Goal: Task Accomplishment & Management: Complete application form

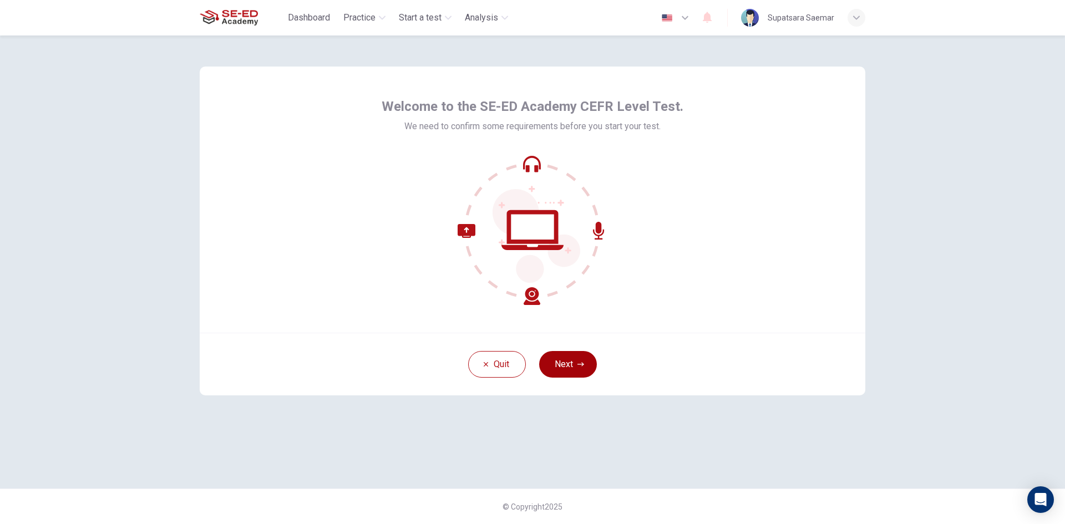
click at [582, 368] on button "Next" at bounding box center [568, 364] width 58 height 27
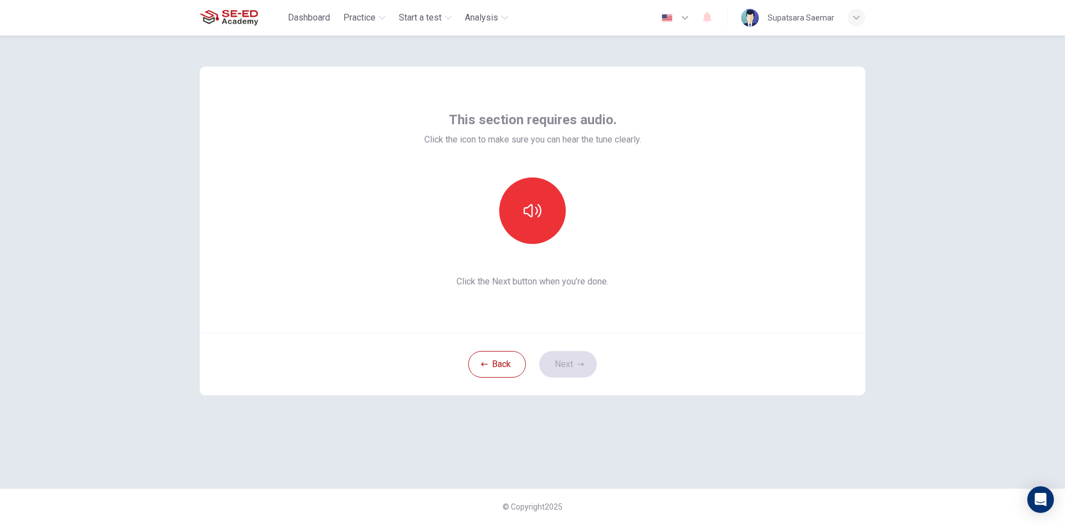
click at [929, 86] on div "This section requires audio. Click the icon to make sure you can hear the tune …" at bounding box center [532, 279] width 1065 height 488
click at [534, 210] on icon "button" at bounding box center [532, 211] width 18 height 18
click at [1030, 202] on div "This section requires audio. Click the icon to make sure you can hear the tune …" at bounding box center [532, 279] width 1065 height 488
click at [931, 161] on div "This section requires audio. Click the icon to make sure you can hear the tune …" at bounding box center [532, 279] width 1065 height 488
click at [569, 374] on button "Next" at bounding box center [568, 364] width 58 height 27
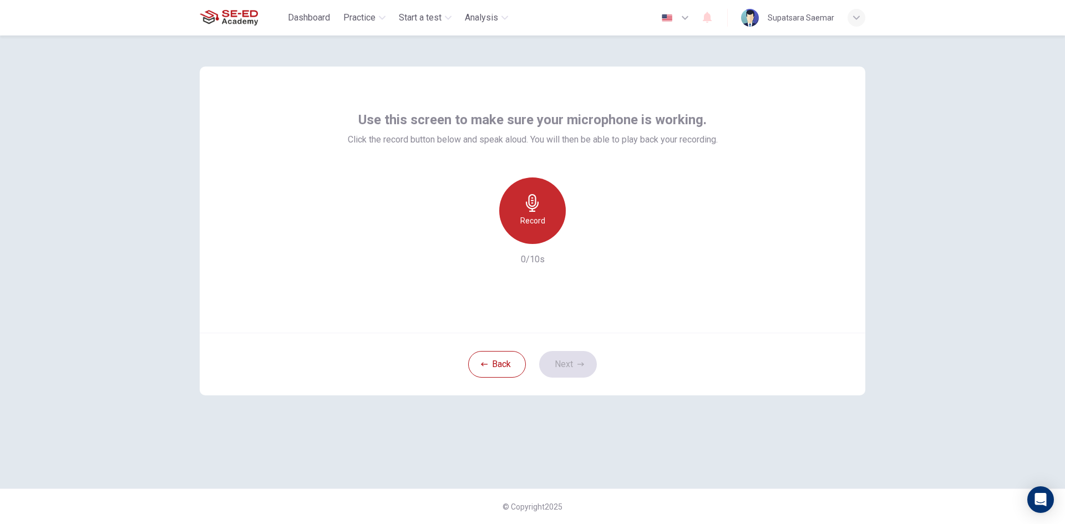
click at [513, 222] on div "Record" at bounding box center [532, 210] width 67 height 67
click at [582, 232] on icon "button" at bounding box center [583, 235] width 11 height 11
click at [573, 362] on button "Next" at bounding box center [568, 364] width 58 height 27
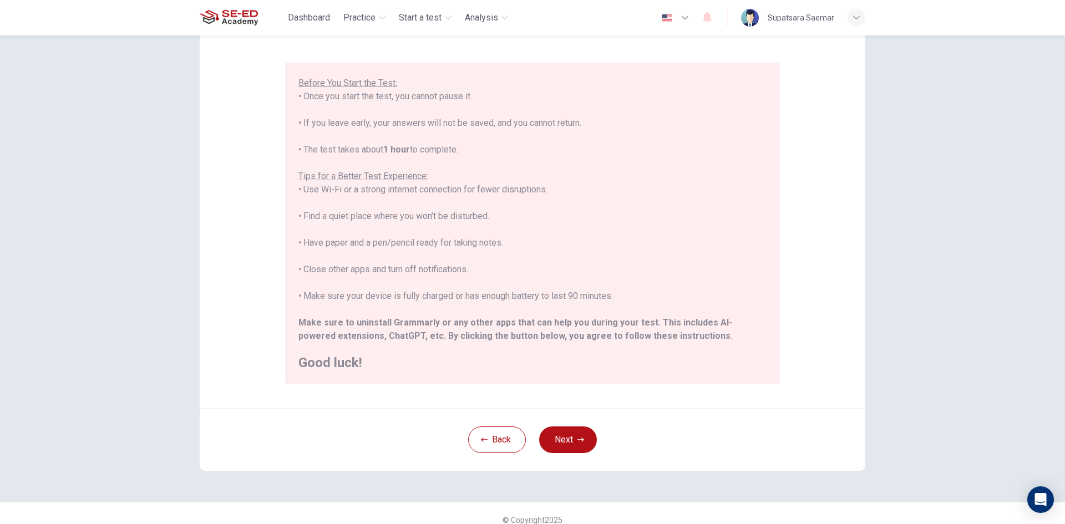
scroll to position [93, 0]
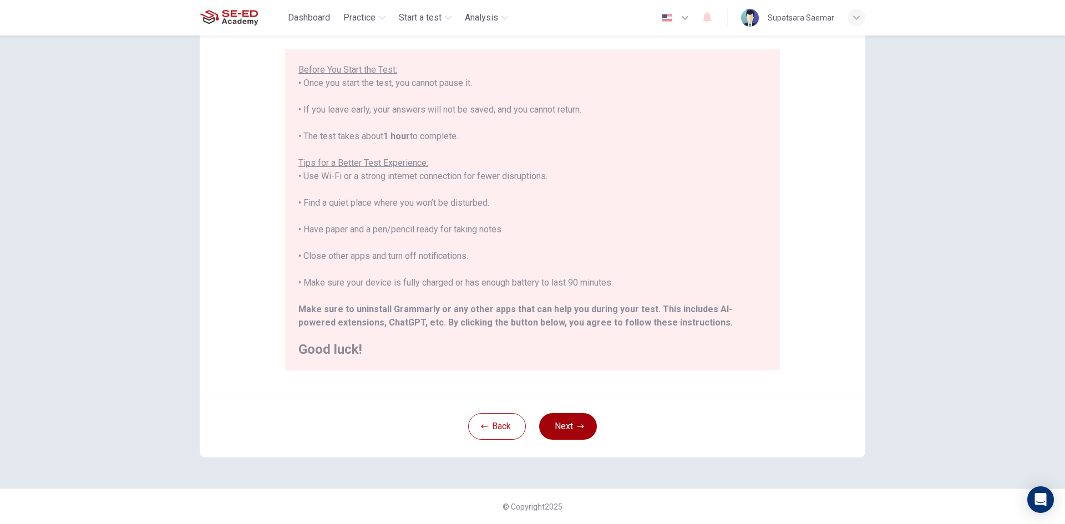
click at [571, 432] on button "Next" at bounding box center [568, 426] width 58 height 27
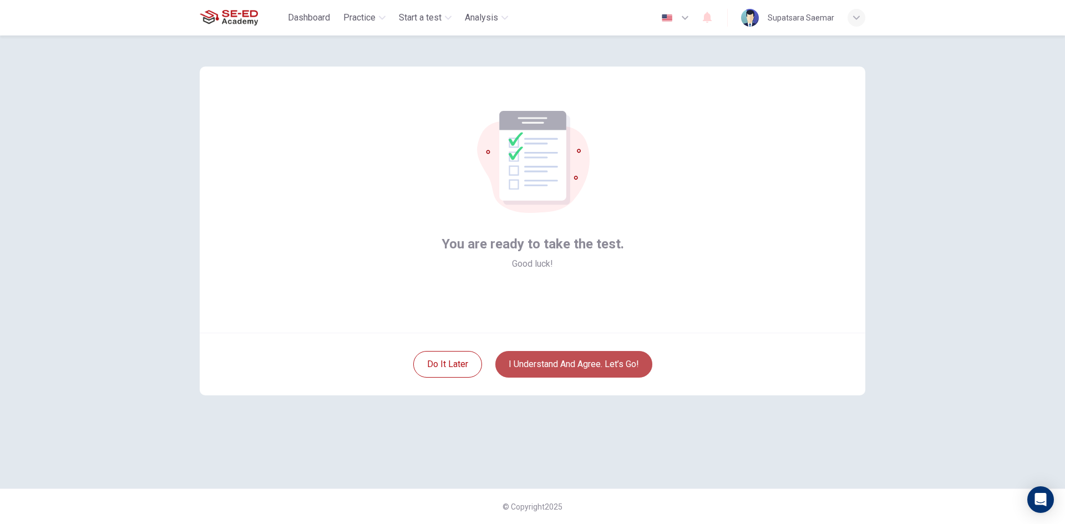
click at [565, 366] on button "I understand and agree. Let’s go!" at bounding box center [573, 364] width 157 height 27
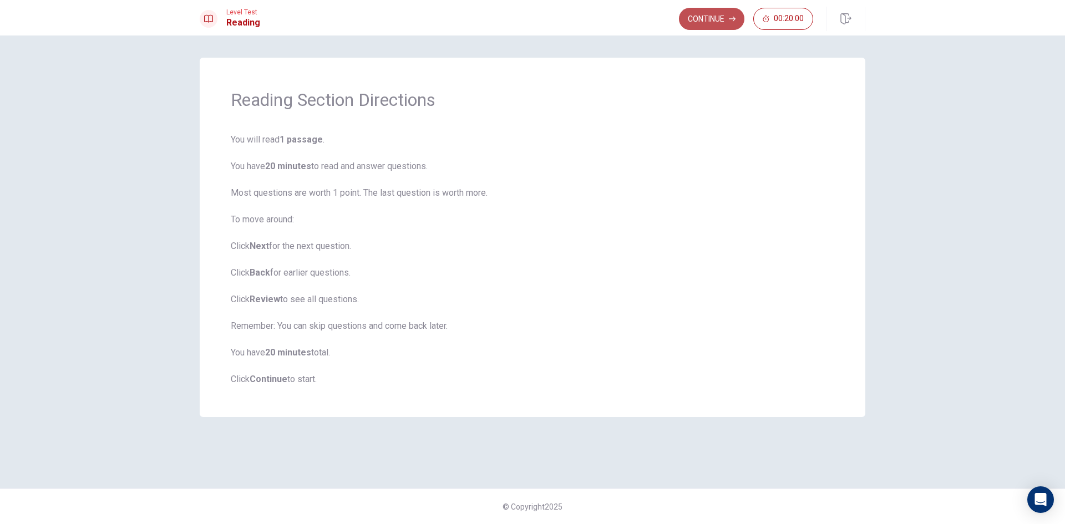
click at [710, 16] on button "Continue" at bounding box center [711, 19] width 65 height 22
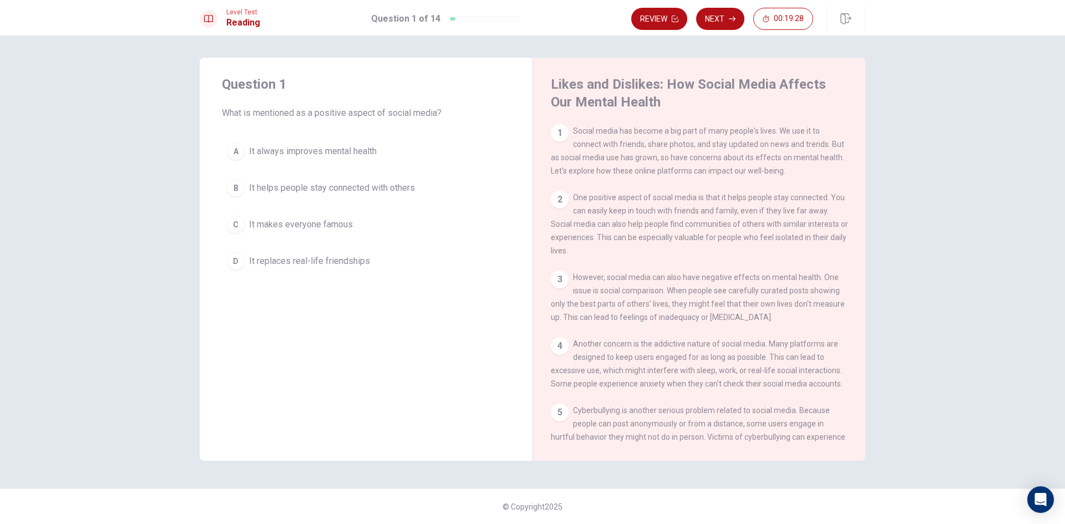
click at [236, 265] on div "D" at bounding box center [236, 261] width 18 height 18
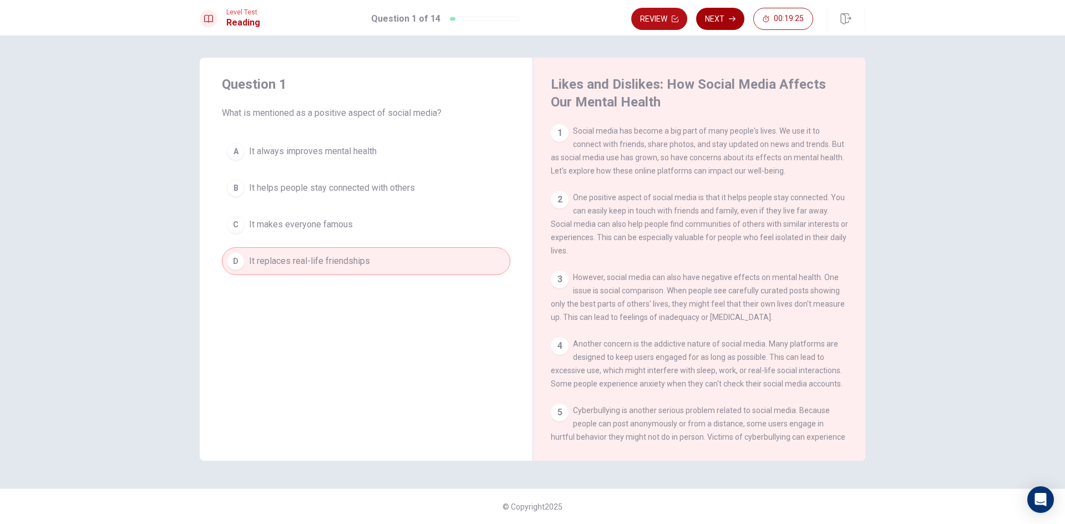
click at [709, 19] on button "Next" at bounding box center [720, 19] width 48 height 22
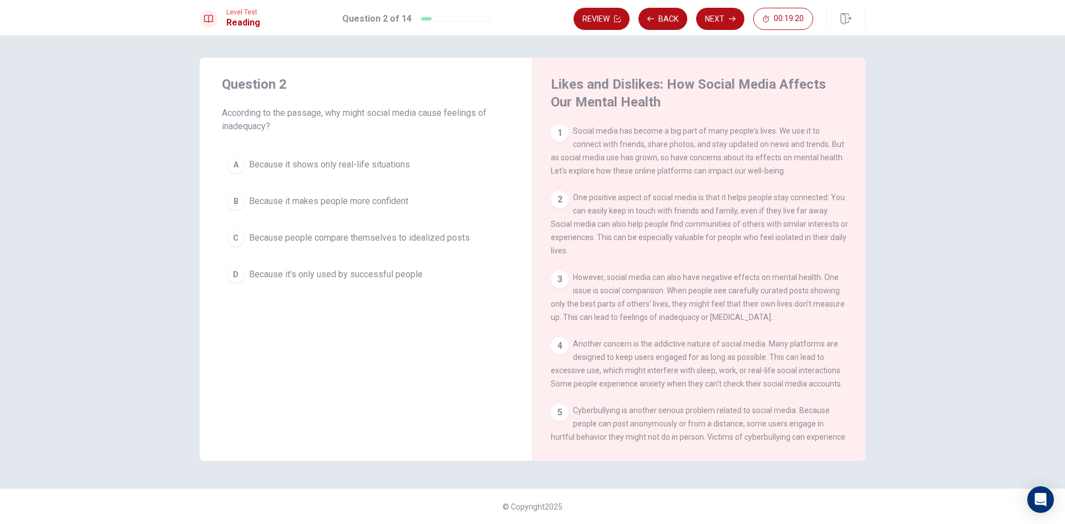
drag, startPoint x: 571, startPoint y: 198, endPoint x: 678, endPoint y: 208, distance: 107.5
click at [678, 208] on div "2 One positive aspect of social media is that it helps people stay connected. Y…" at bounding box center [699, 224] width 297 height 67
click at [242, 233] on div "C" at bounding box center [236, 238] width 18 height 18
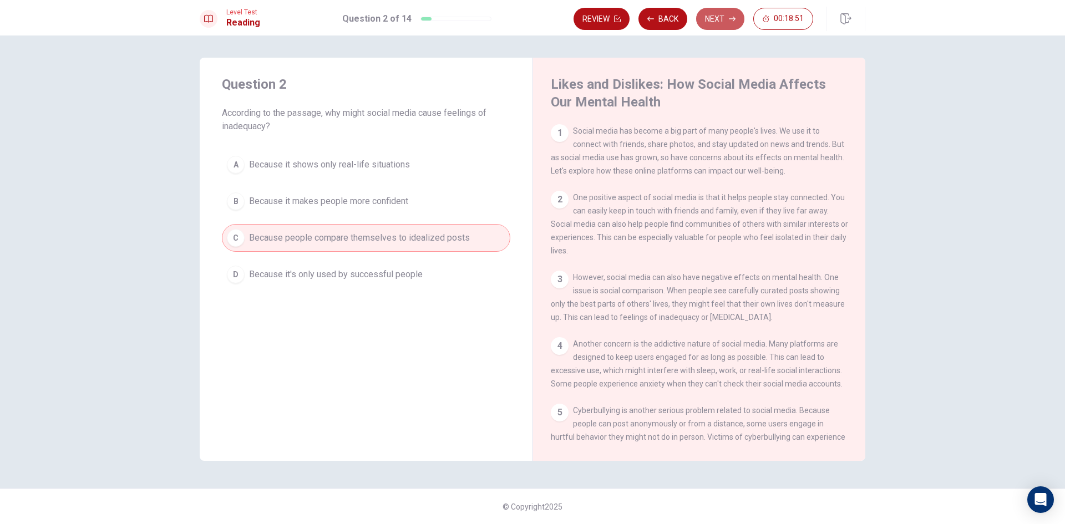
click at [729, 21] on icon "button" at bounding box center [732, 19] width 7 height 7
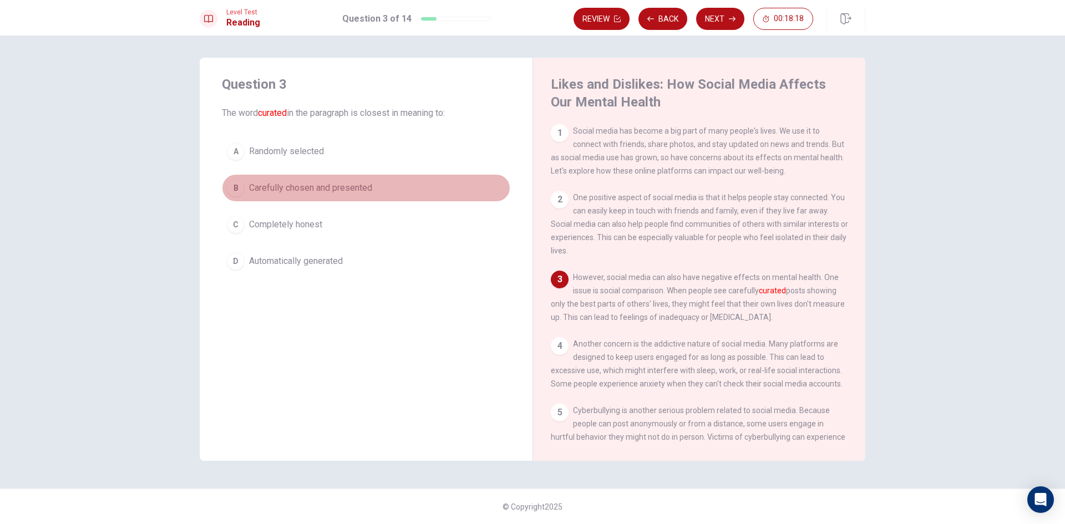
click at [241, 185] on div "B" at bounding box center [236, 188] width 18 height 18
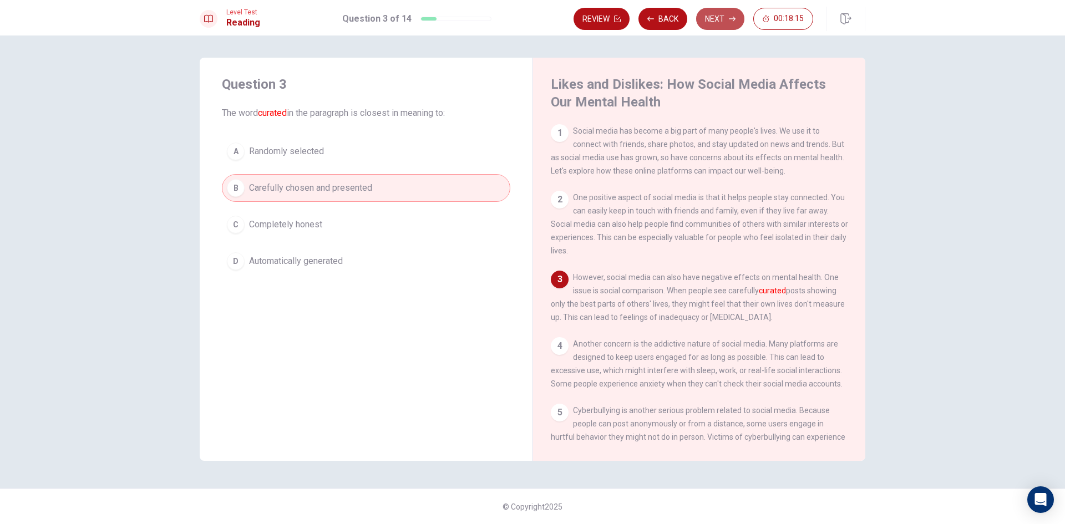
click at [716, 19] on button "Next" at bounding box center [720, 19] width 48 height 22
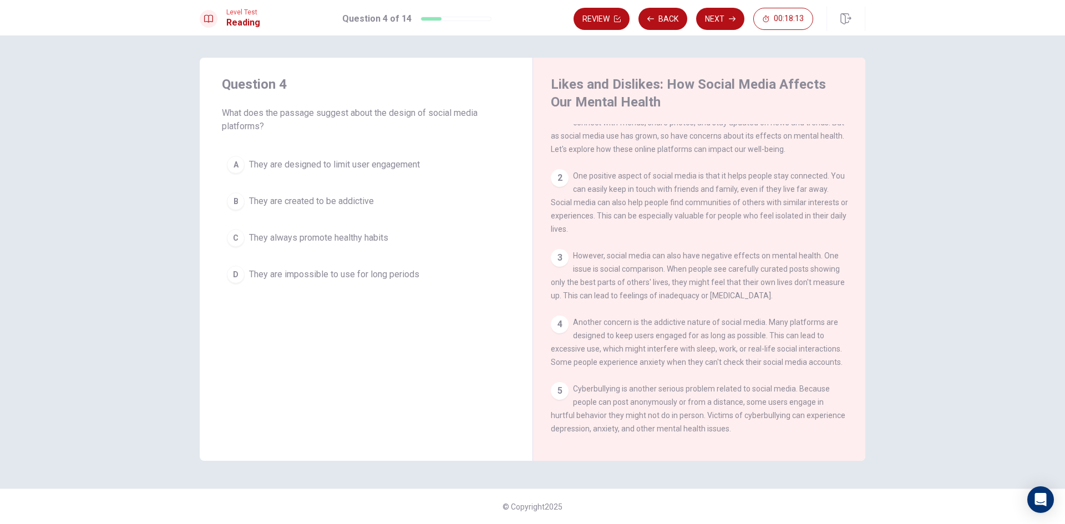
scroll to position [55, 0]
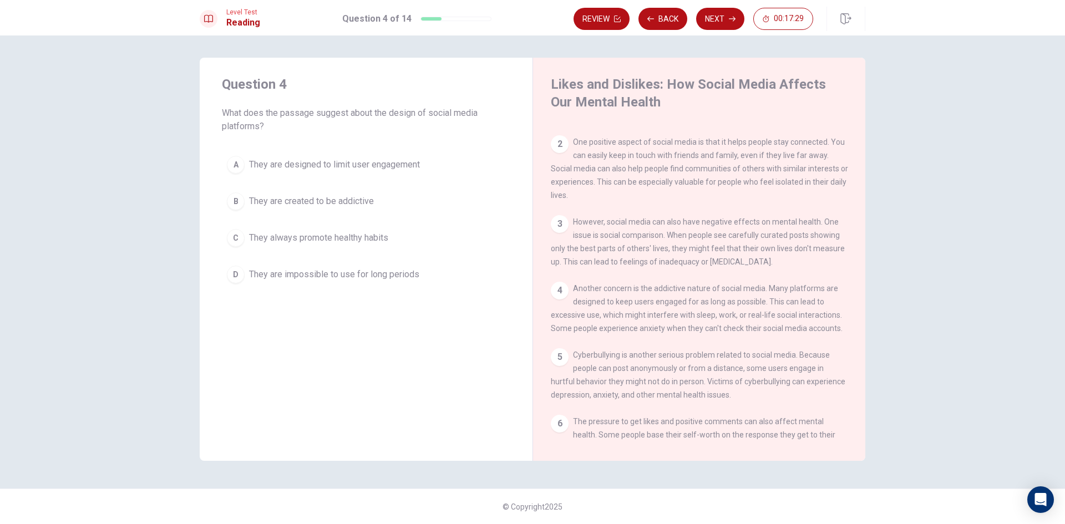
click at [242, 192] on button "B They are created to be addictive" at bounding box center [366, 201] width 288 height 28
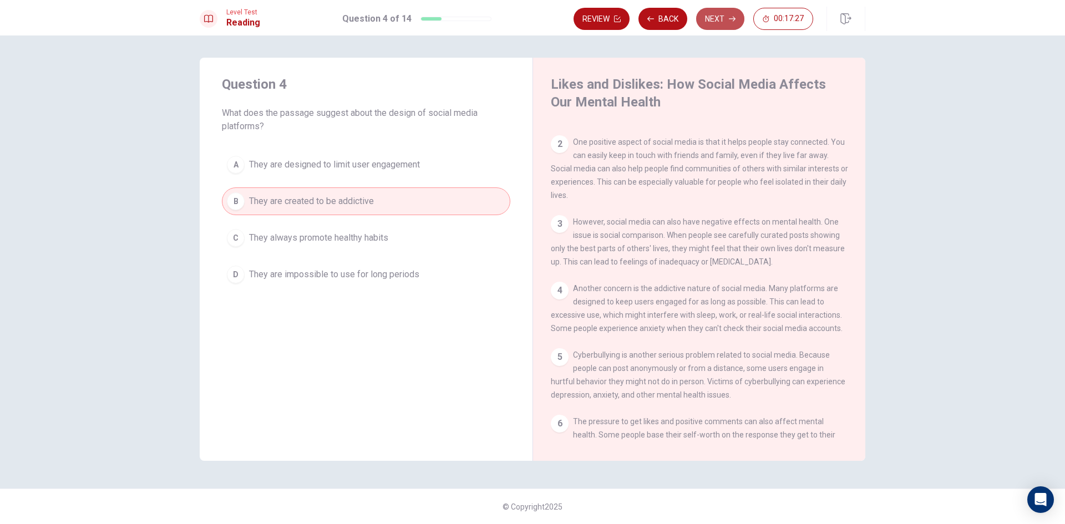
click at [721, 14] on button "Next" at bounding box center [720, 19] width 48 height 22
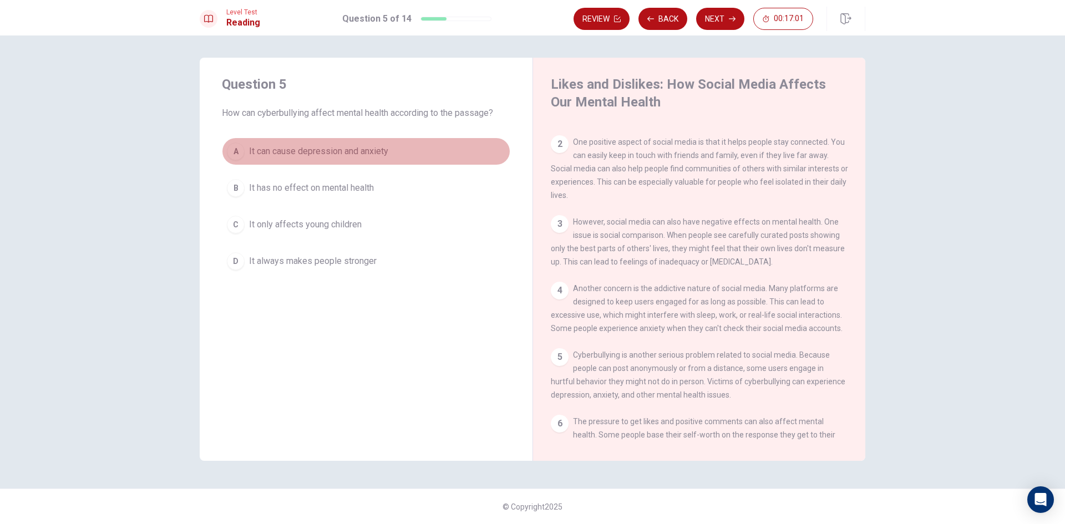
click at [235, 146] on div "A" at bounding box center [236, 151] width 18 height 18
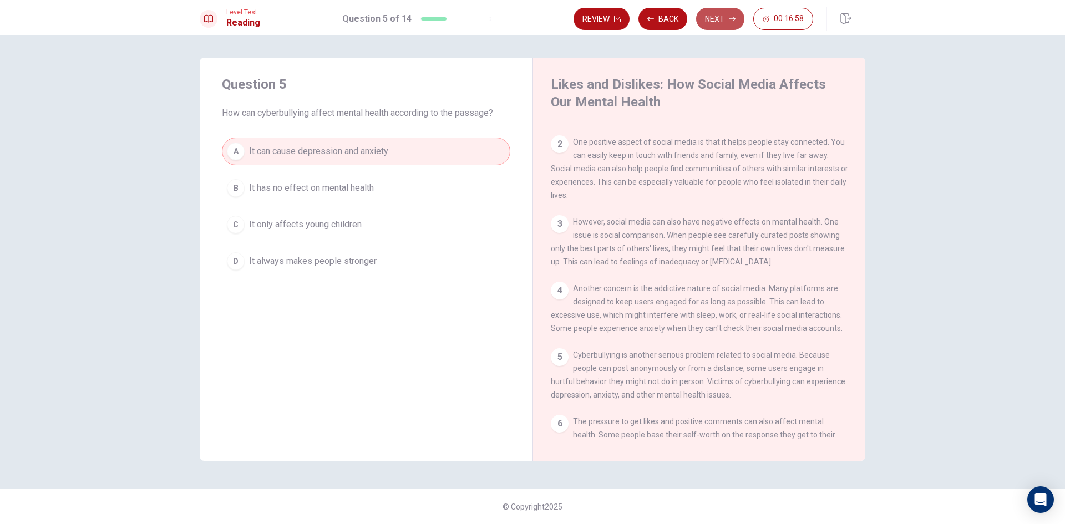
click at [721, 19] on button "Next" at bounding box center [720, 19] width 48 height 22
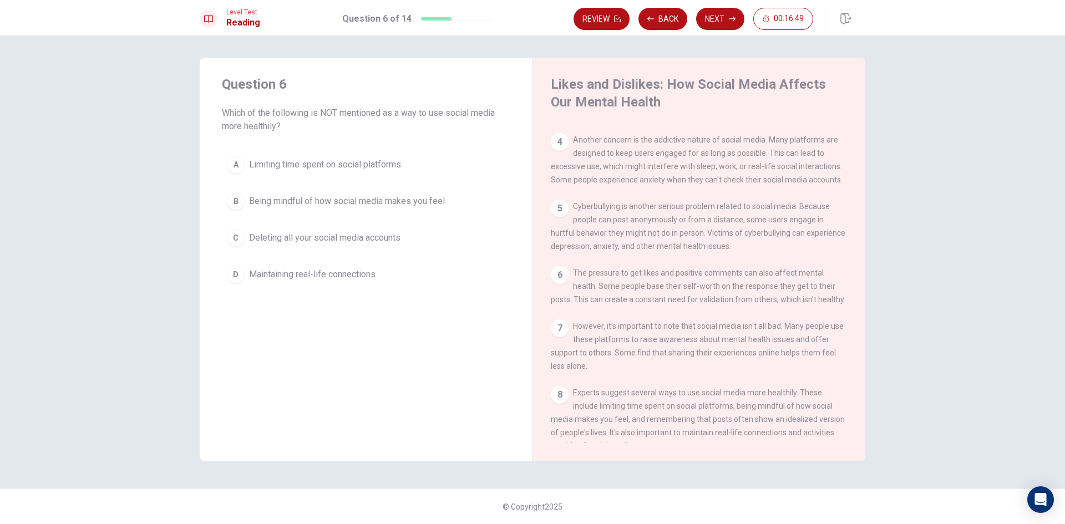
scroll to position [222, 0]
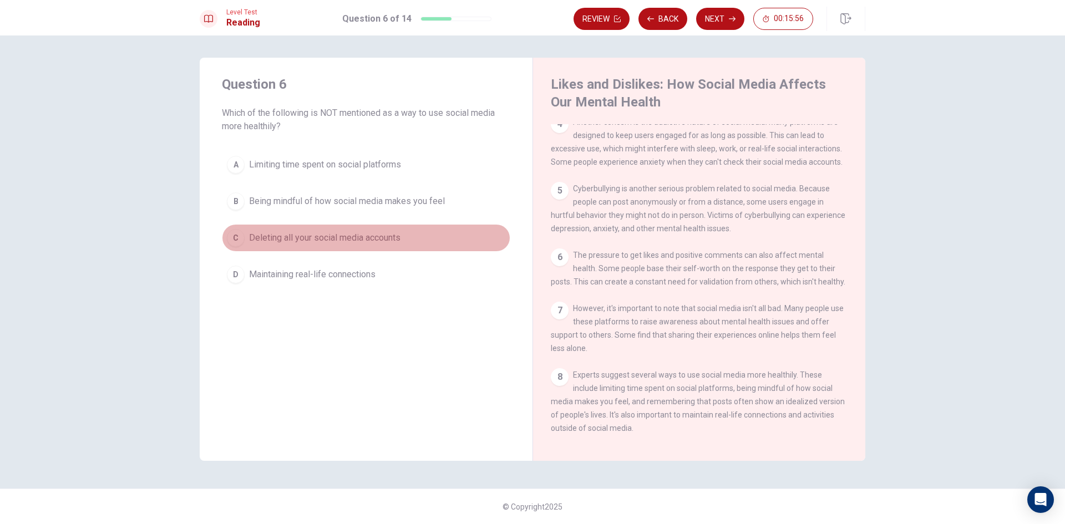
click at [241, 233] on div "C" at bounding box center [236, 238] width 18 height 18
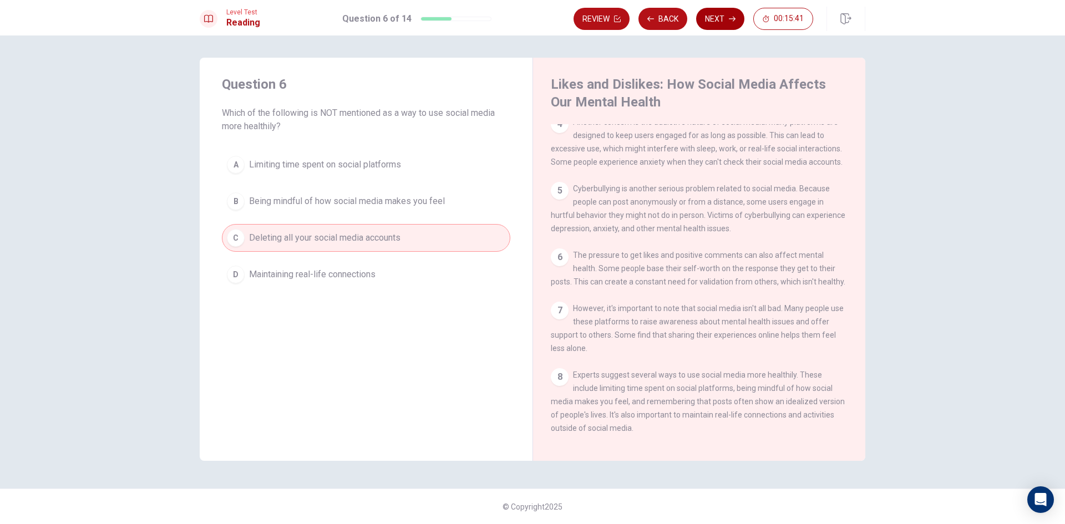
click at [726, 16] on button "Next" at bounding box center [720, 19] width 48 height 22
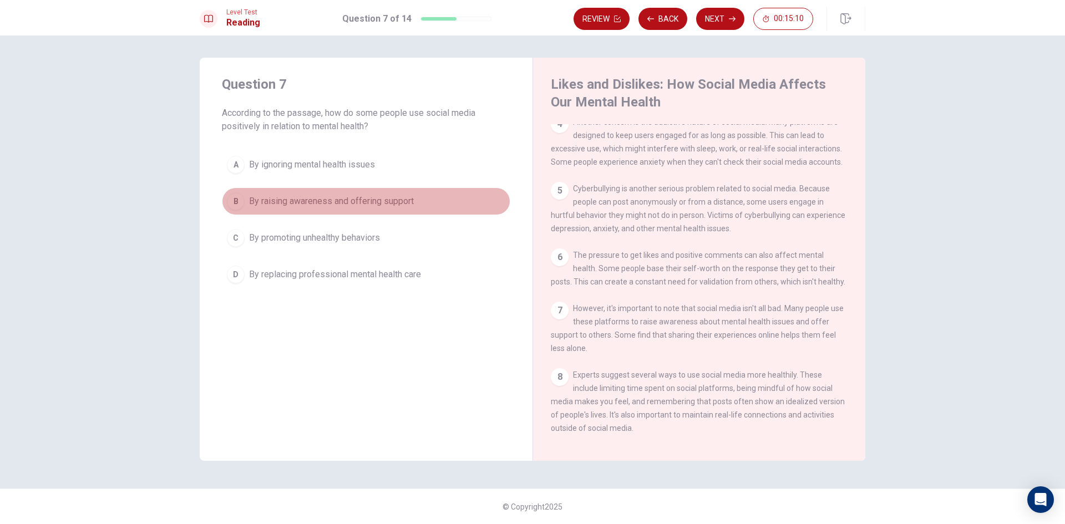
click at [243, 197] on div "B" at bounding box center [236, 201] width 18 height 18
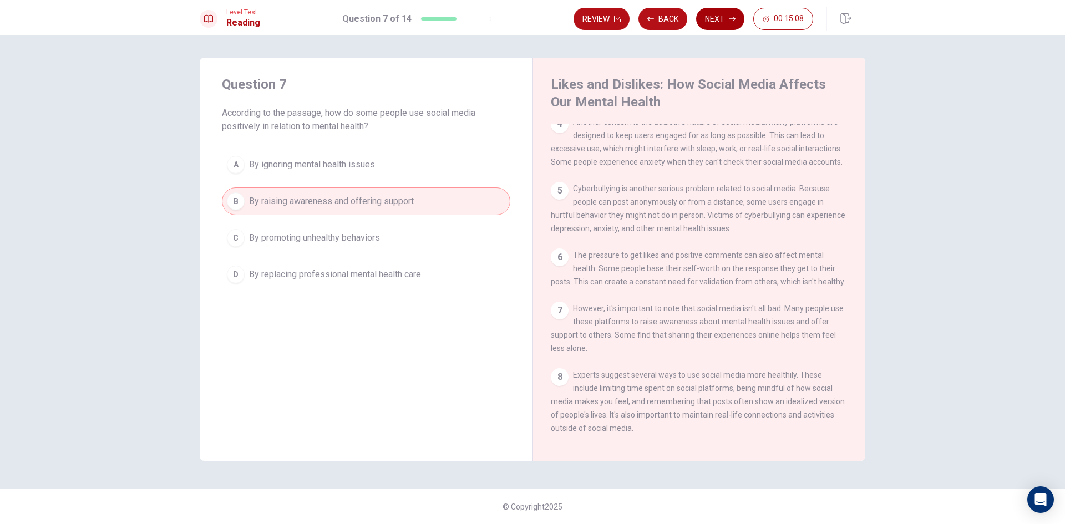
click at [711, 18] on button "Next" at bounding box center [720, 19] width 48 height 22
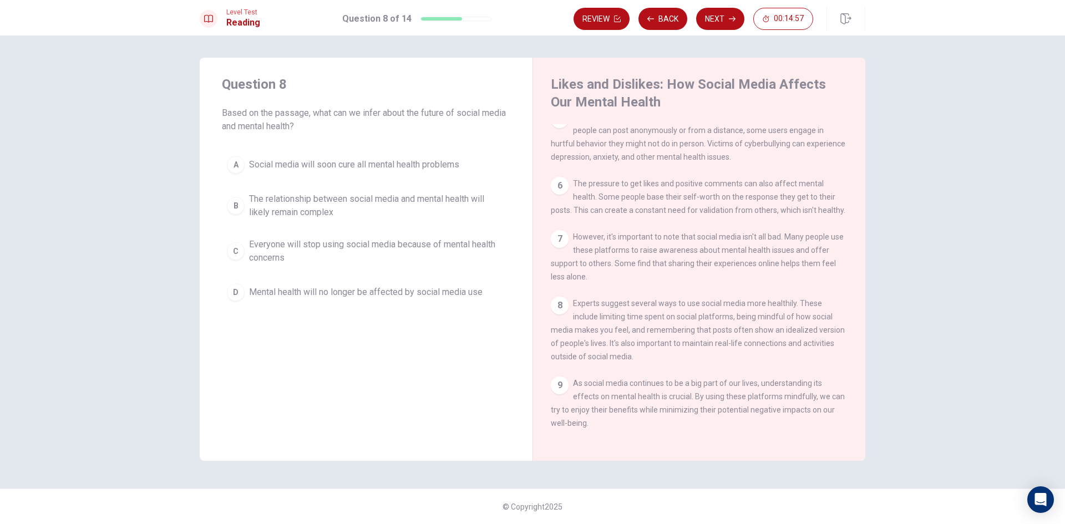
scroll to position [314, 0]
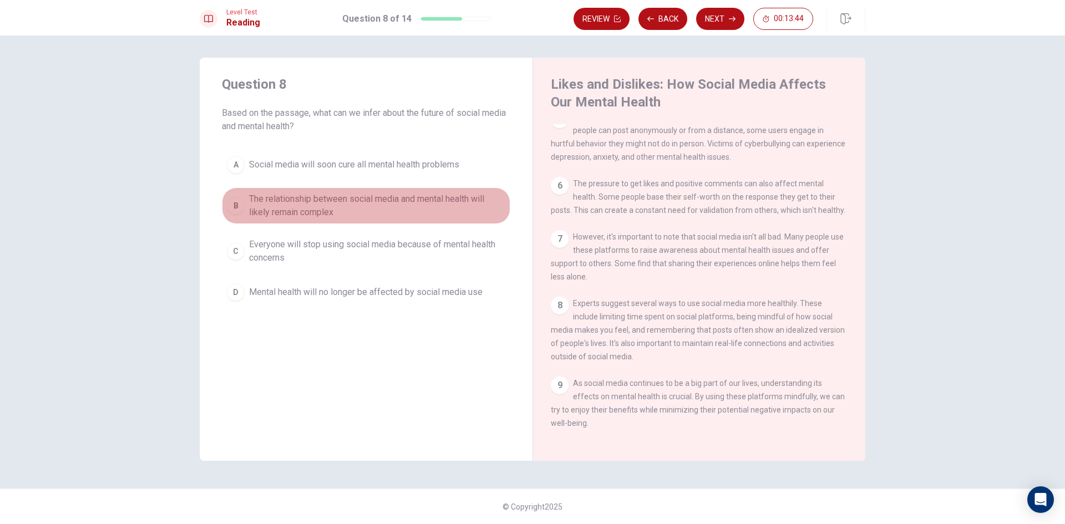
click at [239, 201] on div "B" at bounding box center [236, 206] width 18 height 18
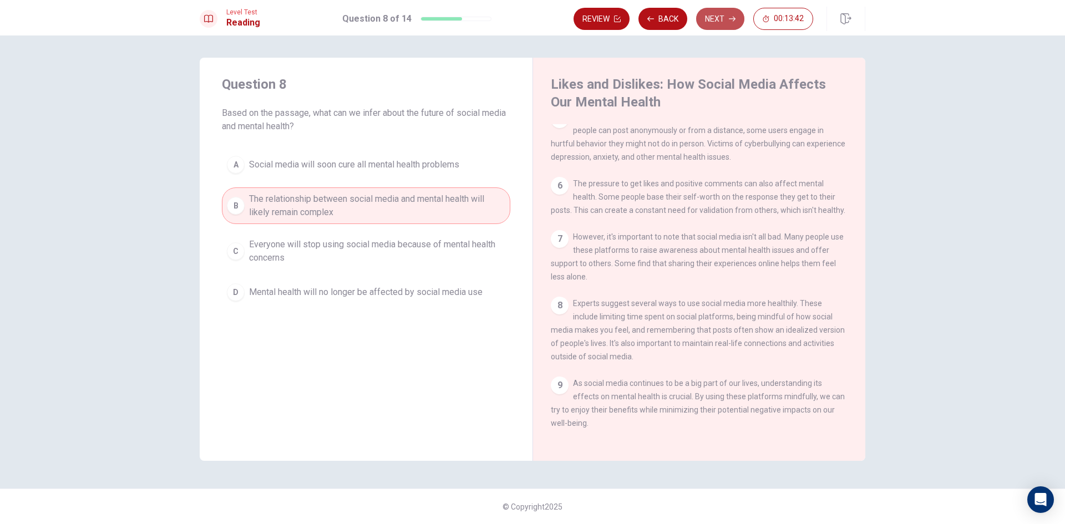
click at [731, 15] on button "Next" at bounding box center [720, 19] width 48 height 22
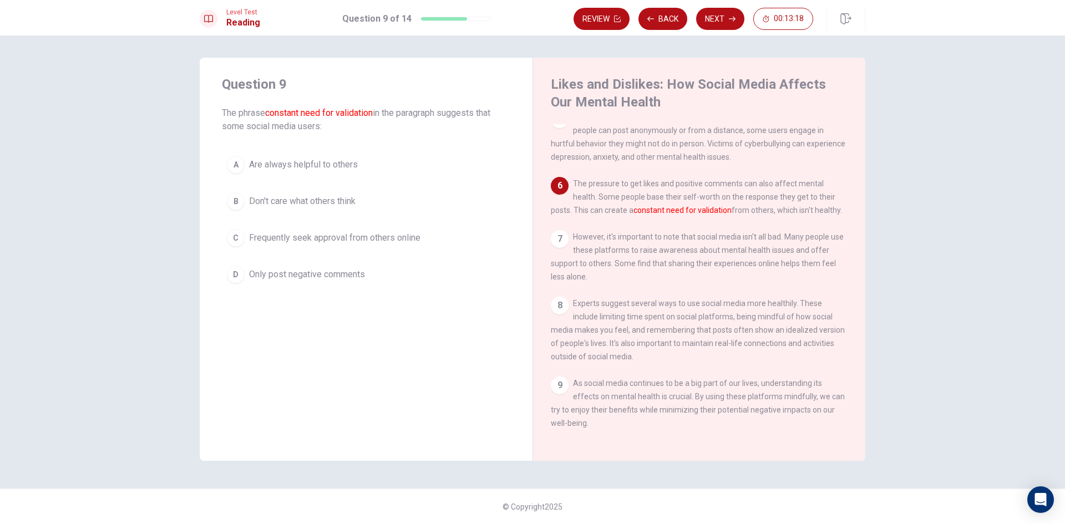
click at [559, 380] on div "9" at bounding box center [560, 385] width 18 height 18
click at [549, 232] on div "Likes and Dislikes: How Social Media Affects Our Mental Health 1 Social media h…" at bounding box center [698, 259] width 333 height 403
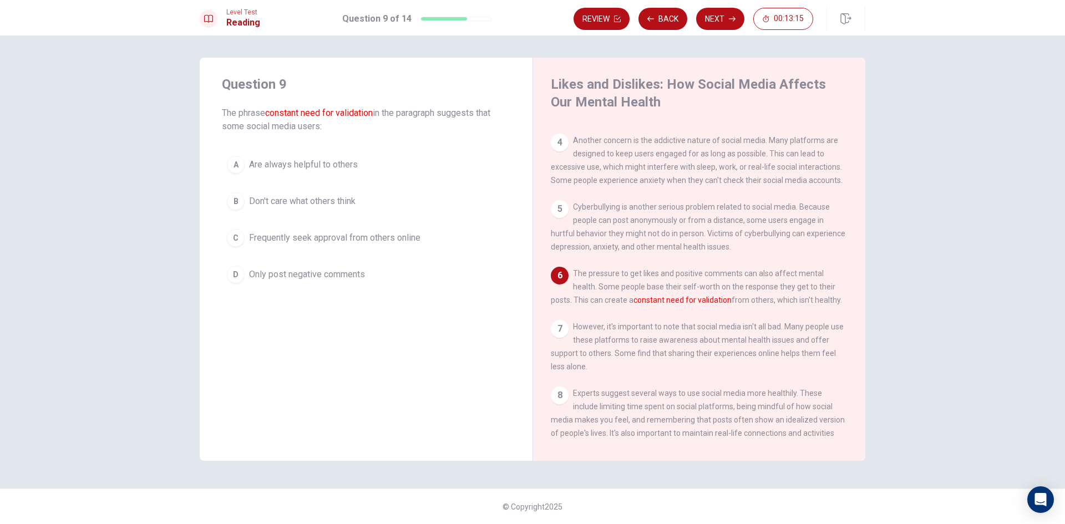
scroll to position [203, 0]
click at [232, 235] on div "C" at bounding box center [236, 238] width 18 height 18
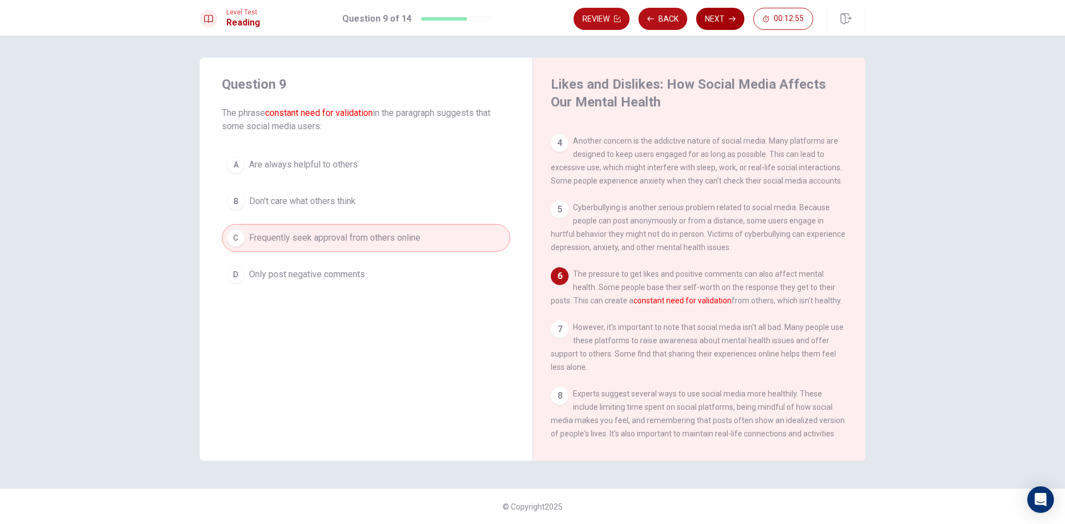
click at [732, 8] on button "Next" at bounding box center [720, 19] width 48 height 22
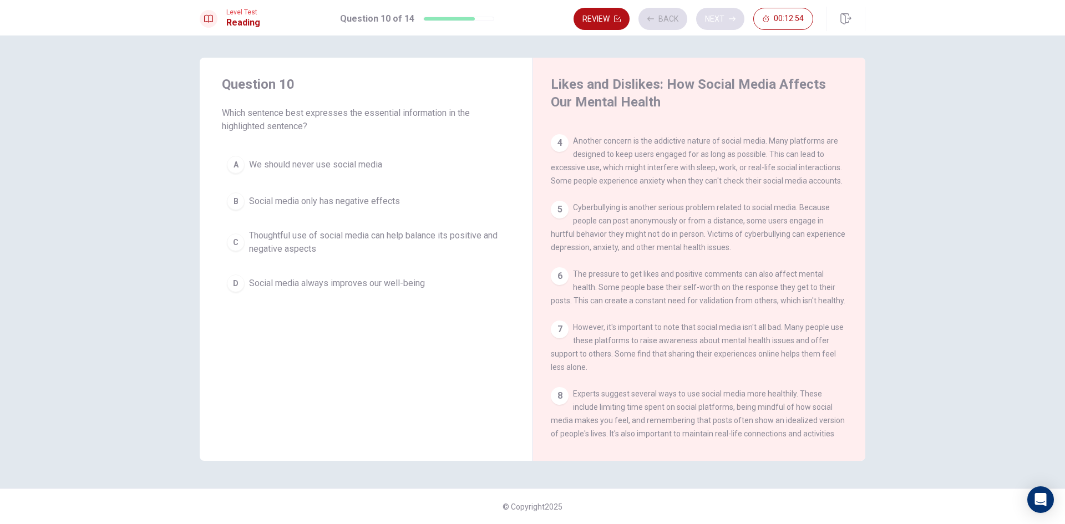
scroll to position [314, 0]
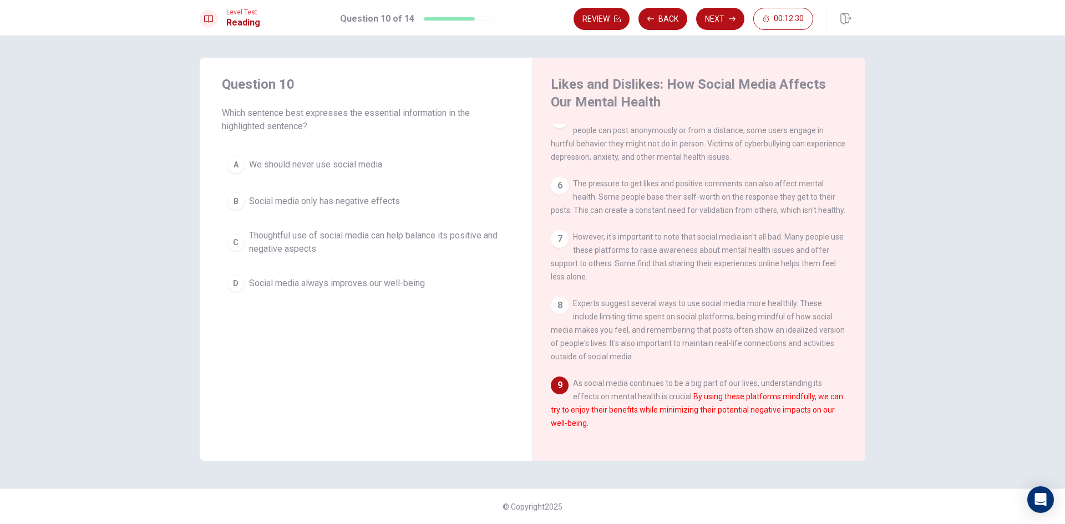
click at [236, 237] on div "C" at bounding box center [236, 242] width 18 height 18
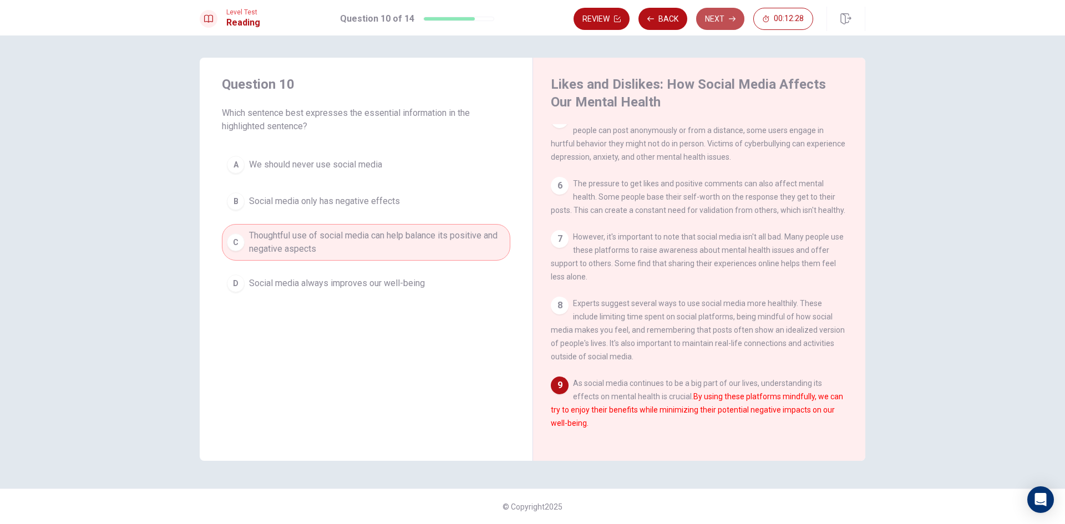
click at [727, 8] on button "Next" at bounding box center [720, 19] width 48 height 22
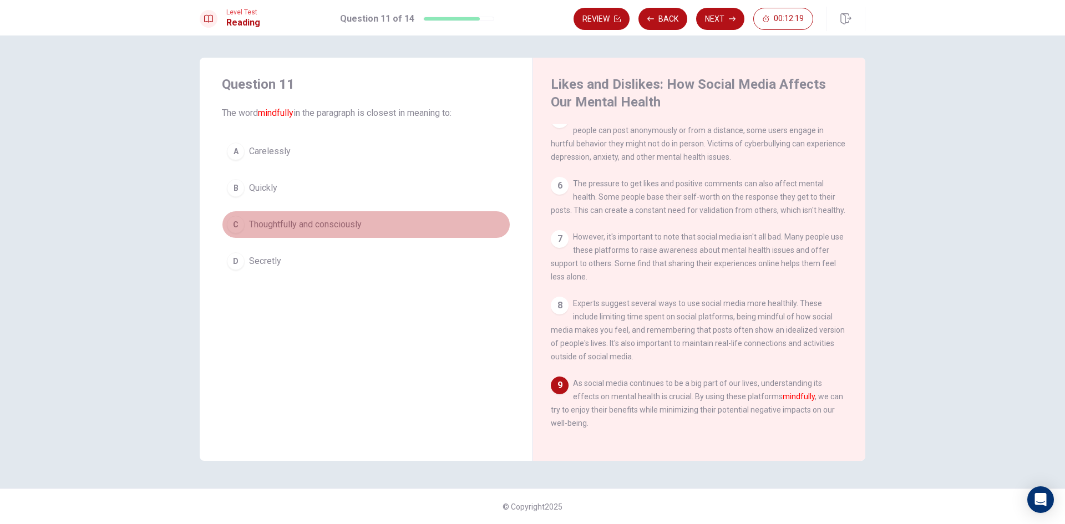
click at [233, 220] on div "C" at bounding box center [236, 225] width 18 height 18
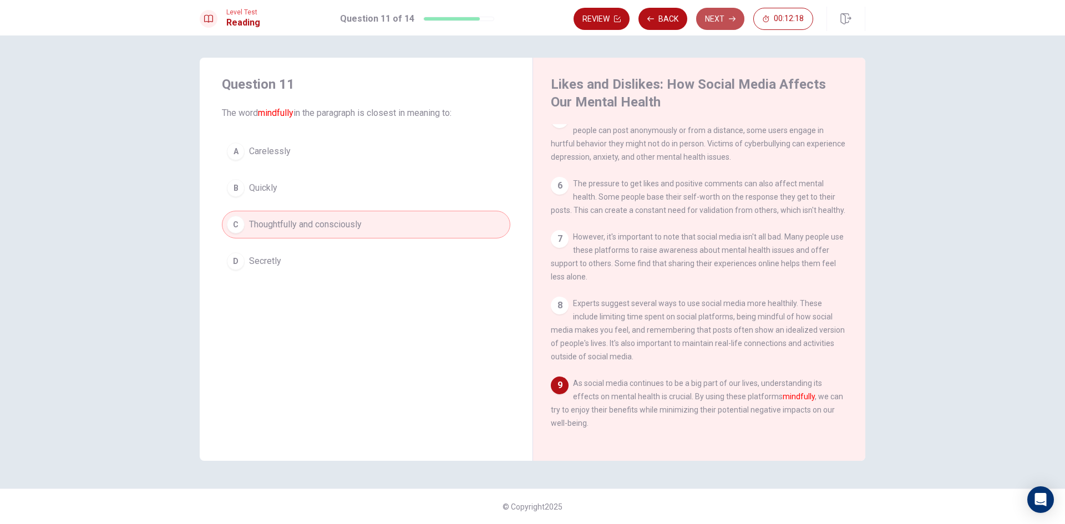
click at [724, 16] on button "Next" at bounding box center [720, 19] width 48 height 22
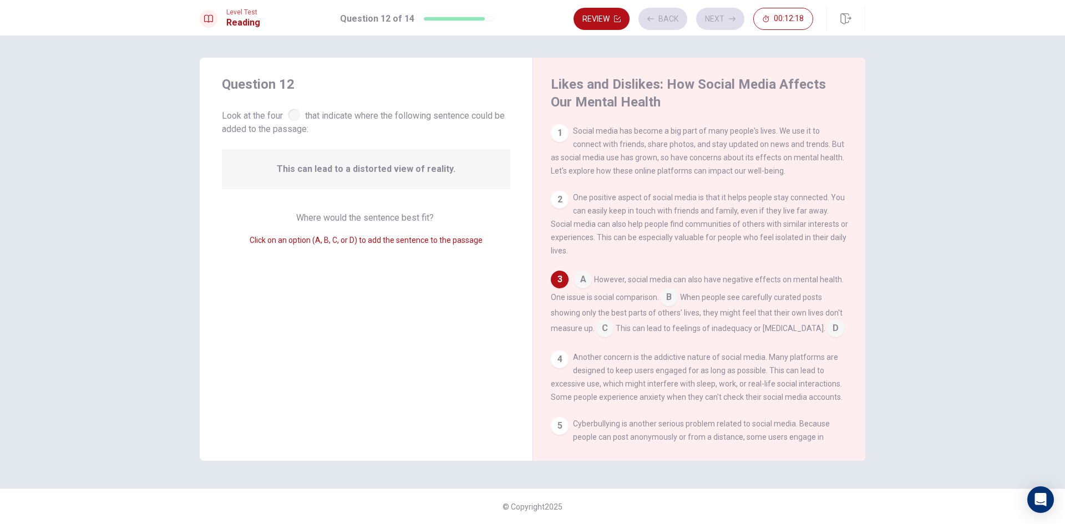
scroll to position [24, 0]
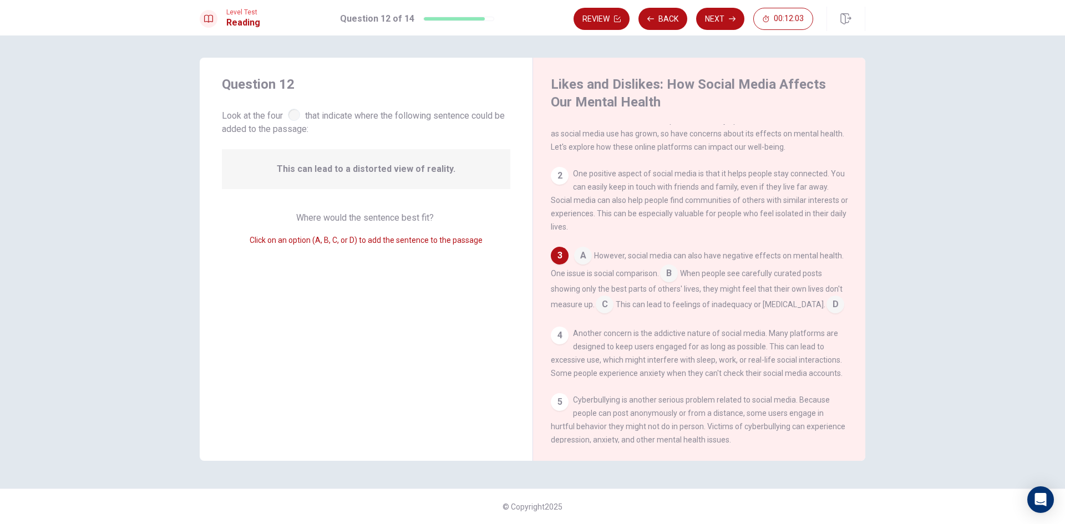
click at [405, 169] on span "This can lead to a distorted view of reality." at bounding box center [366, 168] width 179 height 13
click at [464, 163] on div "This can lead to a distorted view of reality." at bounding box center [366, 169] width 288 height 40
drag, startPoint x: 392, startPoint y: 193, endPoint x: 394, endPoint y: 218, distance: 25.0
click at [392, 195] on div "Question 12 Look at the four that indicate where the following sentence could b…" at bounding box center [366, 259] width 333 height 403
click at [395, 226] on div "Where would the sentence best fit? Click on an option (A, B, C, or D) to add th…" at bounding box center [366, 228] width 288 height 35
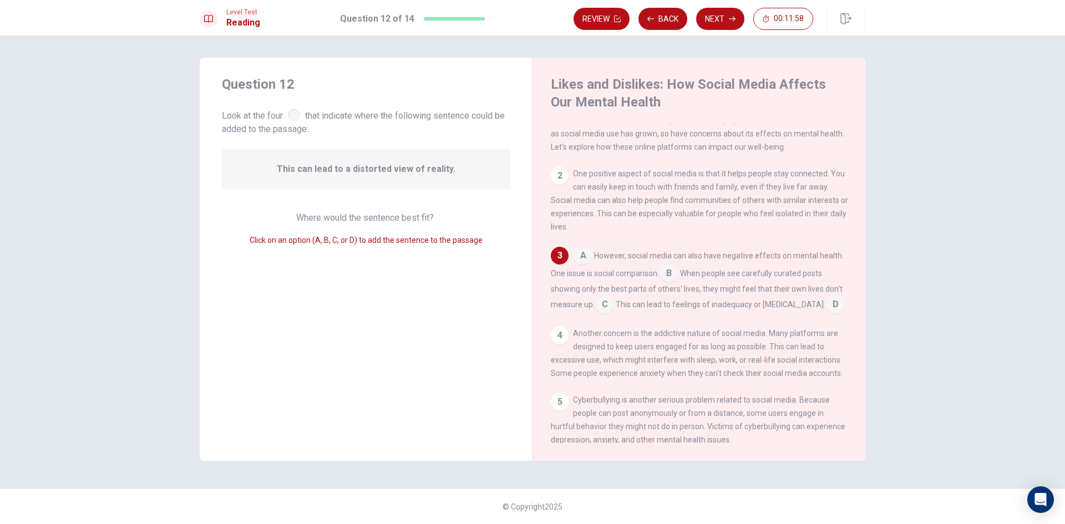
click at [683, 282] on span "When people see carefully curated posts showing only the best parts of others' …" at bounding box center [697, 289] width 292 height 40
click at [666, 273] on input at bounding box center [669, 275] width 18 height 18
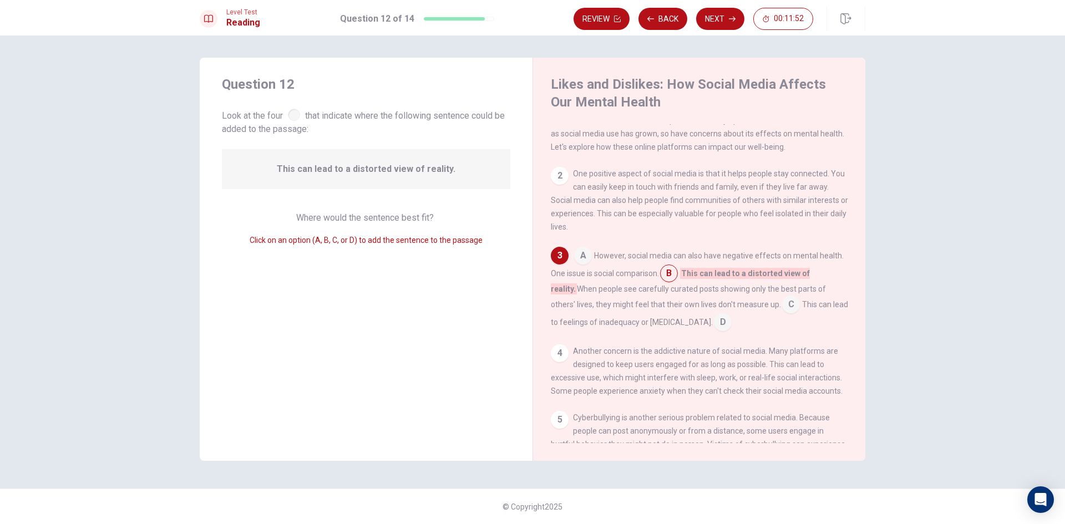
click at [673, 276] on input at bounding box center [669, 275] width 18 height 18
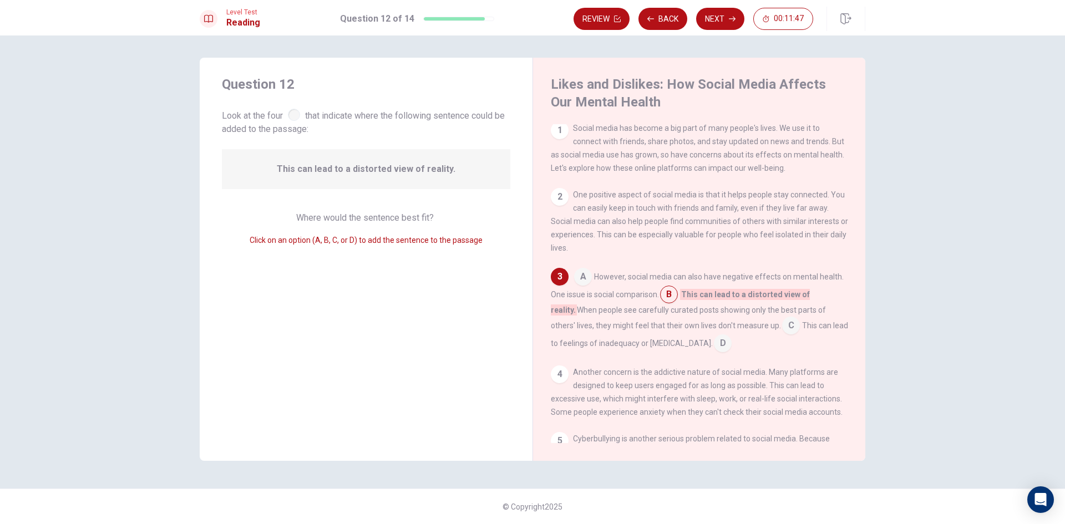
scroll to position [0, 0]
click at [729, 21] on icon "button" at bounding box center [732, 19] width 7 height 7
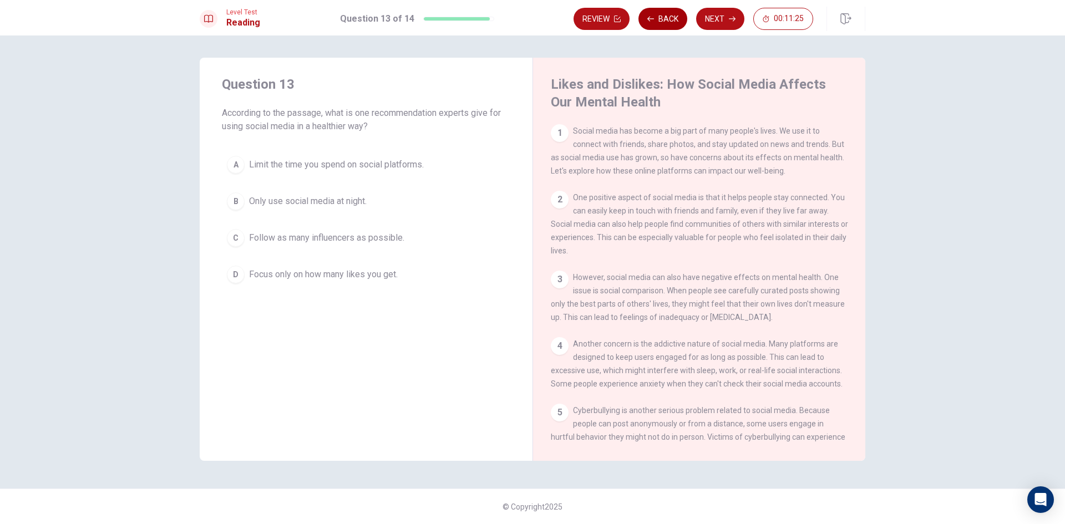
click at [663, 20] on button "Back" at bounding box center [662, 19] width 49 height 22
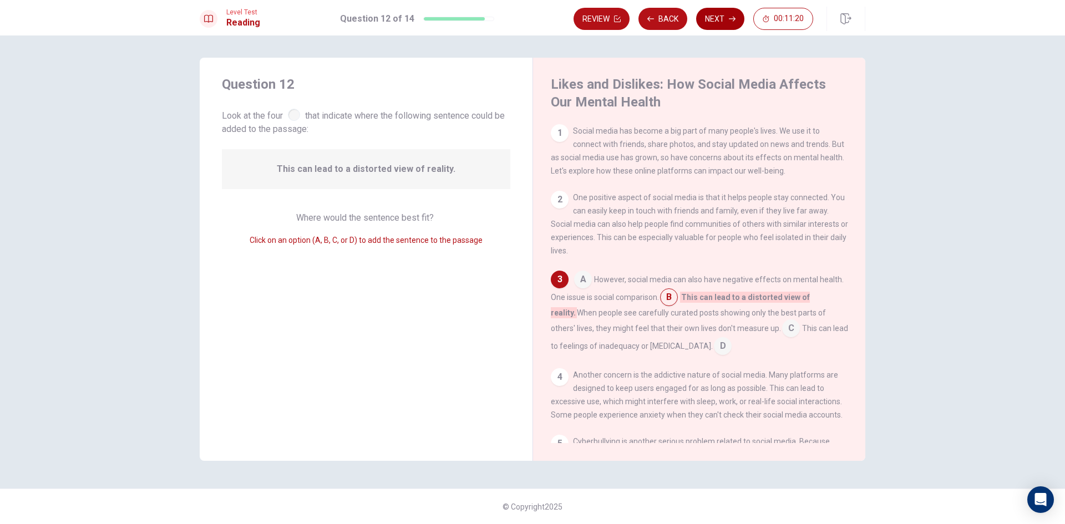
click at [716, 24] on button "Next" at bounding box center [720, 19] width 48 height 22
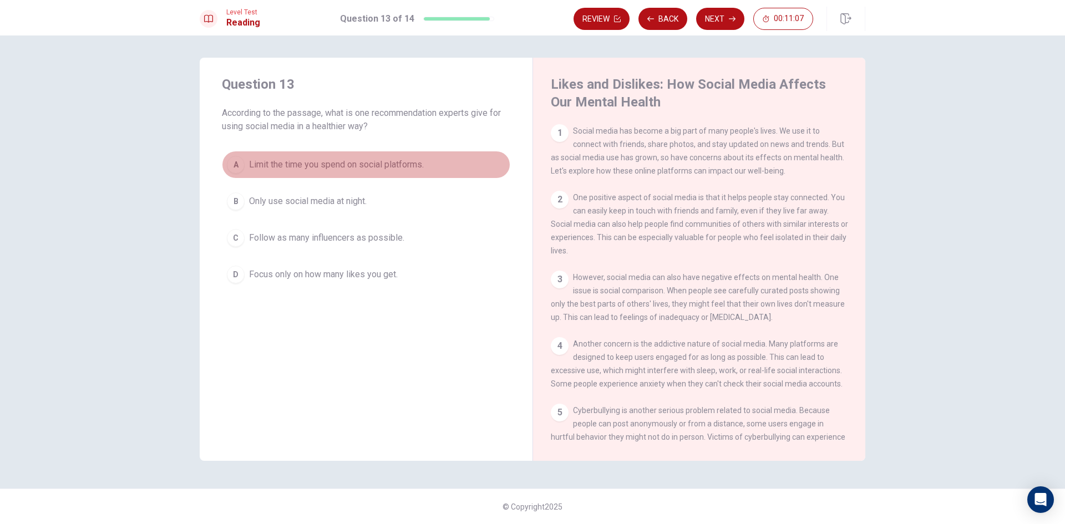
click at [243, 161] on div "A" at bounding box center [236, 165] width 18 height 18
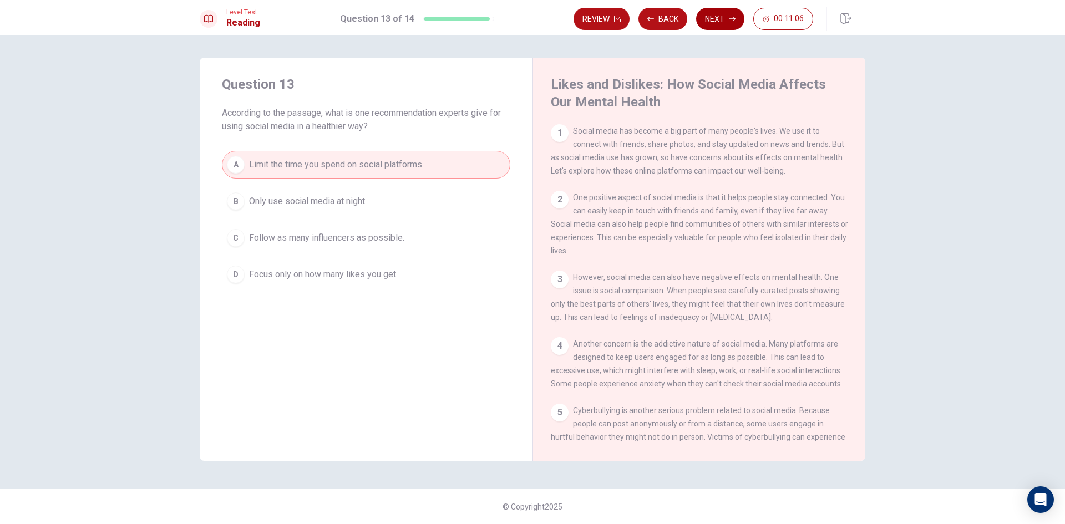
click at [718, 22] on button "Next" at bounding box center [720, 19] width 48 height 22
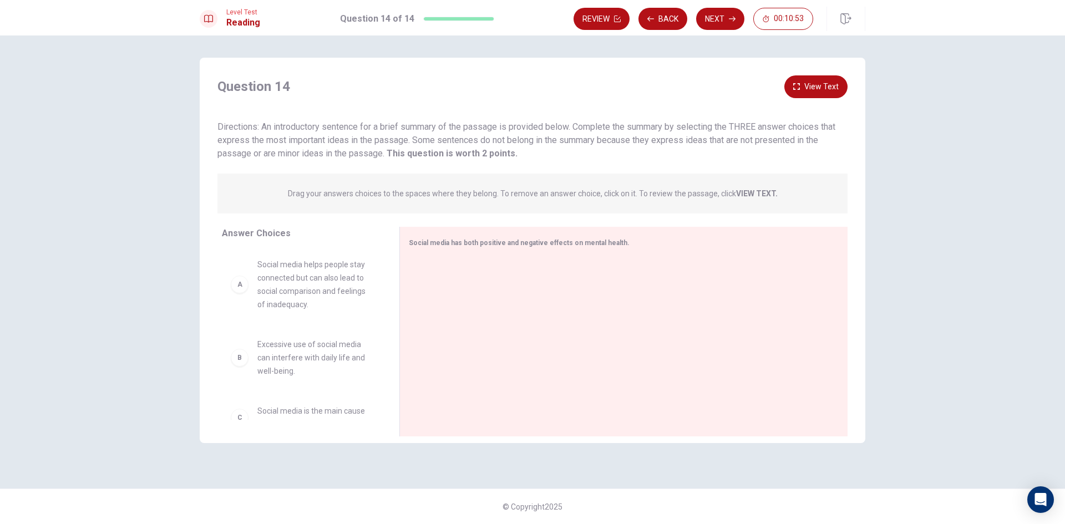
click at [245, 292] on div "A" at bounding box center [240, 285] width 18 height 18
click at [241, 279] on div "A" at bounding box center [240, 285] width 18 height 18
click at [240, 284] on div "A" at bounding box center [240, 285] width 18 height 18
click at [238, 286] on div "A" at bounding box center [240, 285] width 18 height 18
click at [304, 284] on span "Social media helps people stay connected but can also lead to social comparison…" at bounding box center [314, 284] width 115 height 53
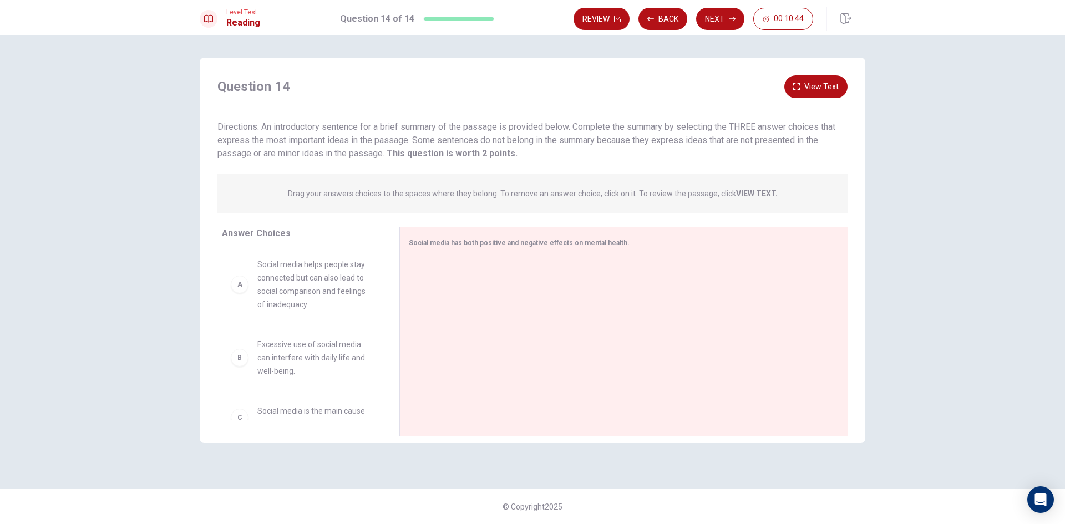
click at [281, 307] on span "Social media helps people stay connected but can also lead to social comparison…" at bounding box center [314, 284] width 115 height 53
drag, startPoint x: 292, startPoint y: 296, endPoint x: 257, endPoint y: 284, distance: 36.5
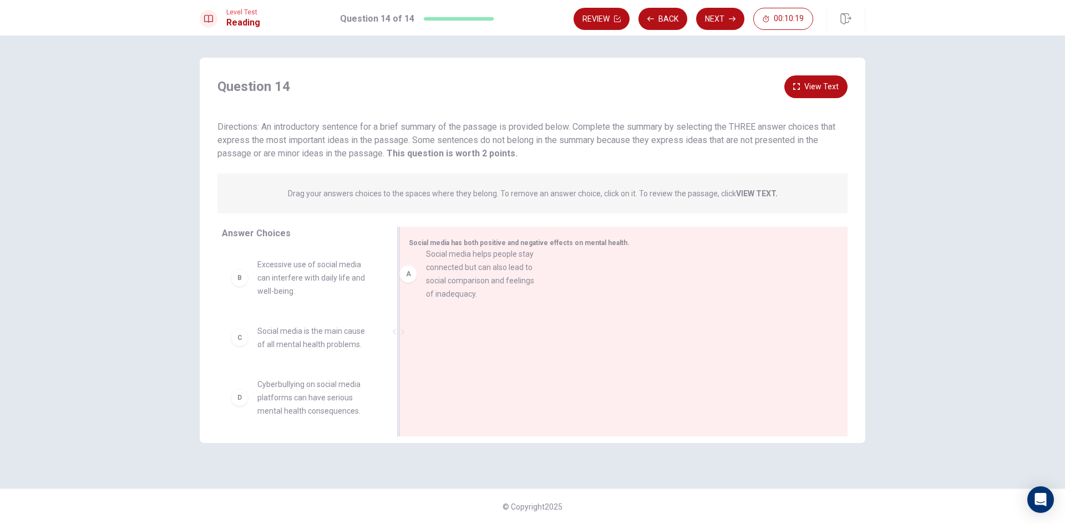
drag, startPoint x: 279, startPoint y: 285, endPoint x: 459, endPoint y: 274, distance: 179.9
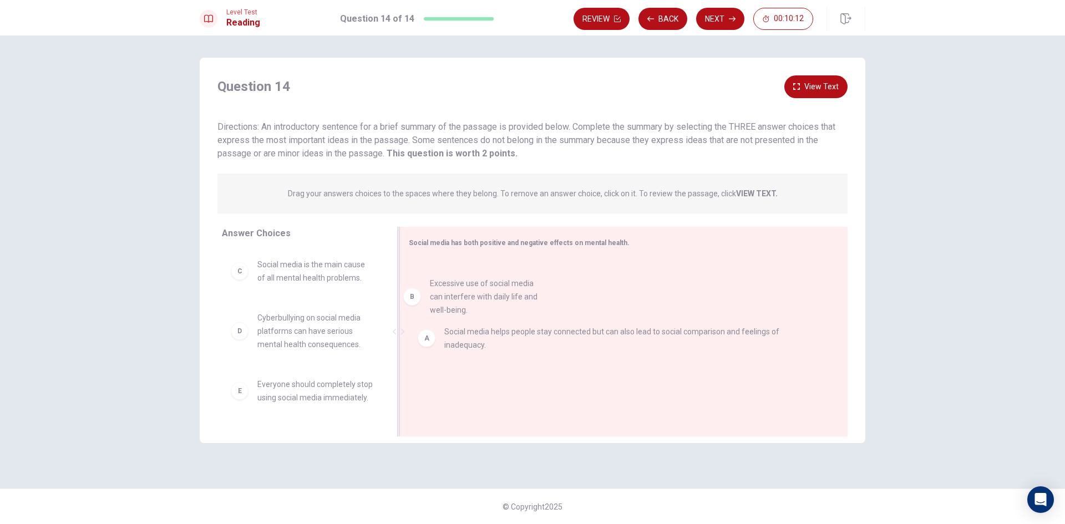
drag, startPoint x: 294, startPoint y: 277, endPoint x: 474, endPoint y: 295, distance: 181.1
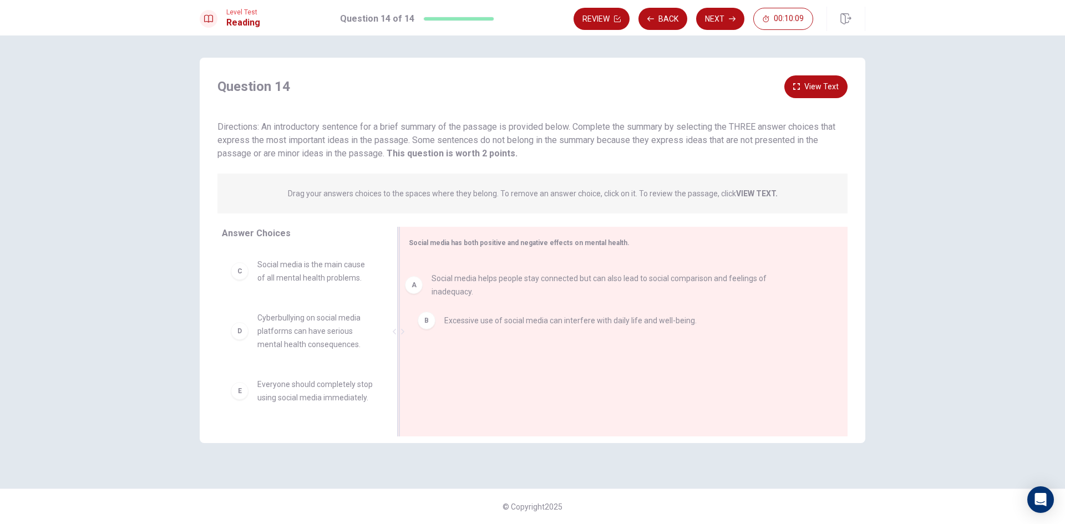
drag, startPoint x: 452, startPoint y: 286, endPoint x: 437, endPoint y: 290, distance: 15.1
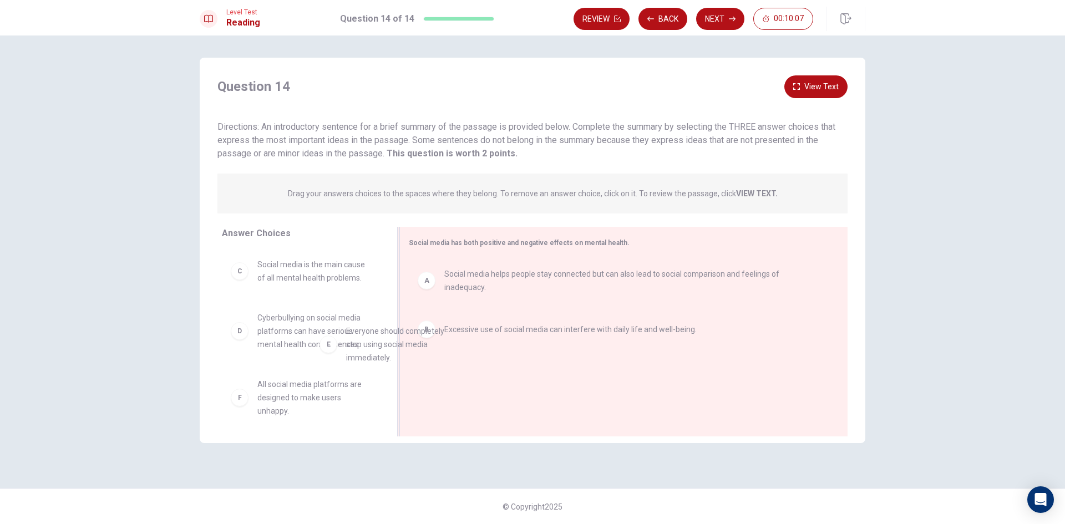
scroll to position [2, 0]
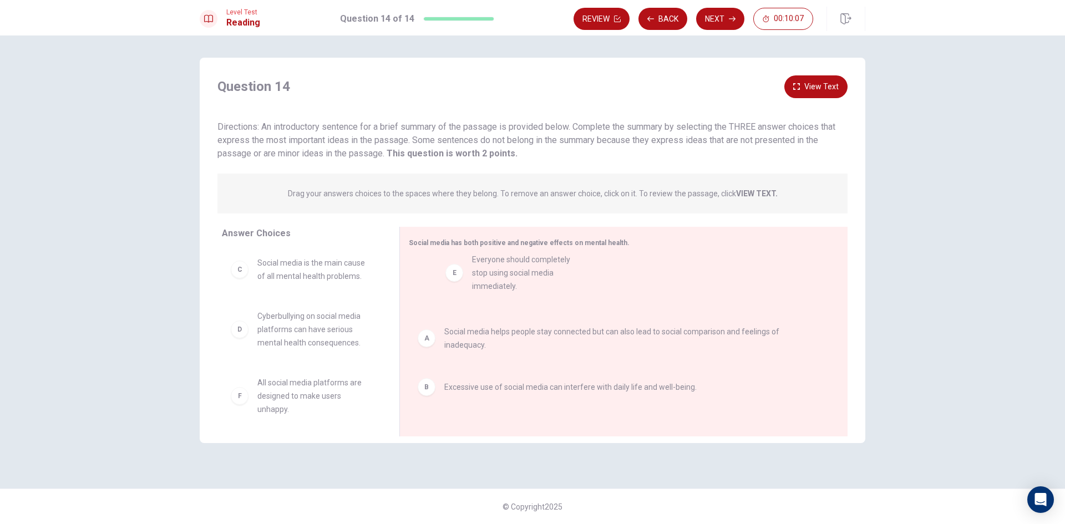
drag, startPoint x: 389, startPoint y: 353, endPoint x: 515, endPoint y: 282, distance: 144.3
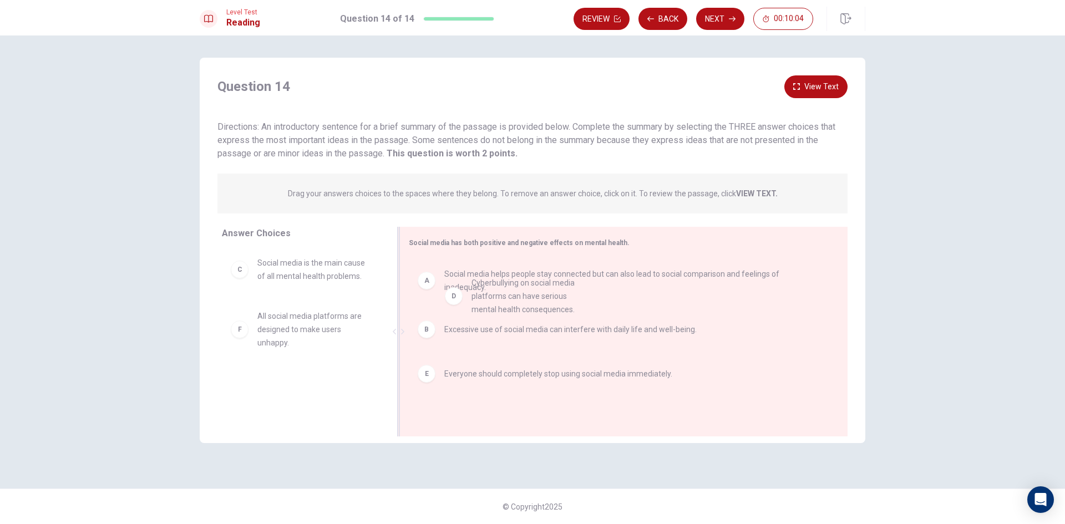
drag, startPoint x: 319, startPoint y: 344, endPoint x: 541, endPoint y: 307, distance: 224.8
drag, startPoint x: 274, startPoint y: 328, endPoint x: 532, endPoint y: 299, distance: 259.4
drag, startPoint x: 335, startPoint y: 338, endPoint x: 544, endPoint y: 260, distance: 223.0
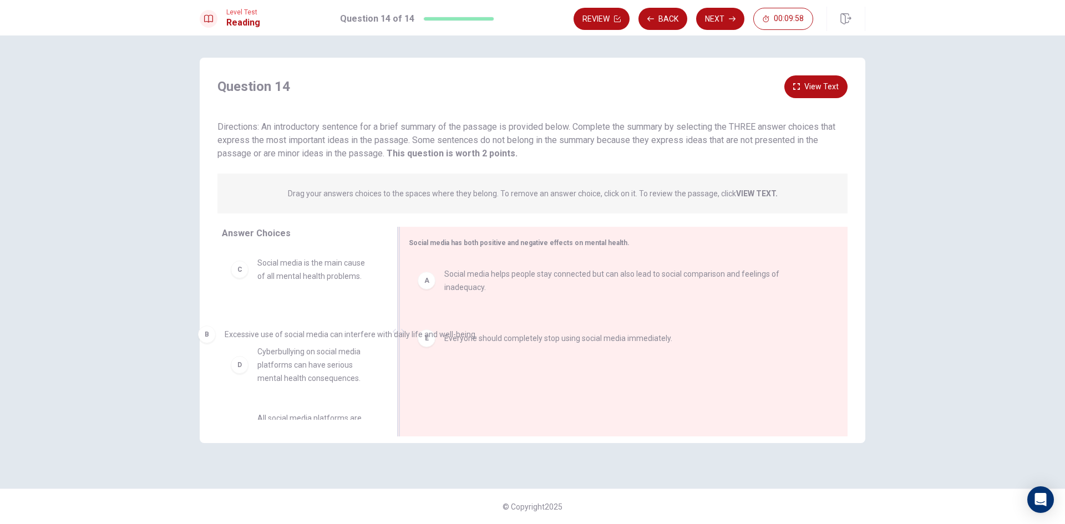
drag, startPoint x: 482, startPoint y: 324, endPoint x: 222, endPoint y: 337, distance: 260.3
drag, startPoint x: 495, startPoint y: 327, endPoint x: 267, endPoint y: 333, distance: 227.4
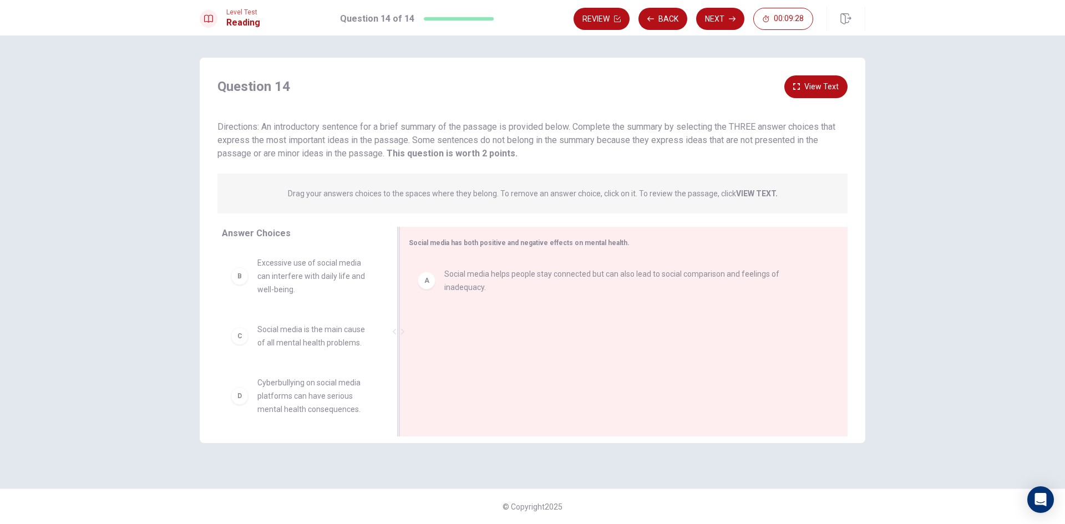
scroll to position [57, 0]
drag, startPoint x: 274, startPoint y: 338, endPoint x: 482, endPoint y: 324, distance: 207.8
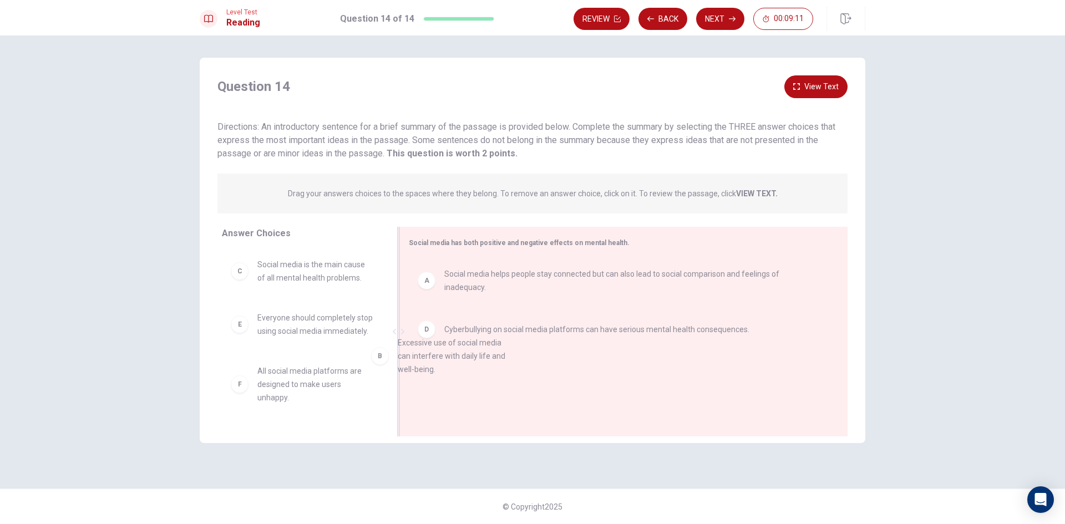
drag, startPoint x: 294, startPoint y: 273, endPoint x: 442, endPoint y: 354, distance: 168.7
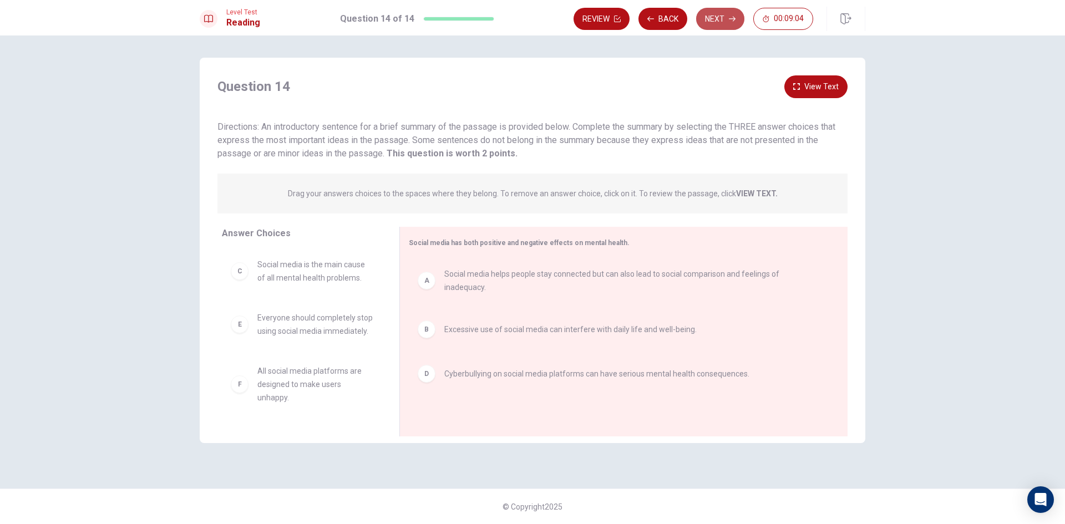
click at [713, 16] on button "Next" at bounding box center [720, 19] width 48 height 22
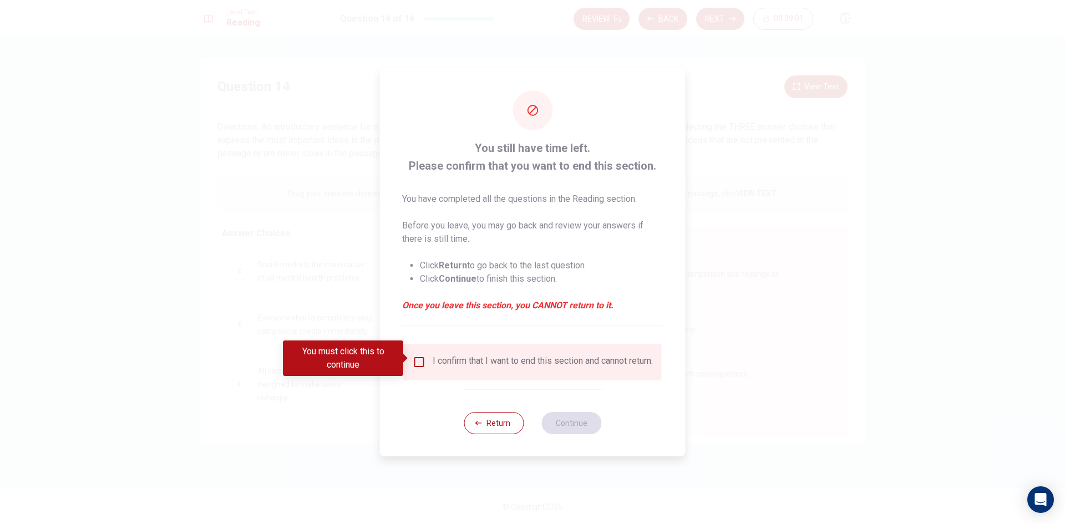
click at [417, 358] on input "You must click this to continue" at bounding box center [419, 361] width 13 height 13
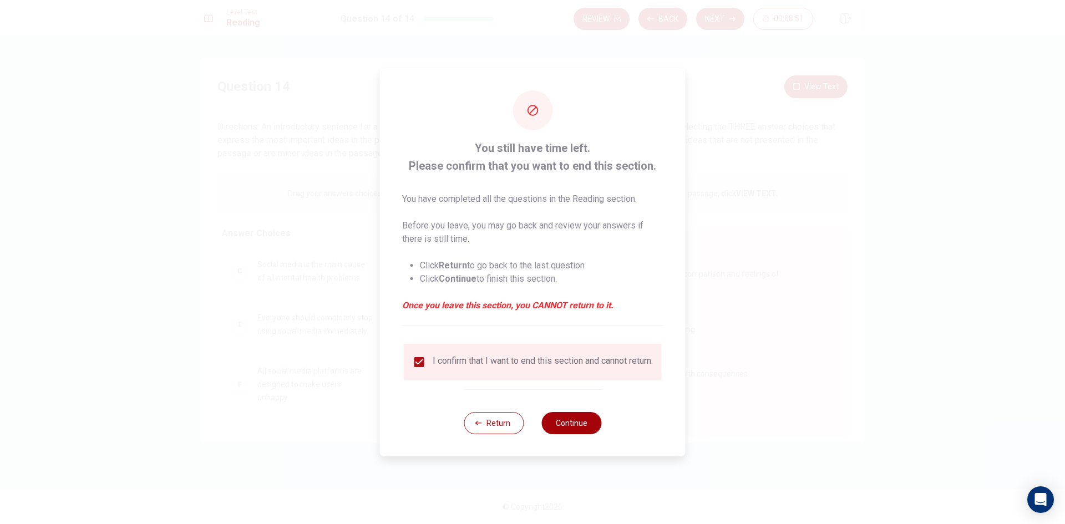
click at [563, 421] on button "Continue" at bounding box center [571, 423] width 60 height 22
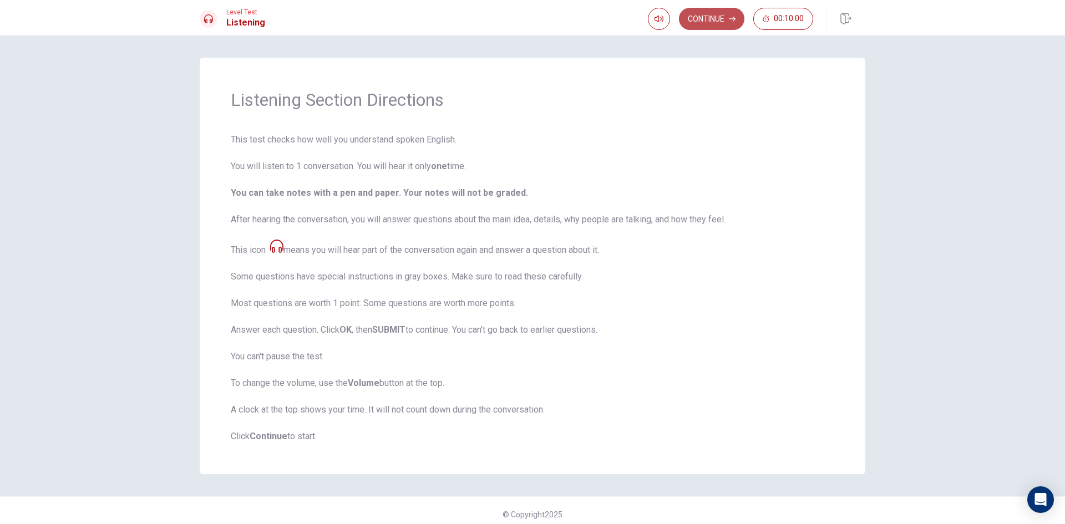
click at [701, 18] on button "Continue" at bounding box center [711, 19] width 65 height 22
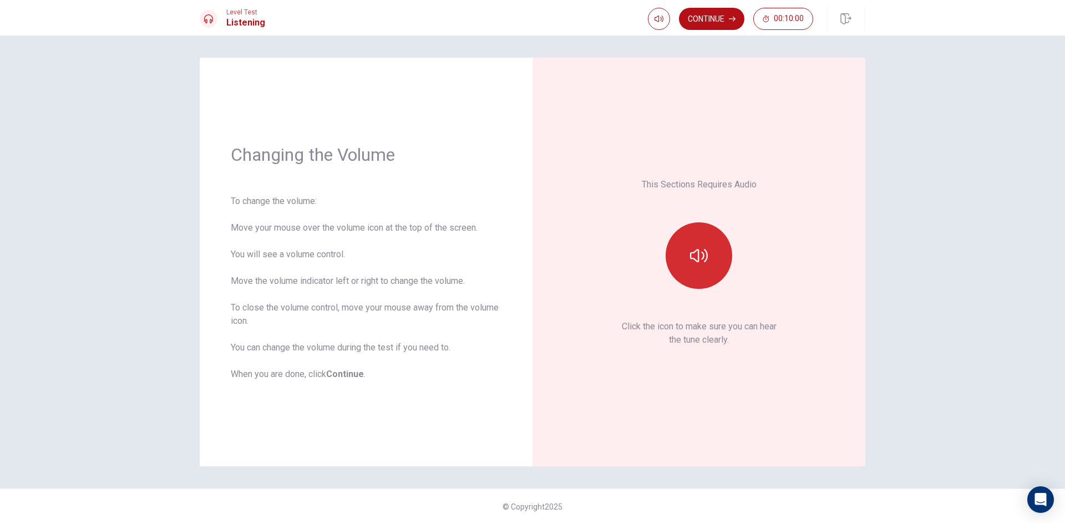
click at [688, 247] on button "button" at bounding box center [698, 255] width 67 height 67
click at [701, 10] on button "Continue" at bounding box center [711, 19] width 65 height 22
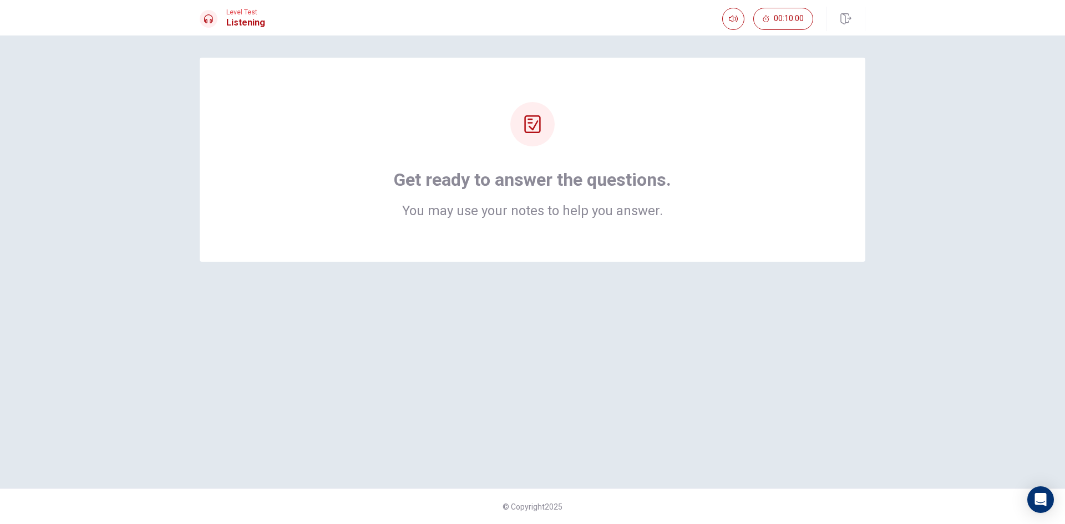
click at [512, 268] on div "Get ready to answer the questions. You may use your notes to help you answer." at bounding box center [532, 262] width 701 height 409
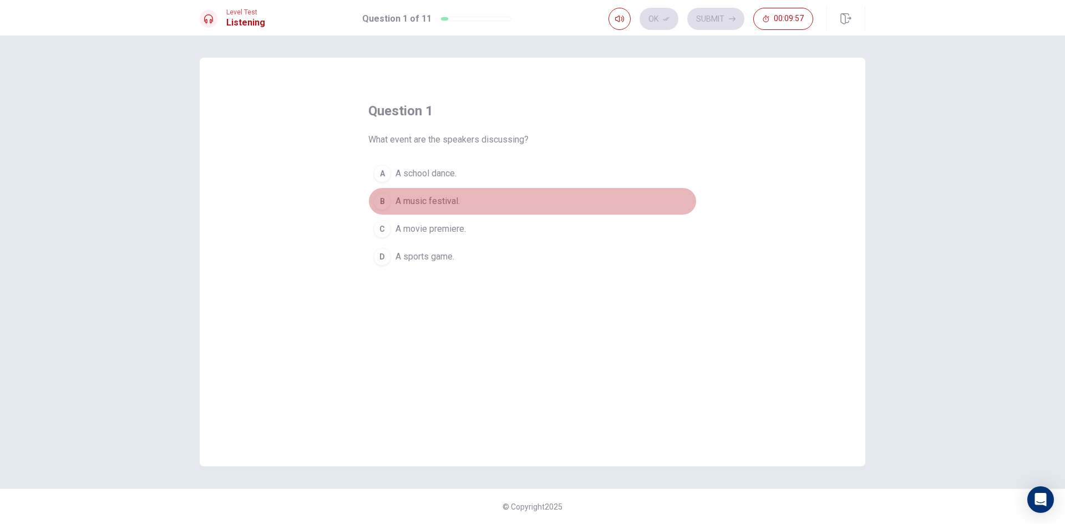
click at [384, 196] on div "B" at bounding box center [382, 201] width 18 height 18
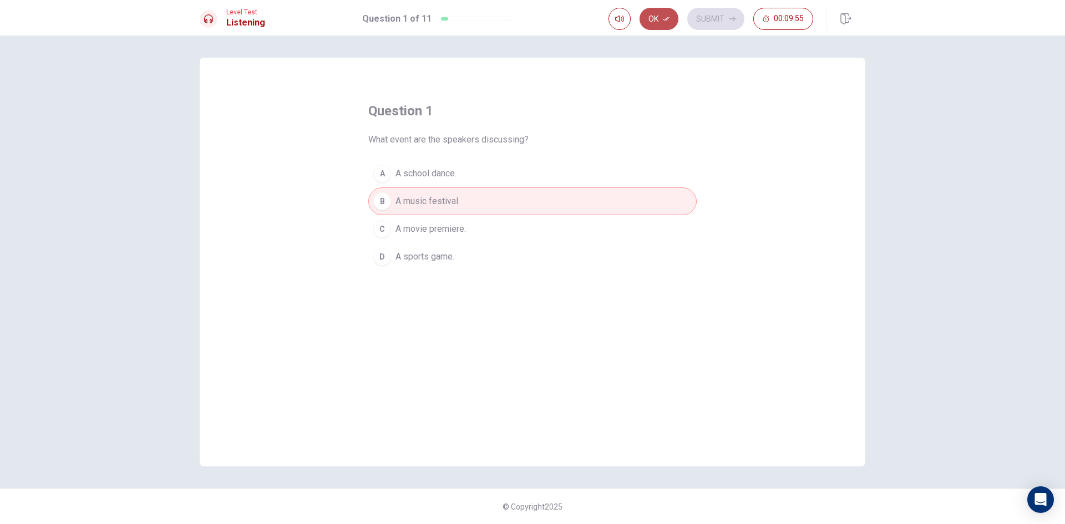
click at [656, 17] on button "Ok" at bounding box center [658, 19] width 39 height 22
click at [725, 15] on button "Submit" at bounding box center [715, 19] width 57 height 22
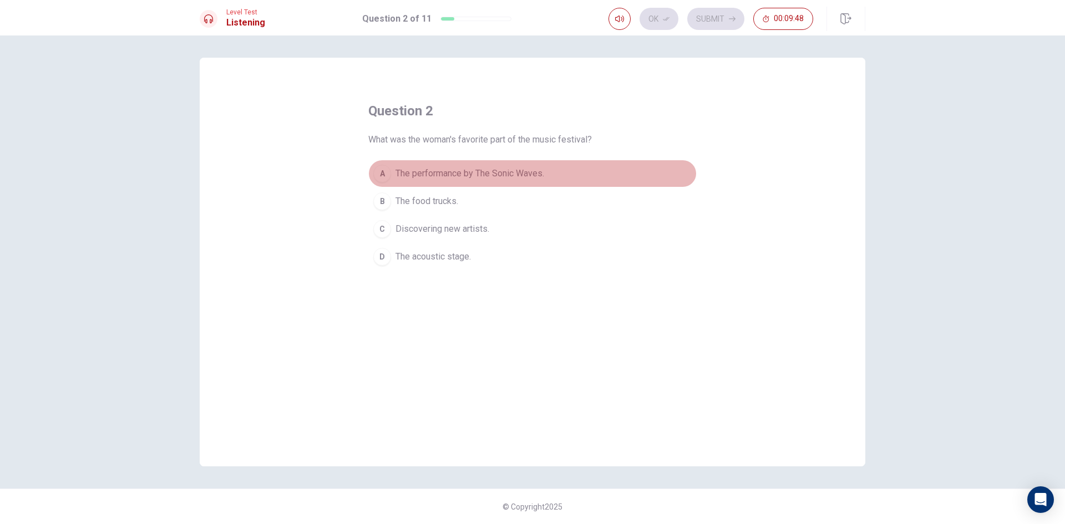
click at [380, 167] on div "A" at bounding box center [382, 174] width 18 height 18
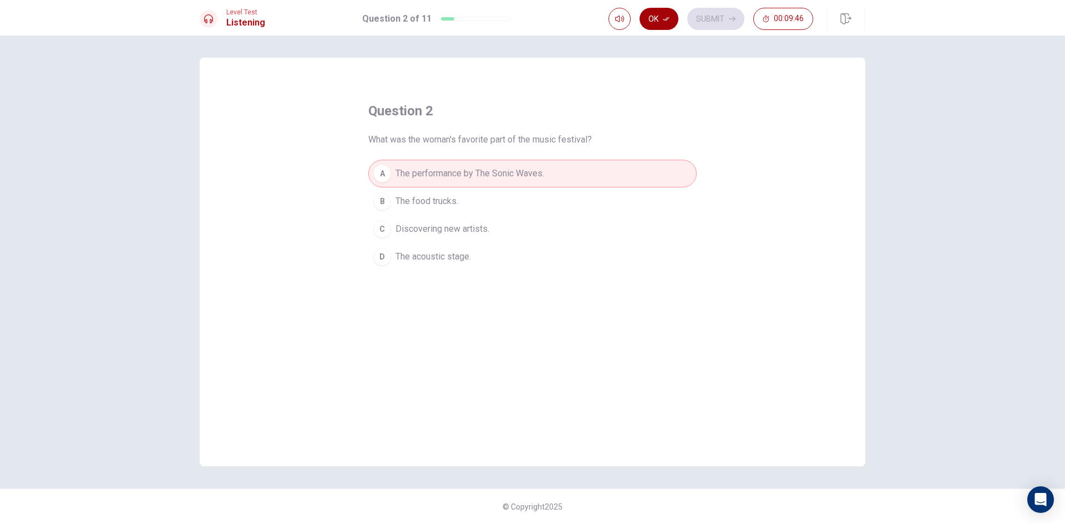
click at [660, 18] on button "Ok" at bounding box center [658, 19] width 39 height 22
click at [715, 13] on button "Submit" at bounding box center [715, 19] width 57 height 22
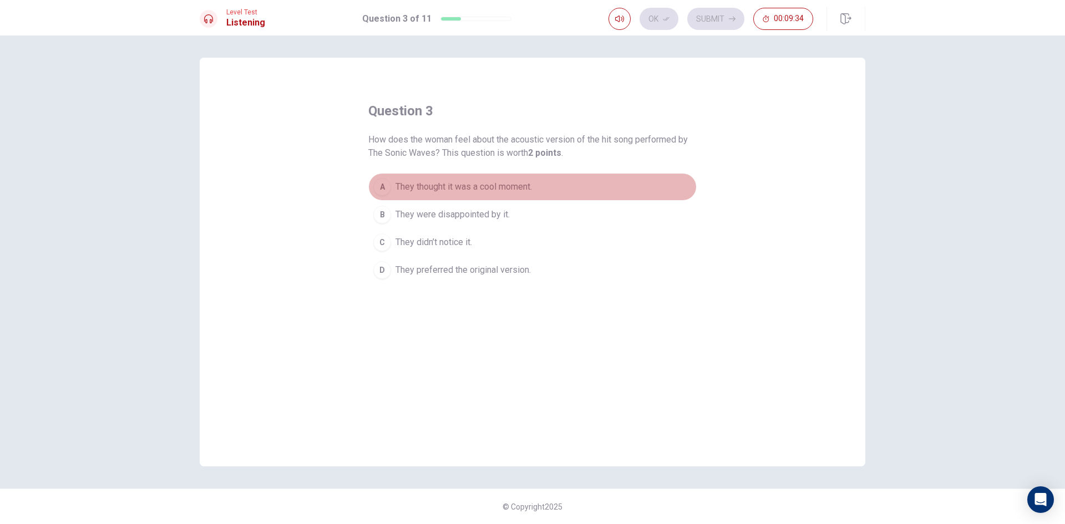
click at [392, 184] on button "A They thought it was a cool moment." at bounding box center [532, 187] width 328 height 28
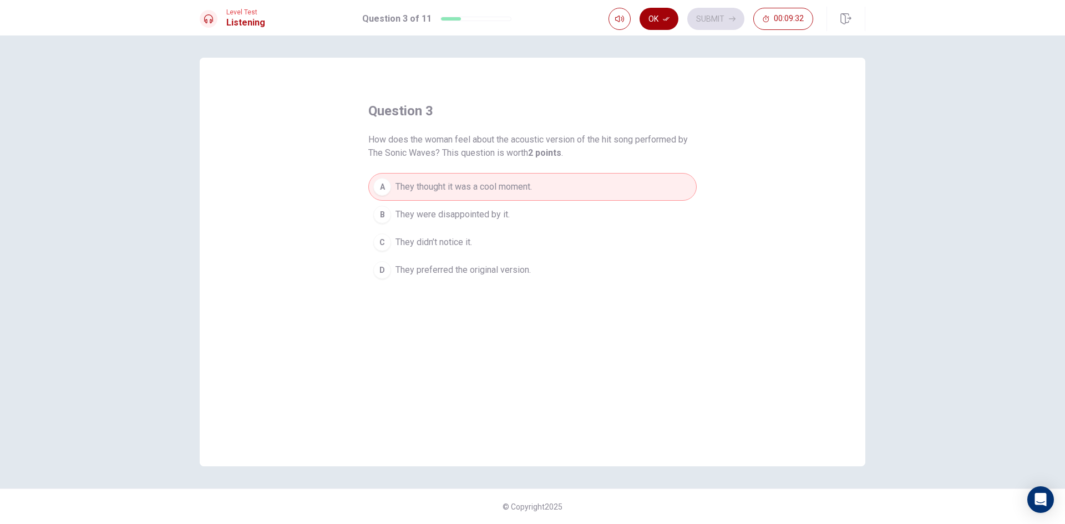
click at [649, 13] on button "Ok" at bounding box center [658, 19] width 39 height 22
click at [719, 9] on button "Submit" at bounding box center [715, 19] width 57 height 22
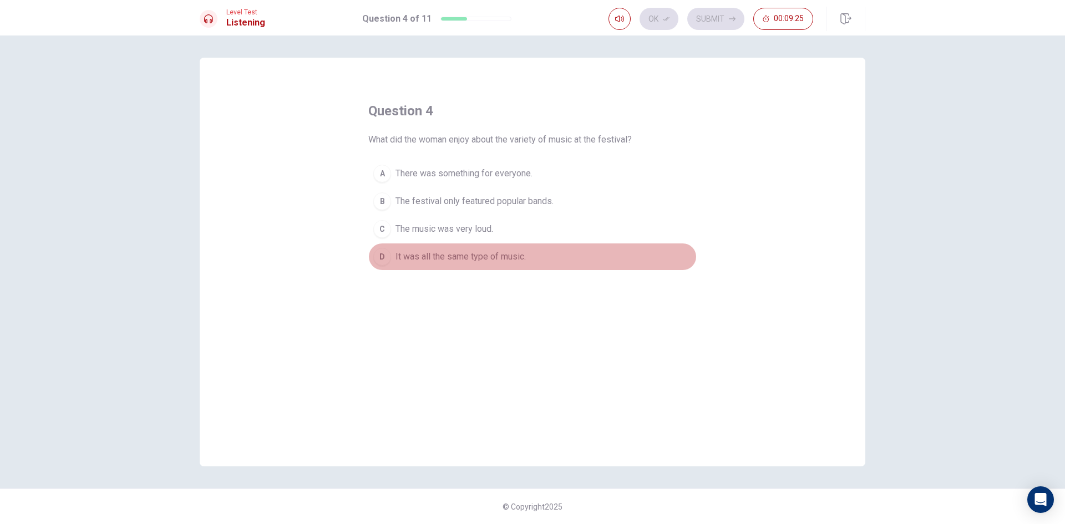
click at [381, 254] on div "D" at bounding box center [382, 257] width 18 height 18
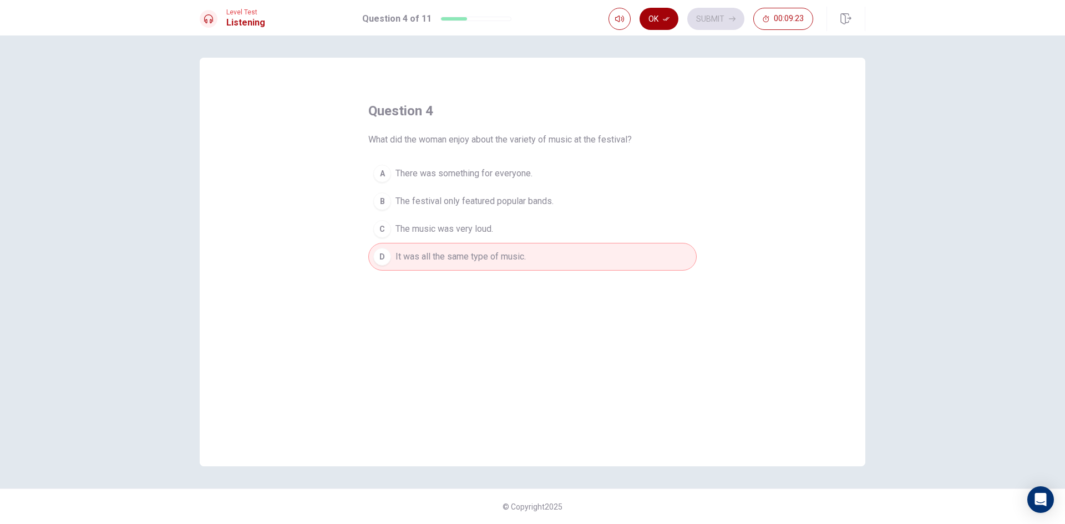
click at [669, 11] on button "Ok" at bounding box center [658, 19] width 39 height 22
click at [709, 20] on button "Submit" at bounding box center [715, 19] width 57 height 22
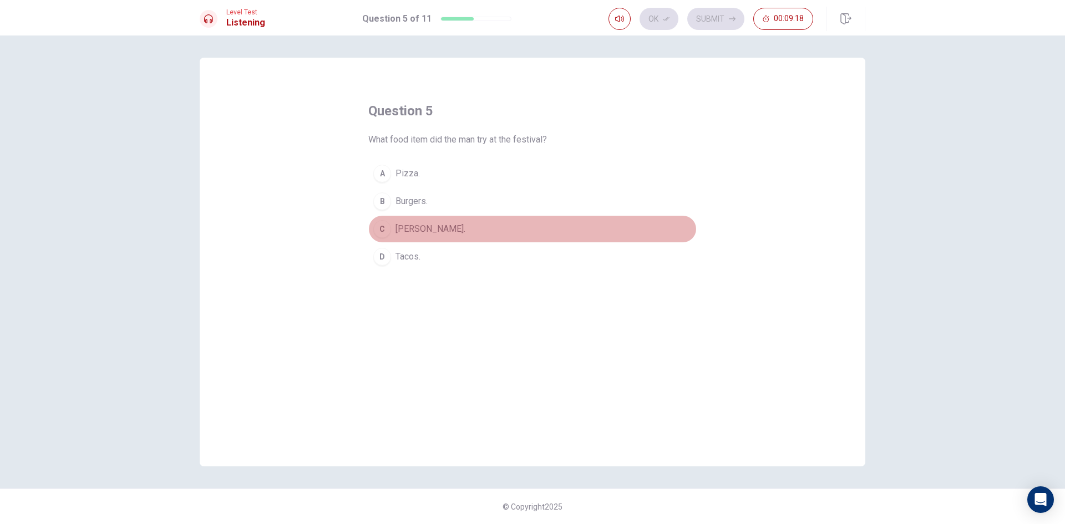
click at [390, 228] on div "C" at bounding box center [382, 229] width 18 height 18
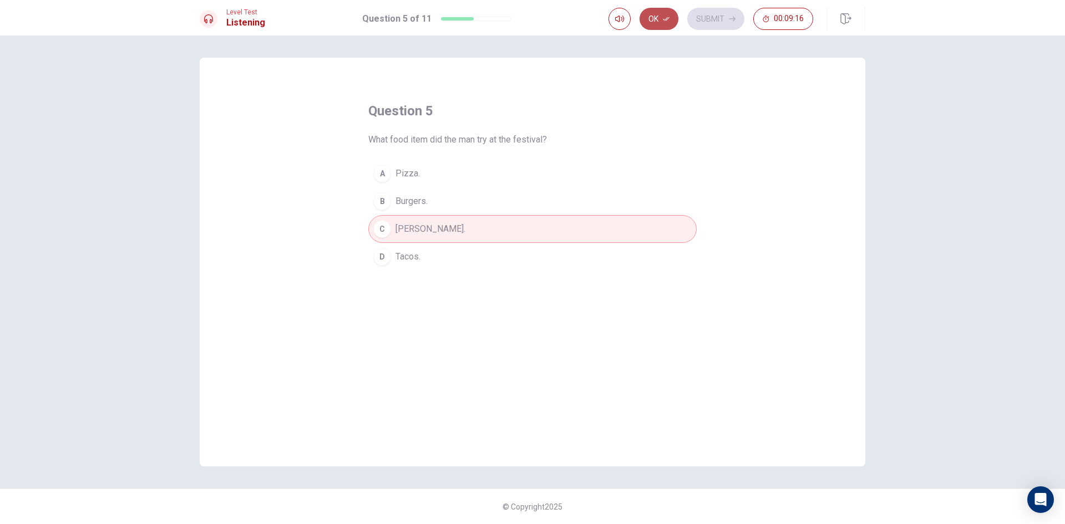
click at [658, 11] on button "Ok" at bounding box center [658, 19] width 39 height 22
click at [726, 21] on button "Submit" at bounding box center [715, 19] width 57 height 22
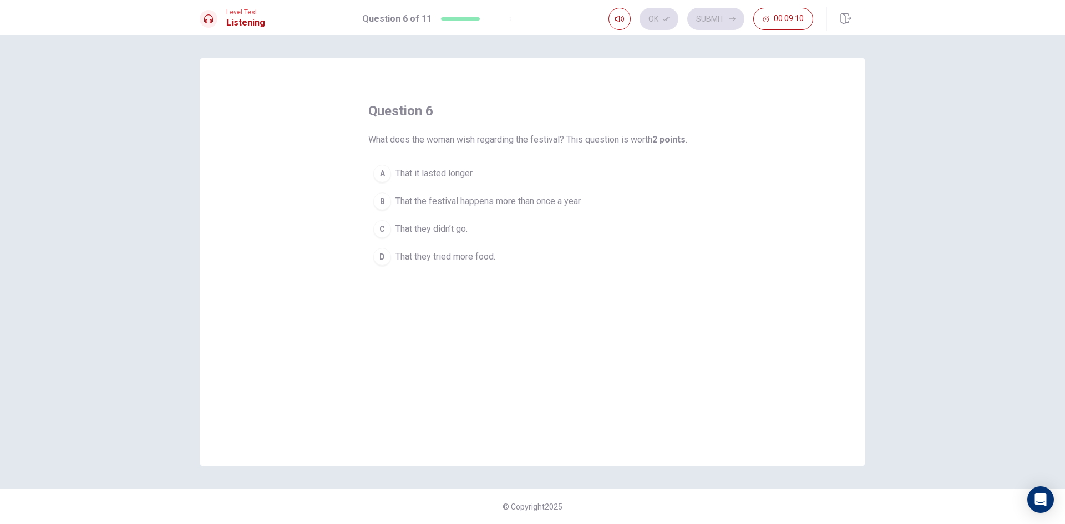
click at [388, 197] on div "B" at bounding box center [382, 201] width 18 height 18
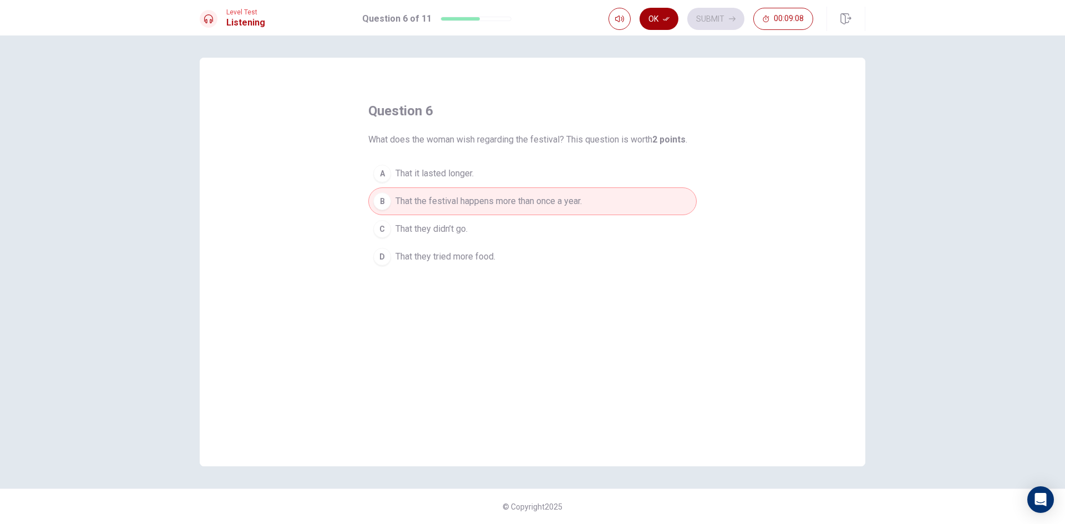
click at [655, 19] on button "Ok" at bounding box center [658, 19] width 39 height 22
click at [700, 13] on button "Submit" at bounding box center [715, 19] width 57 height 22
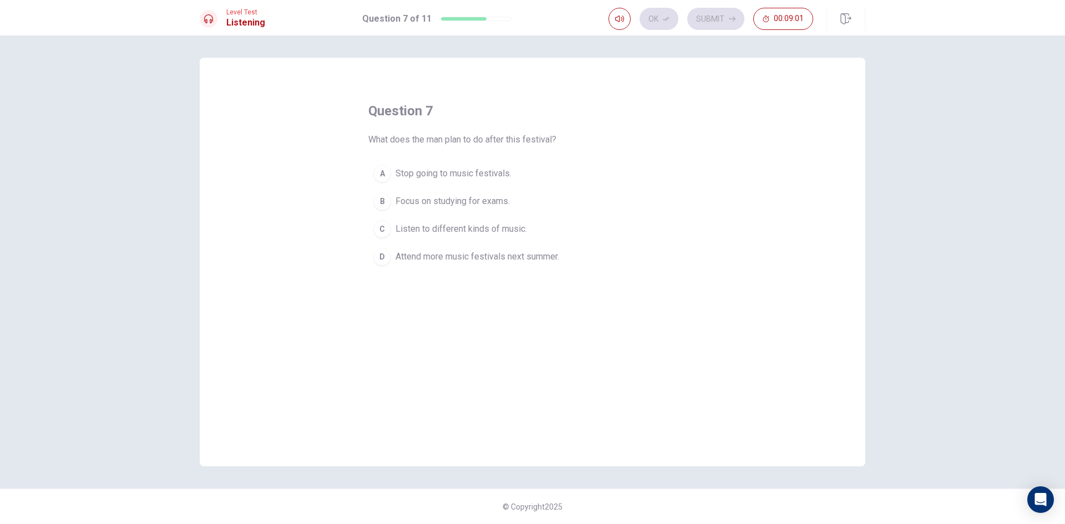
click at [386, 254] on div "D" at bounding box center [382, 257] width 18 height 18
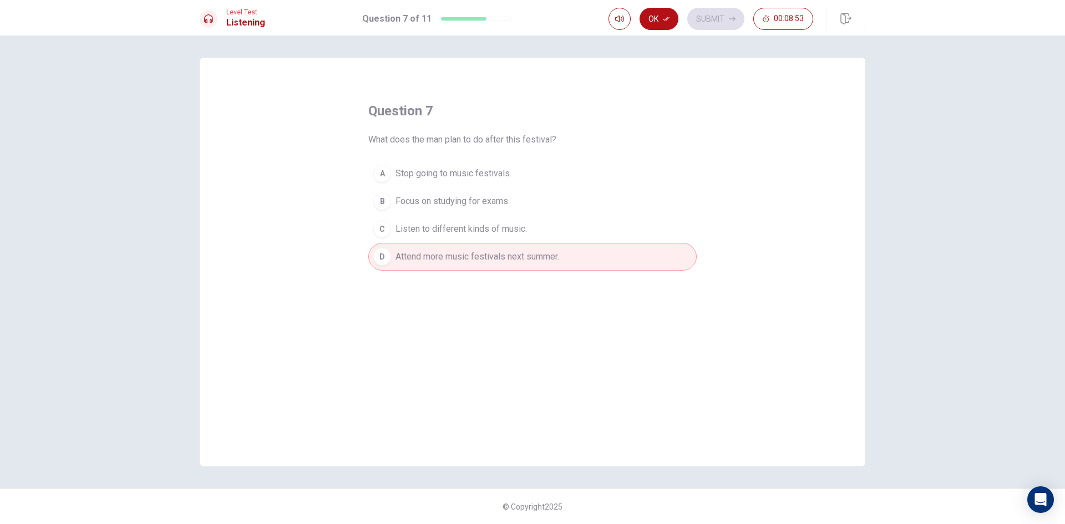
click at [392, 225] on button "C Listen to different kinds of music." at bounding box center [532, 229] width 328 height 28
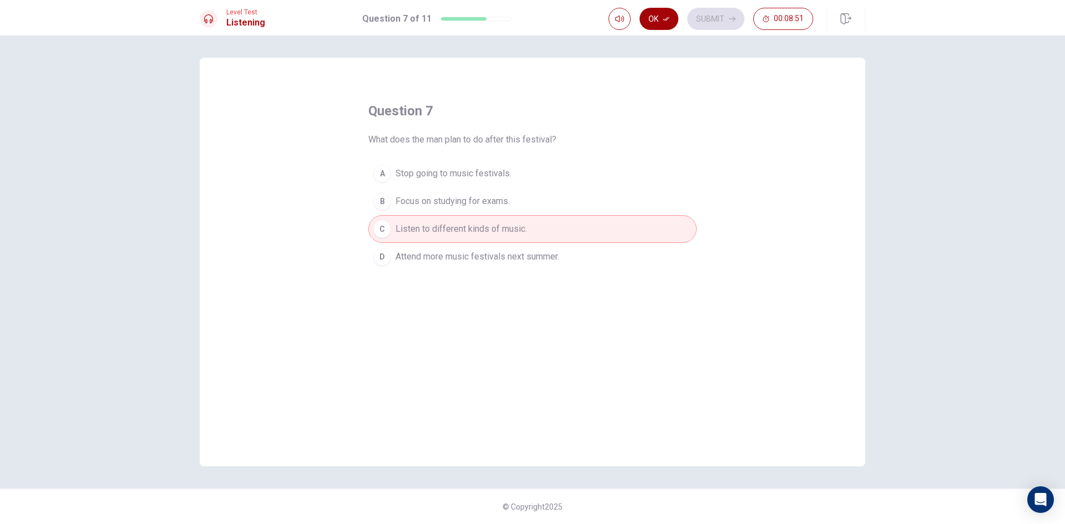
click at [657, 17] on button "Ok" at bounding box center [658, 19] width 39 height 22
click at [701, 14] on button "Submit" at bounding box center [715, 19] width 57 height 22
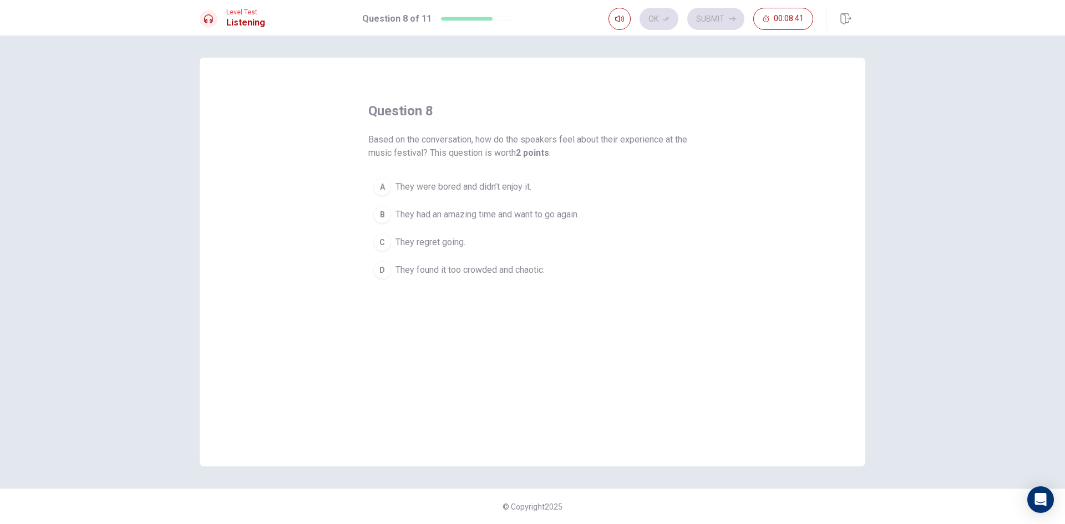
click at [385, 208] on div "B" at bounding box center [382, 215] width 18 height 18
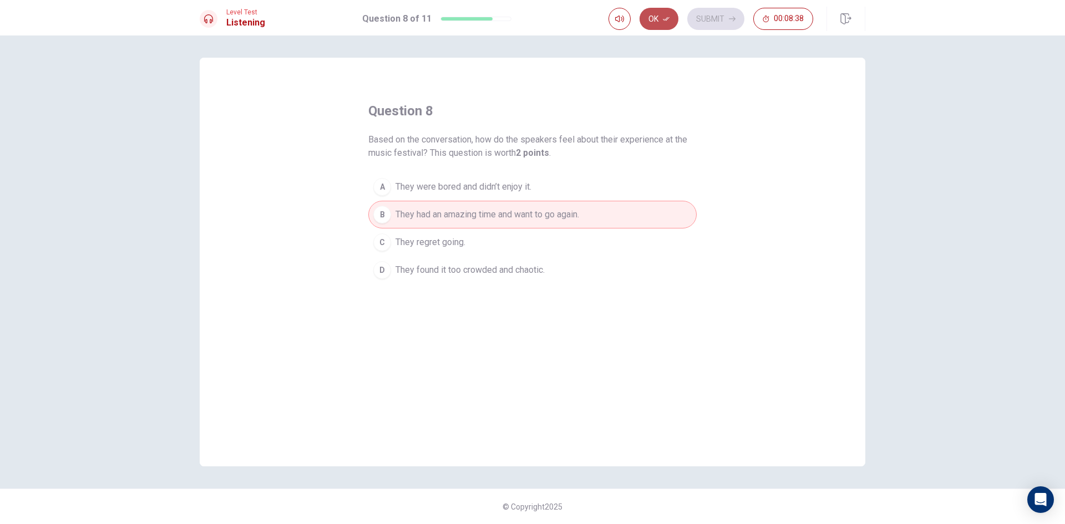
click at [656, 19] on button "Ok" at bounding box center [658, 19] width 39 height 22
click at [703, 19] on button "Submit" at bounding box center [715, 19] width 57 height 22
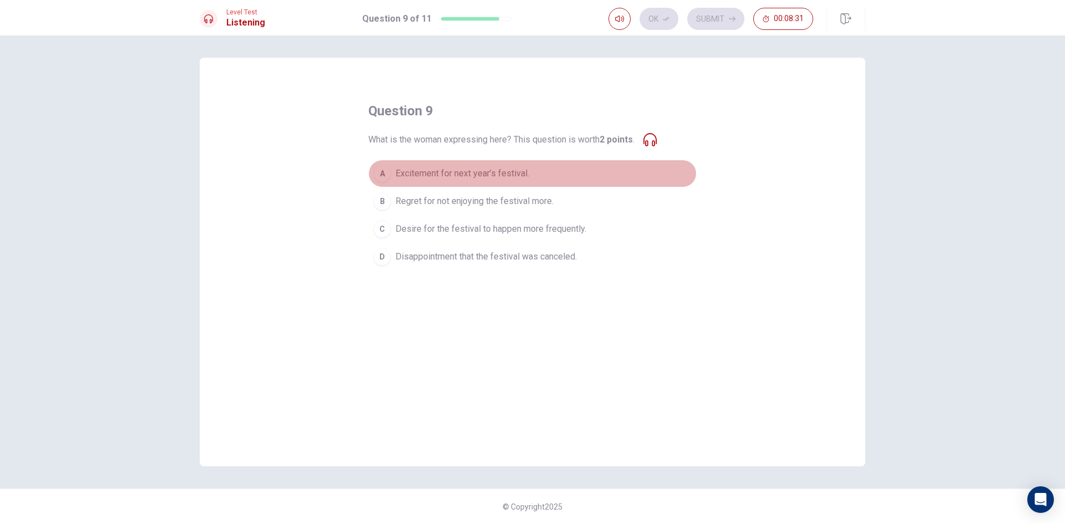
click at [381, 180] on div "A" at bounding box center [382, 174] width 18 height 18
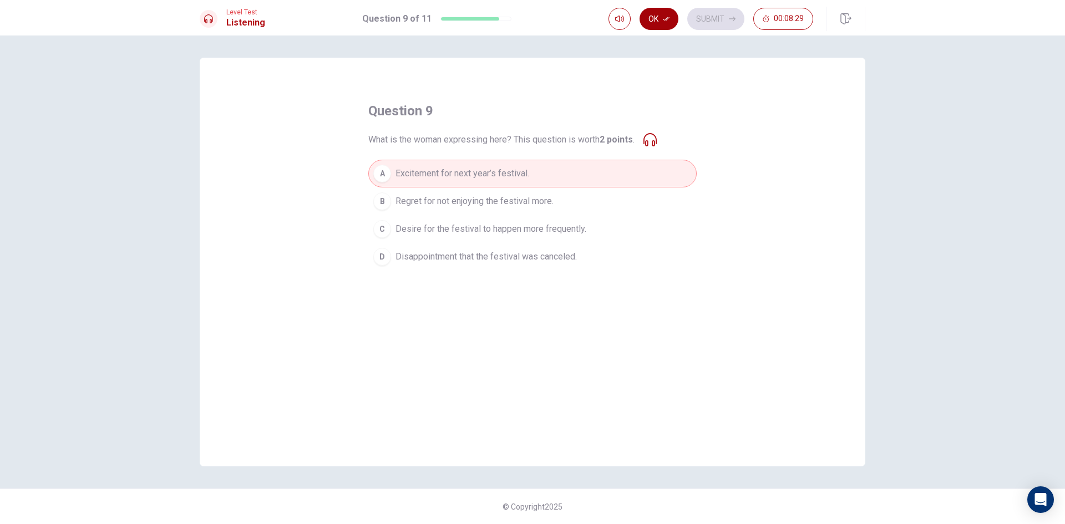
click at [658, 25] on button "Ok" at bounding box center [658, 19] width 39 height 22
click at [720, 18] on button "Submit" at bounding box center [715, 19] width 57 height 22
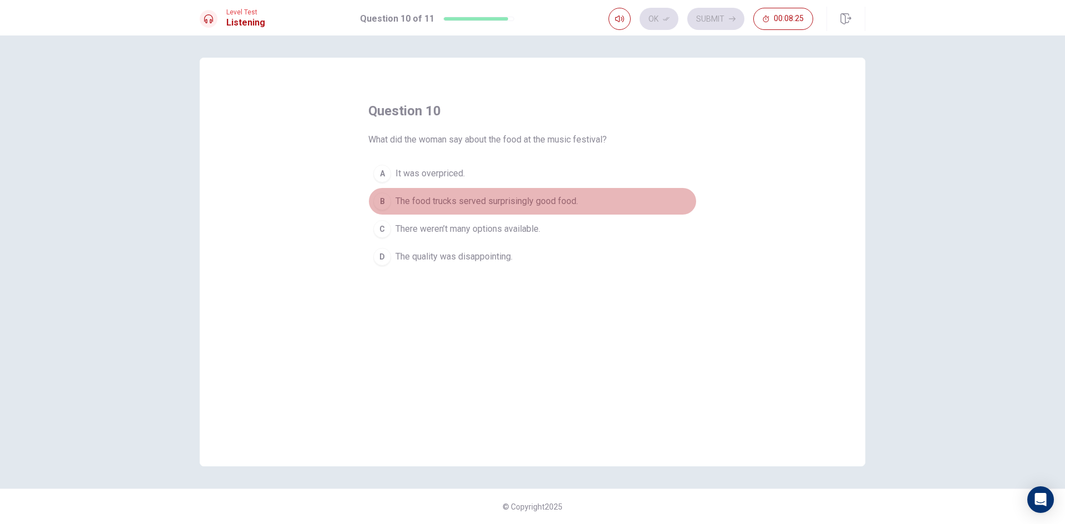
click at [392, 198] on button "B The food trucks served surprisingly good food." at bounding box center [532, 201] width 328 height 28
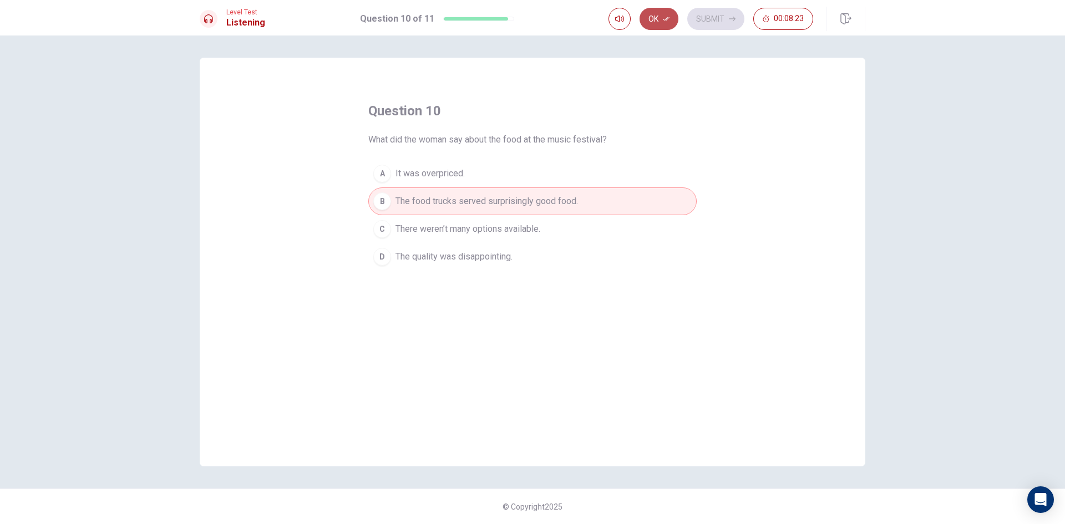
click at [655, 24] on button "Ok" at bounding box center [658, 19] width 39 height 22
click at [710, 16] on button "Submit" at bounding box center [715, 19] width 57 height 22
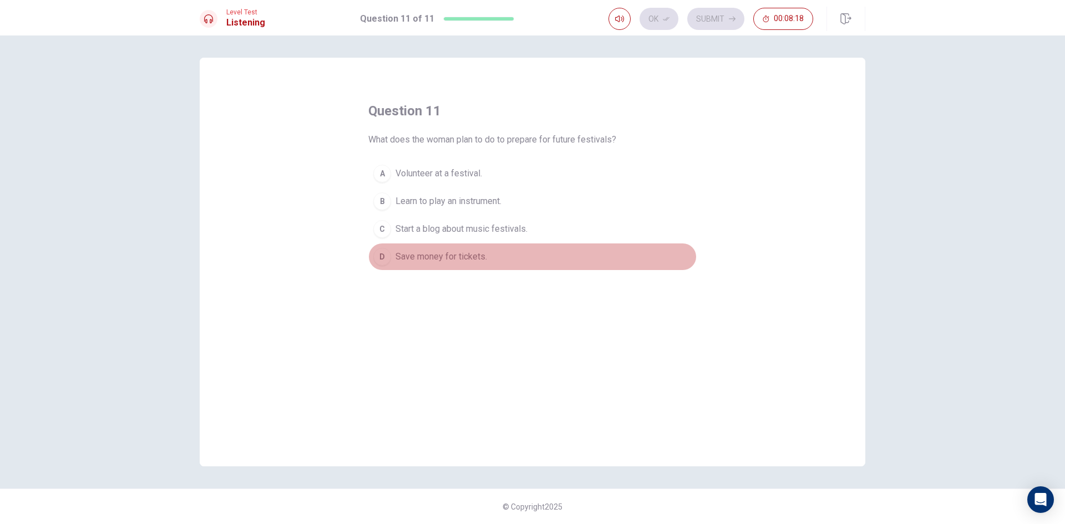
click at [386, 257] on div "D" at bounding box center [382, 257] width 18 height 18
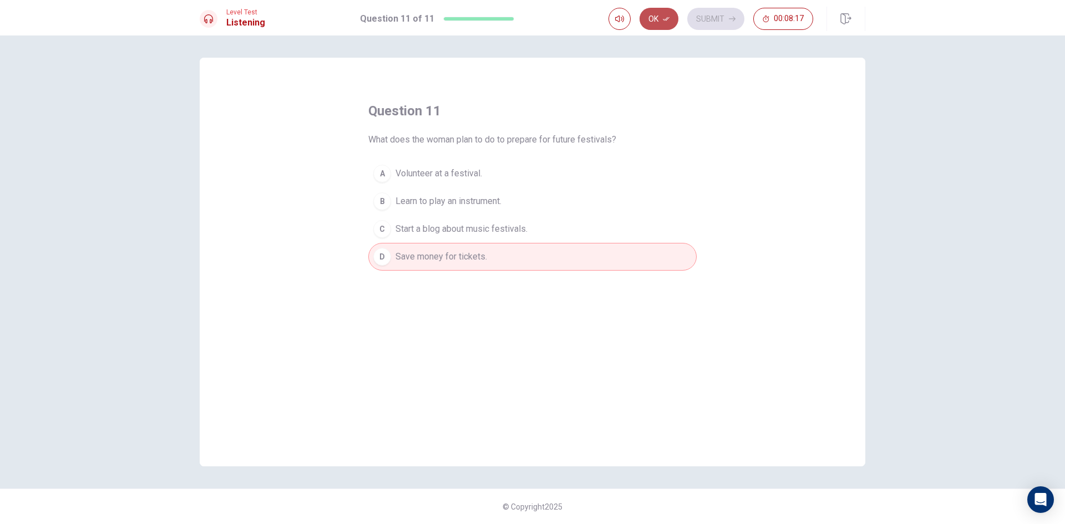
click at [658, 23] on button "Ok" at bounding box center [658, 19] width 39 height 22
click at [716, 19] on button "Submit" at bounding box center [715, 19] width 57 height 22
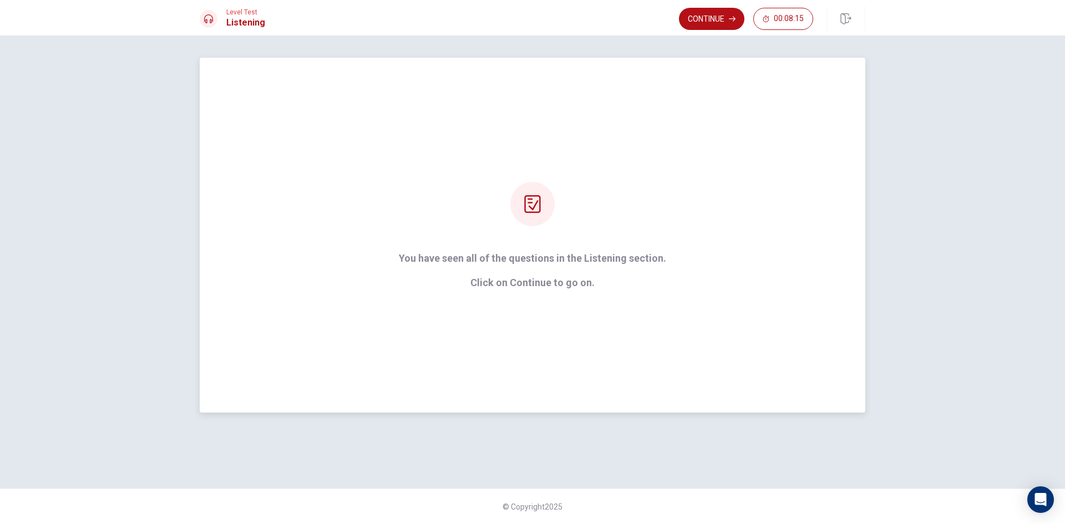
click at [513, 272] on strong "You have seen all of the questions in the Listening section. Click on Continue …" at bounding box center [532, 270] width 267 height 35
click at [722, 17] on button "Continue" at bounding box center [711, 19] width 65 height 22
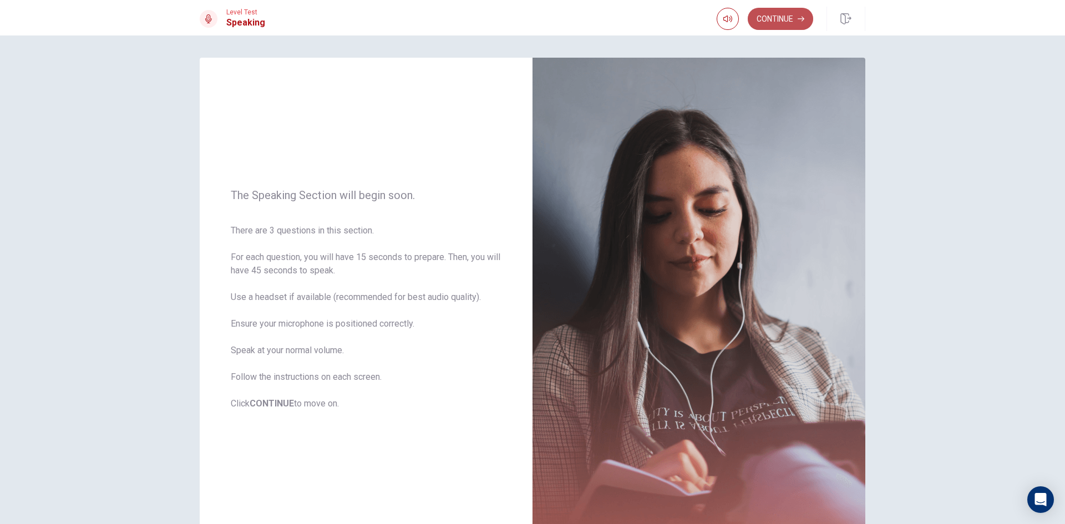
click at [797, 16] on button "Continue" at bounding box center [779, 19] width 65 height 22
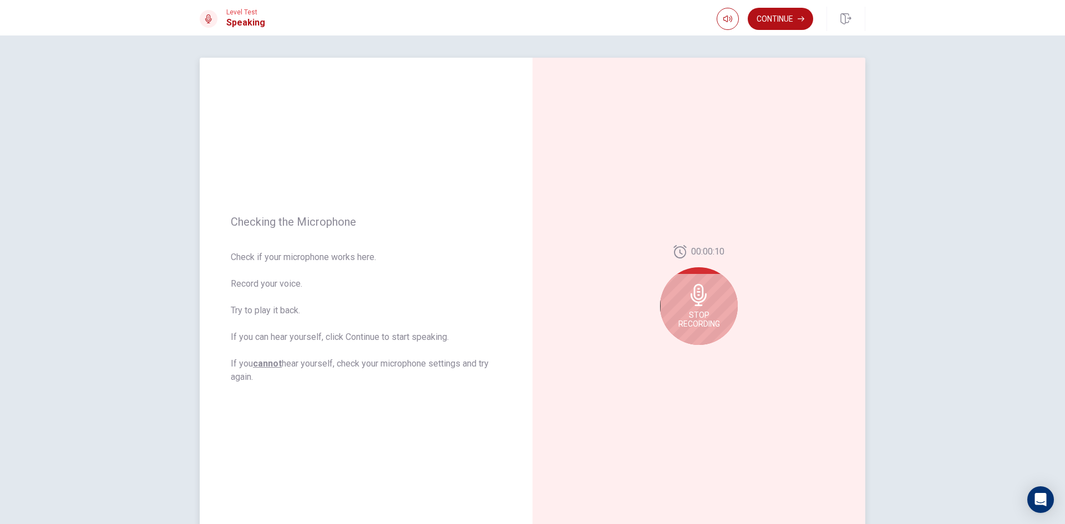
click at [704, 303] on icon at bounding box center [699, 295] width 22 height 22
click at [683, 354] on icon "Record Again" at bounding box center [686, 353] width 7 height 7
click at [703, 353] on button "Play Audio" at bounding box center [711, 354] width 16 height 16
click at [715, 348] on div at bounding box center [699, 354] width 40 height 16
click at [679, 349] on button "Record Again" at bounding box center [687, 354] width 16 height 16
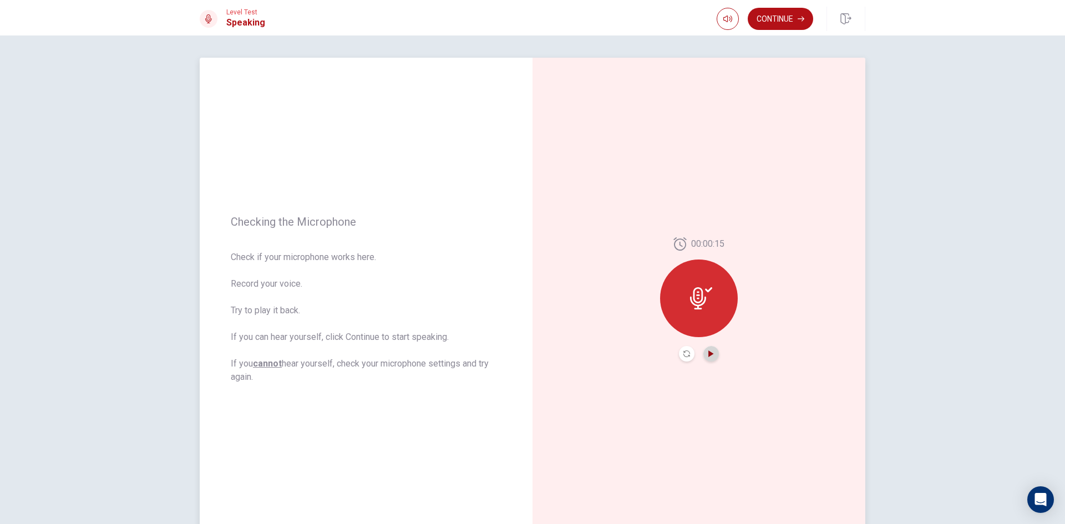
click at [708, 352] on icon "Play Audio" at bounding box center [710, 353] width 5 height 7
click at [775, 17] on button "Continue" at bounding box center [779, 19] width 65 height 22
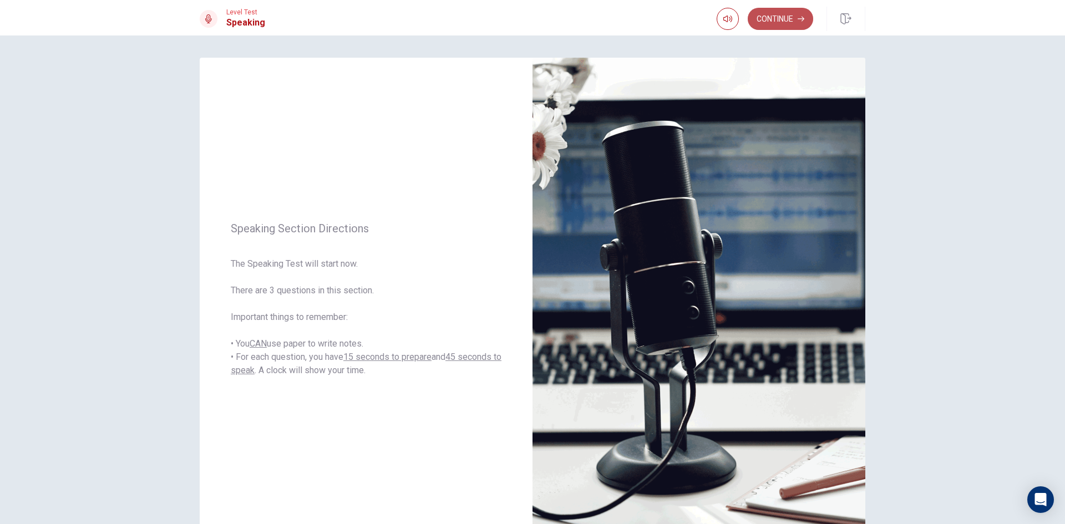
click at [785, 19] on button "Continue" at bounding box center [779, 19] width 65 height 22
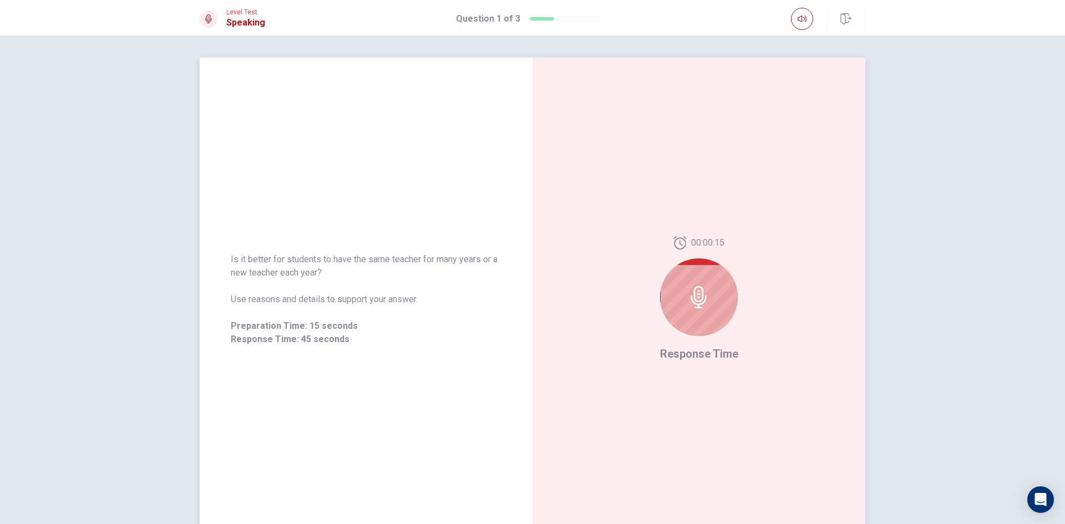
click at [701, 298] on icon at bounding box center [699, 297] width 22 height 22
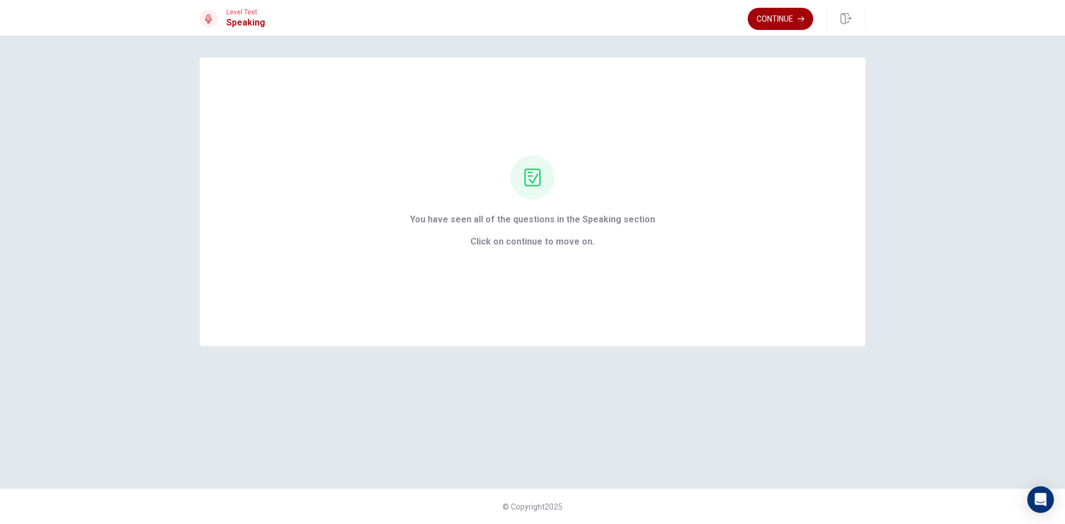
click at [775, 21] on button "Continue" at bounding box center [779, 19] width 65 height 22
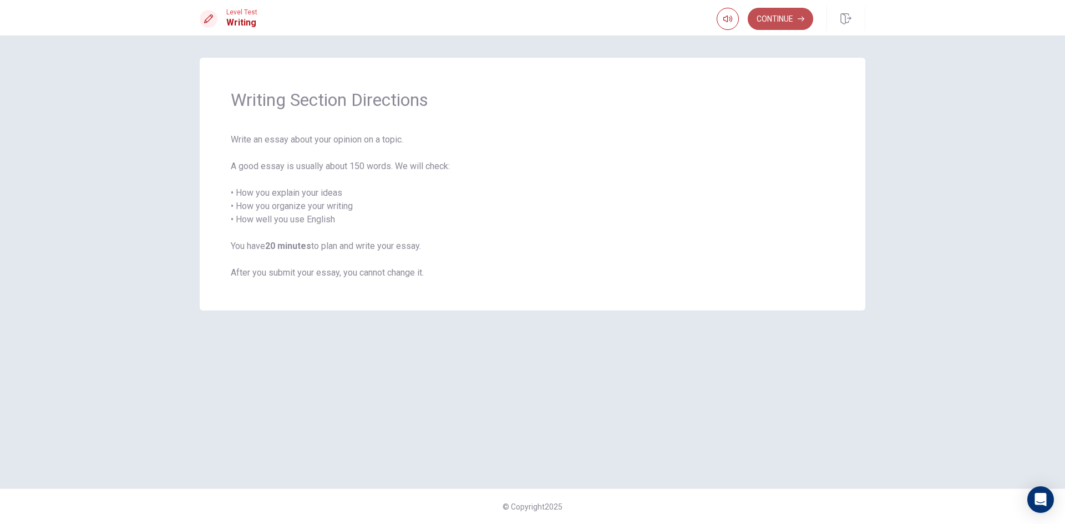
click at [778, 18] on button "Continue" at bounding box center [779, 19] width 65 height 22
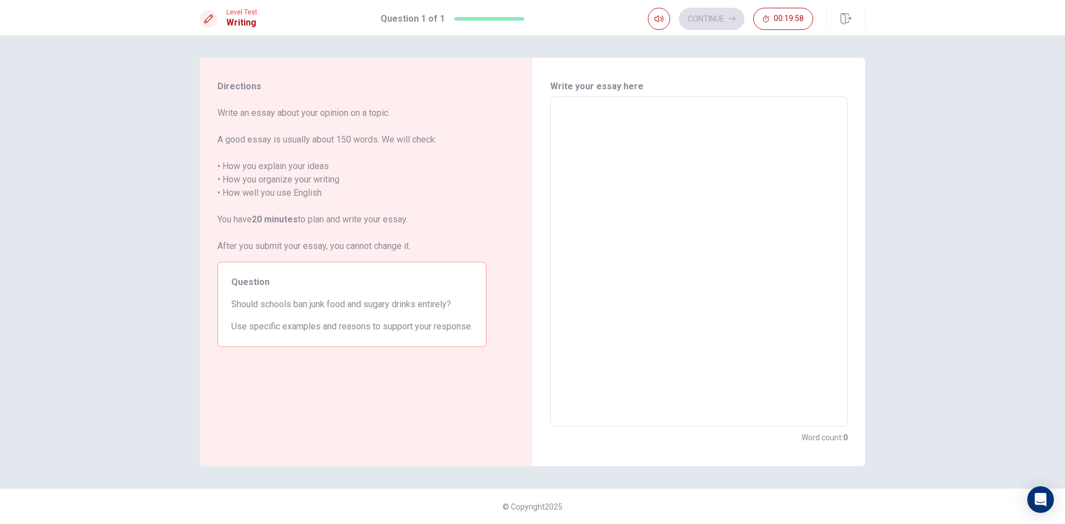
click at [593, 117] on textarea at bounding box center [699, 262] width 282 height 312
type textarea "I"
type textarea "x"
type textarea "I"
type textarea "x"
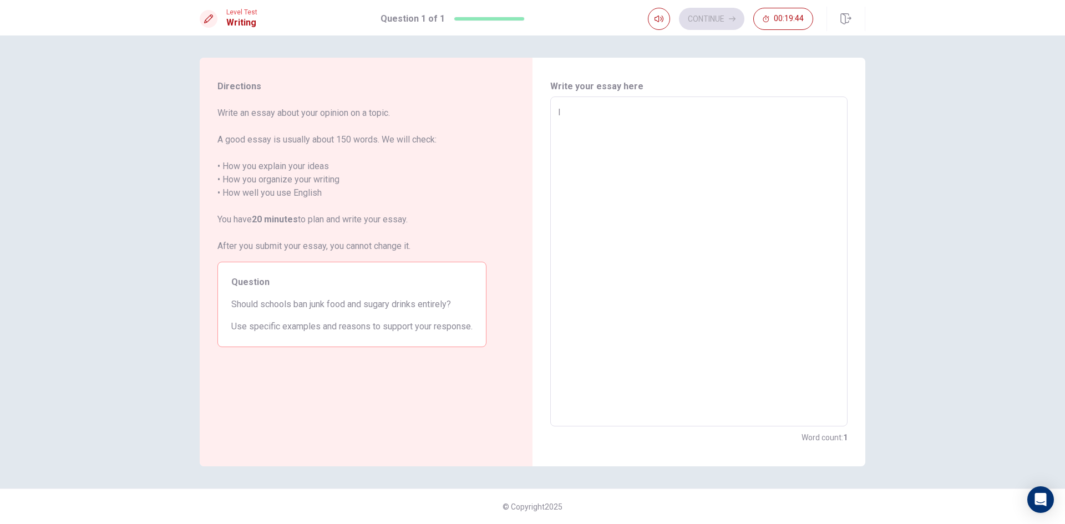
type textarea "I t"
type textarea "x"
type textarea "I th"
type textarea "x"
type textarea "I thi"
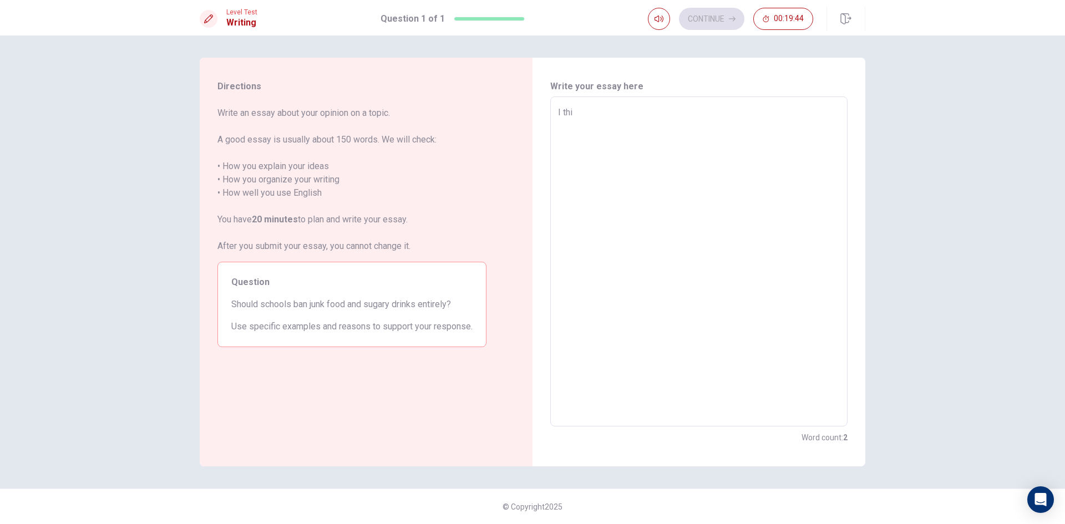
type textarea "x"
type textarea "I thin"
type textarea "x"
type textarea "I think"
type textarea "x"
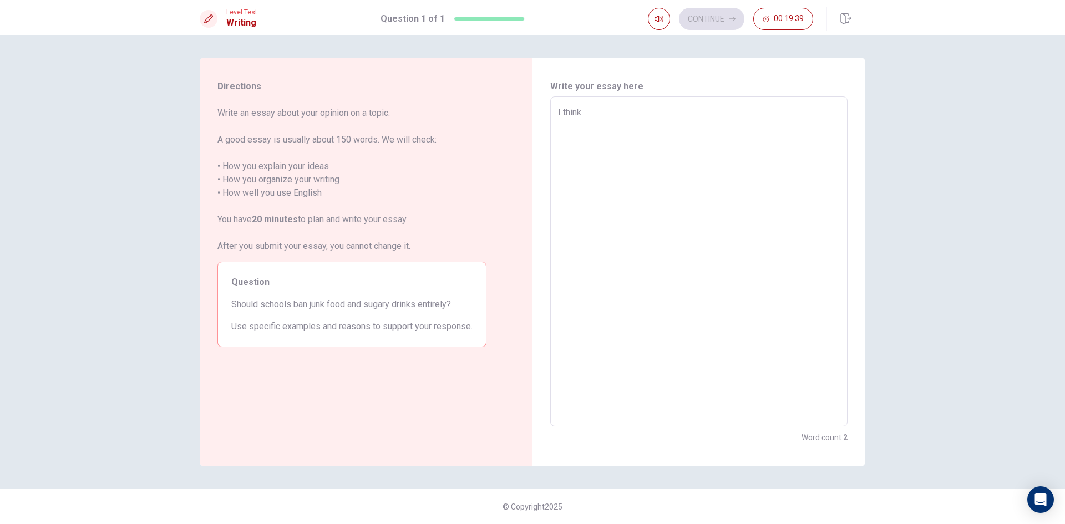
type textarea "I think"
type textarea "x"
type textarea "I think s"
type textarea "x"
type textarea "I think so"
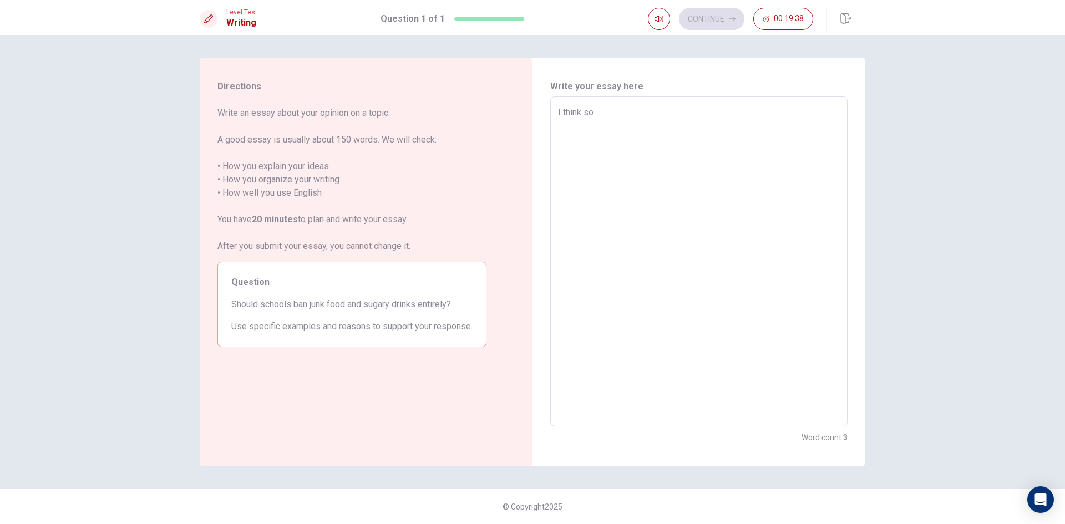
type textarea "x"
type textarea "I think som"
type textarea "x"
type textarea "I think some"
type textarea "x"
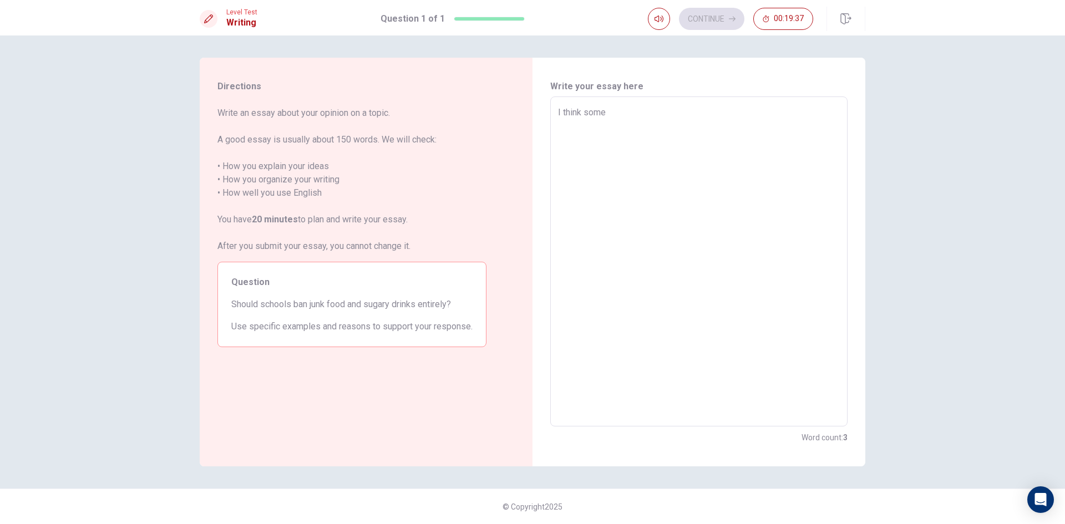
type textarea "I think some"
type textarea "x"
type textarea "I think some s"
type textarea "x"
type textarea "I think some sc"
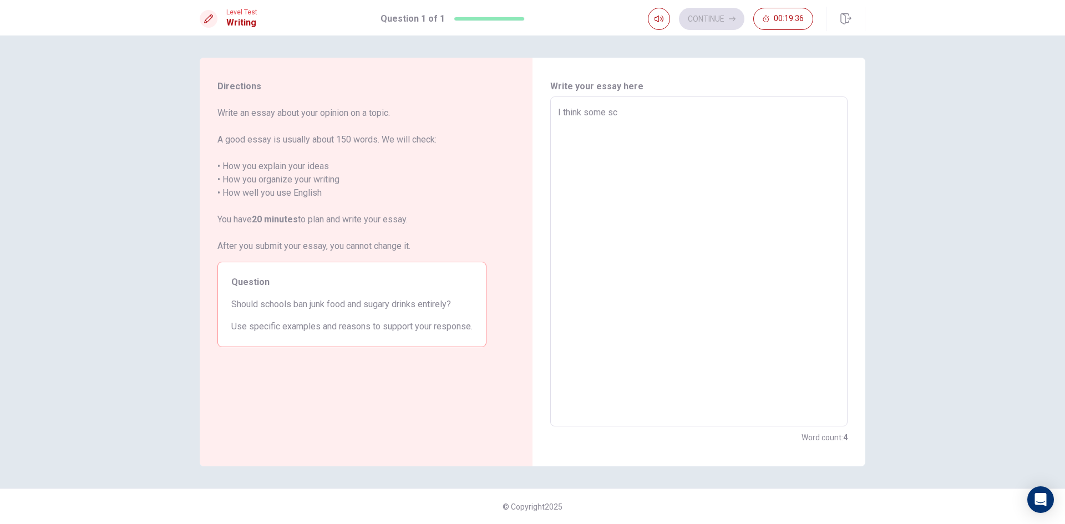
type textarea "x"
type textarea "I think some scn"
type textarea "x"
type textarea "I think some sc"
type textarea "x"
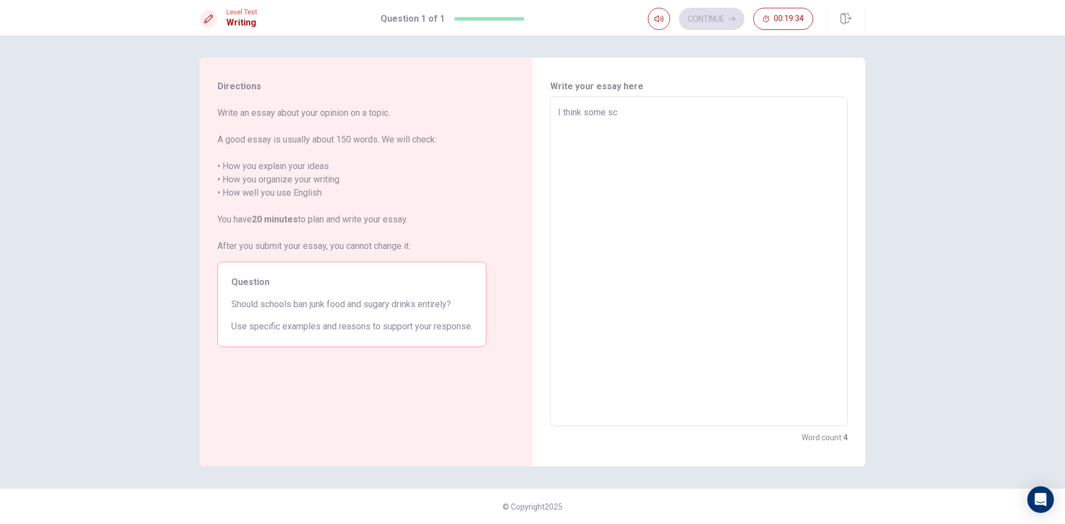
type textarea "I think some s"
type textarea "x"
type textarea "I think some sh"
type textarea "x"
type textarea "I think some sho"
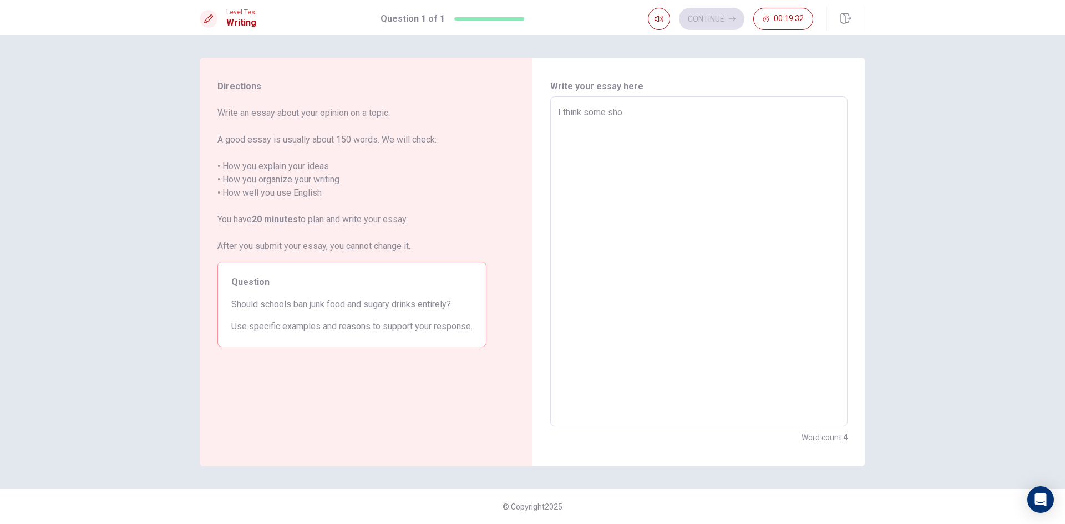
type textarea "x"
type textarea "I think some shoo"
type textarea "x"
type textarea "I think some shool"
type textarea "x"
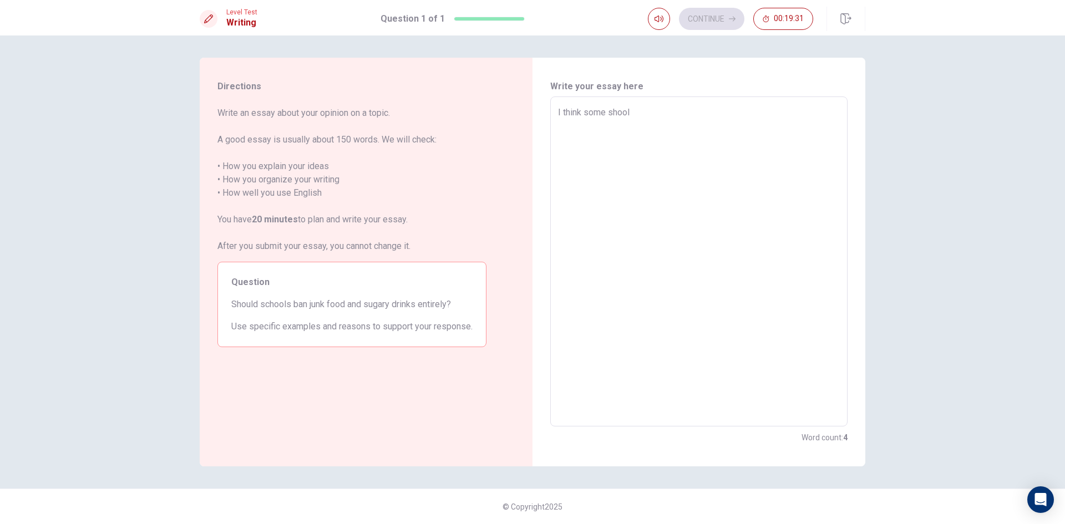
type textarea "I think some shoo"
type textarea "x"
type textarea "I think some sho"
type textarea "x"
type textarea "I think some sh"
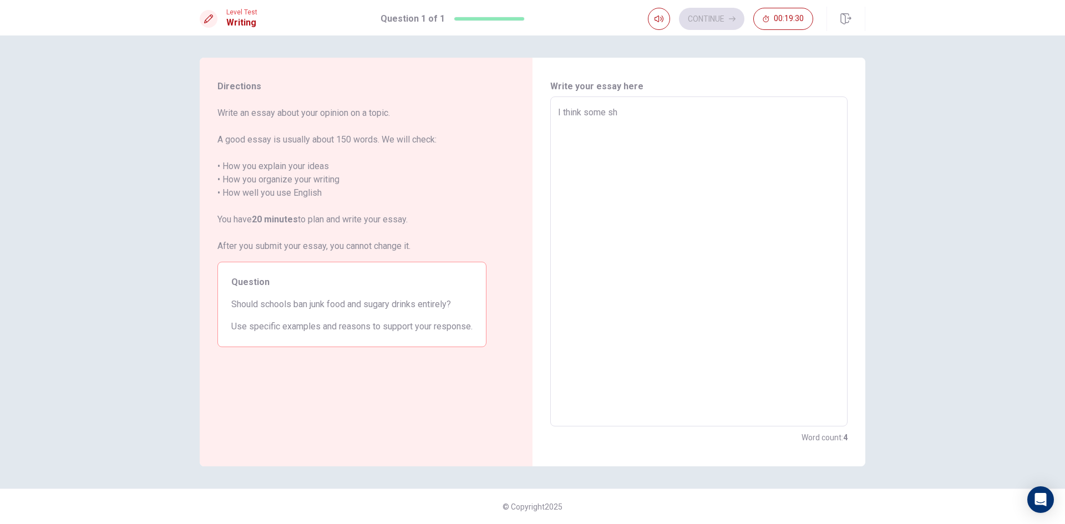
type textarea "x"
type textarea "I think some shc"
type textarea "x"
type textarea "I think some shco"
type textarea "x"
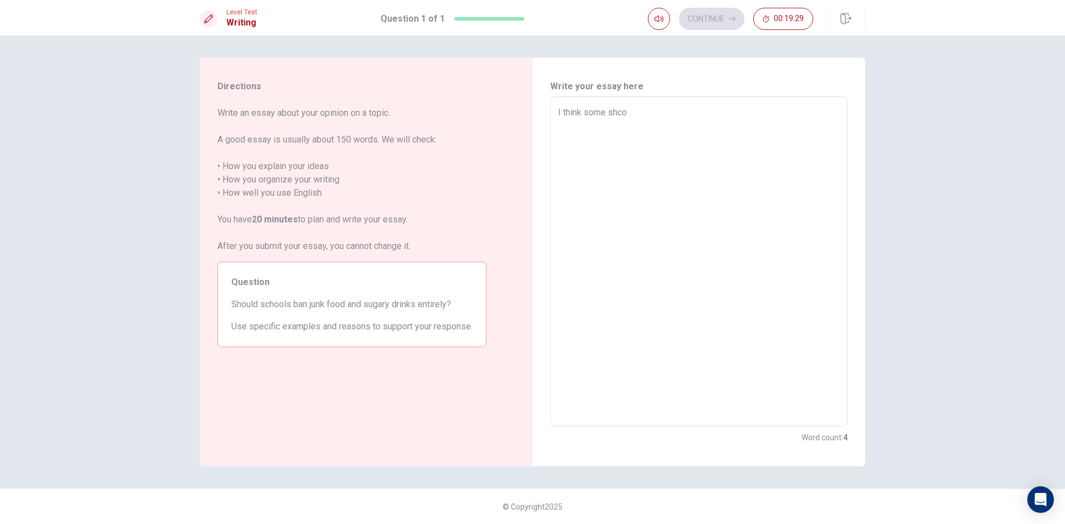
type textarea "I think some shcoo"
type textarea "x"
type textarea "I think some shcool"
type textarea "x"
type textarea "I think some shcool"
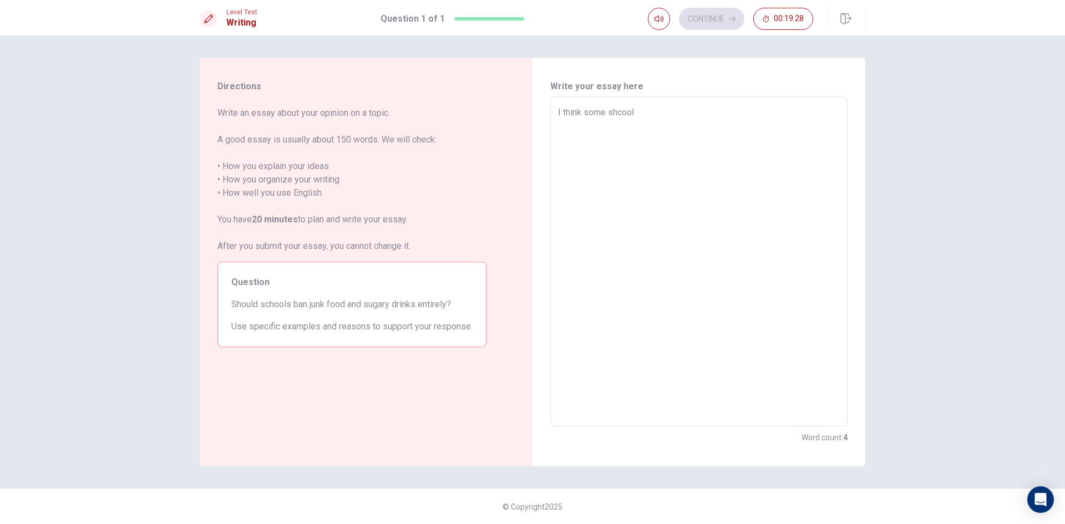
type textarea "x"
type textarea "I think some shcool"
type textarea "x"
type textarea "I think some shcoo"
type textarea "x"
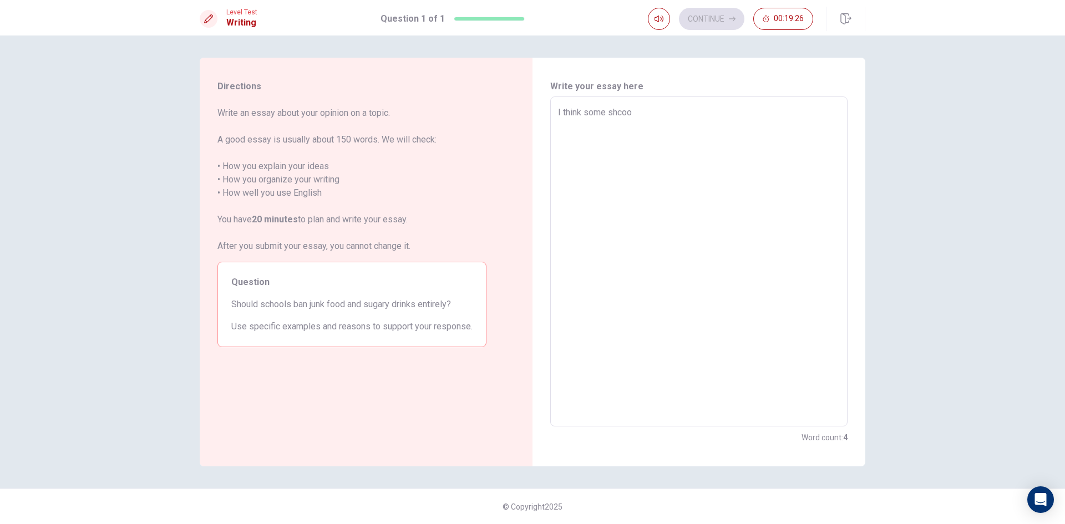
type textarea "I think some shco"
type textarea "x"
type textarea "I think some shc"
type textarea "x"
type textarea "I think some sh"
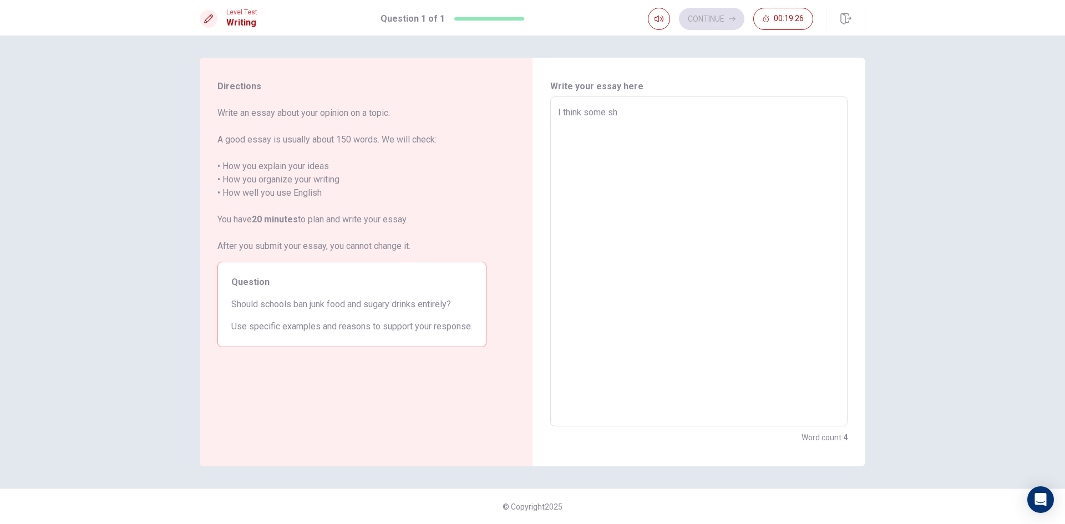
type textarea "x"
type textarea "I think some s"
type textarea "x"
type textarea "I think some sc"
type textarea "x"
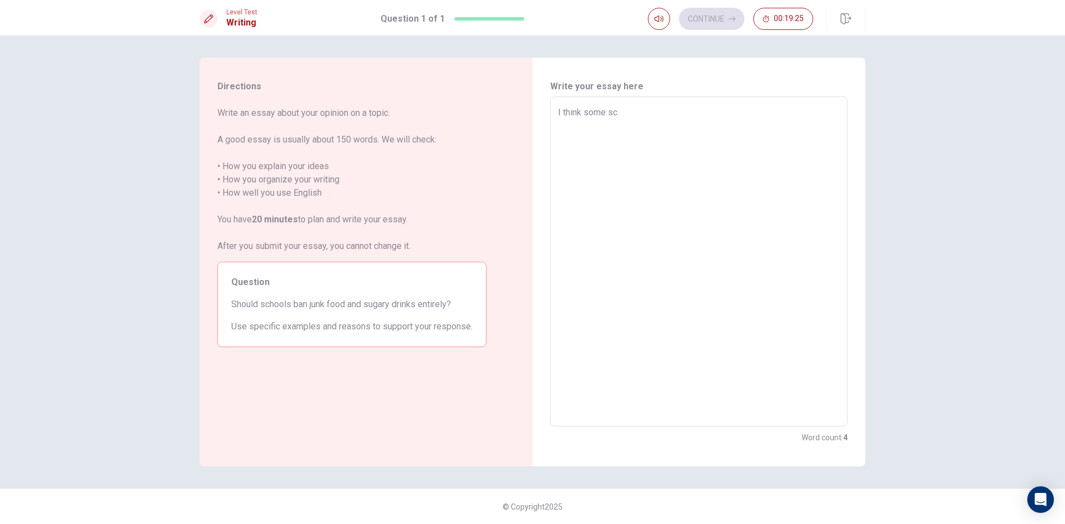
type textarea "I think some sch"
type textarea "x"
type textarea "I think some scho"
type textarea "x"
type textarea "I think some schoo"
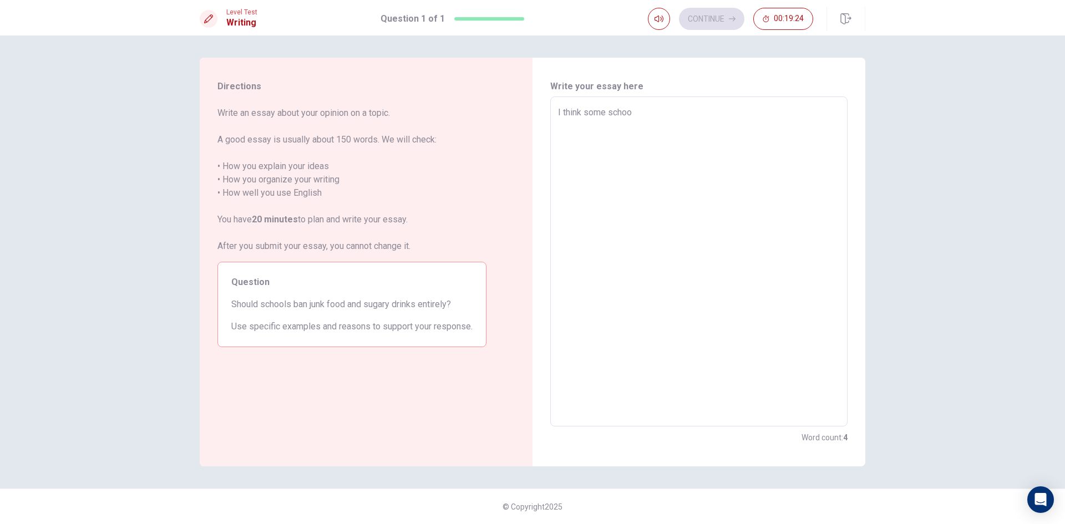
type textarea "x"
type textarea "I think some school"
type textarea "x"
type textarea "I think some school"
type textarea "x"
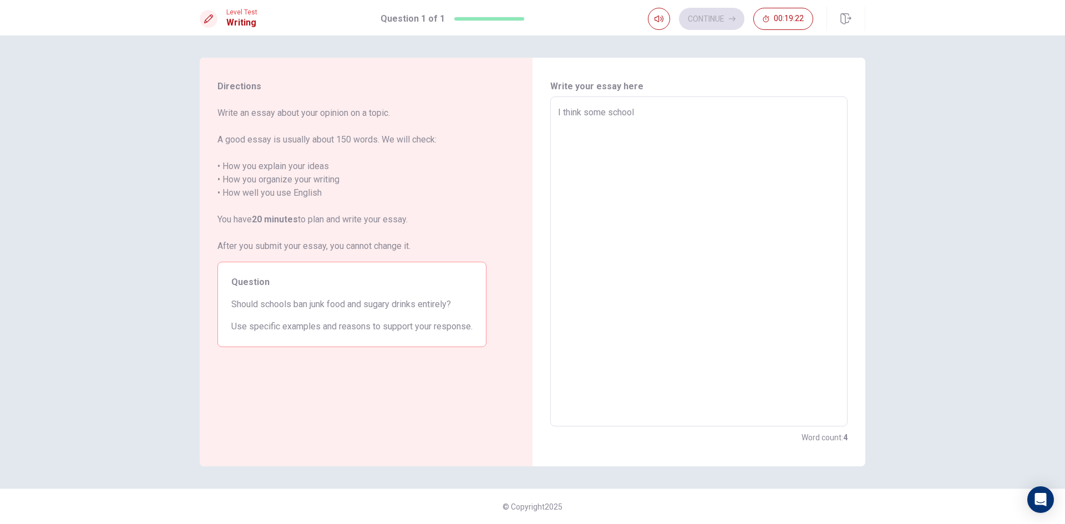
type textarea "I think some school s"
type textarea "x"
type textarea "I think some school sh"
type textarea "x"
type textarea "I think some school sho"
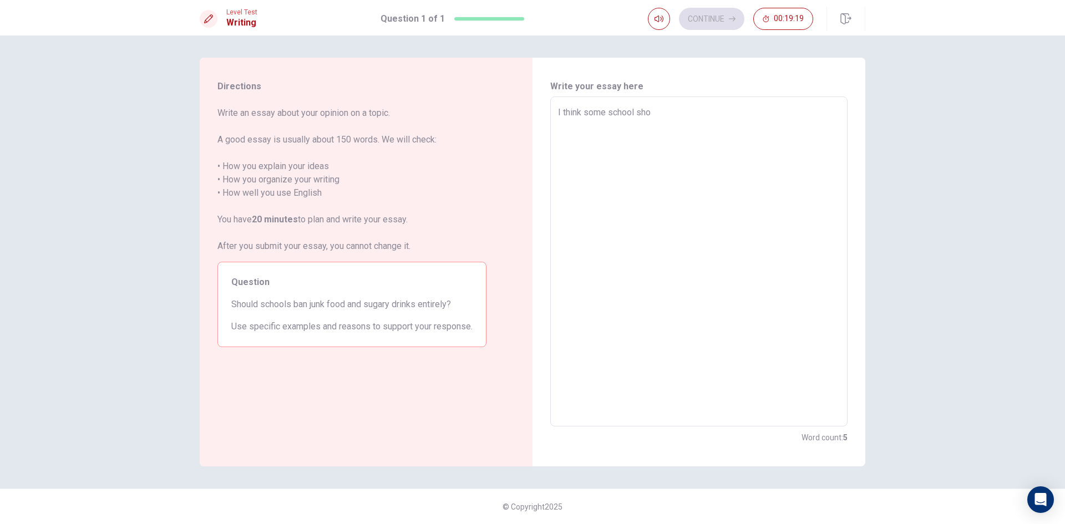
type textarea "x"
type textarea "I think some school shou"
type textarea "x"
type textarea "I think some school shoul"
type textarea "x"
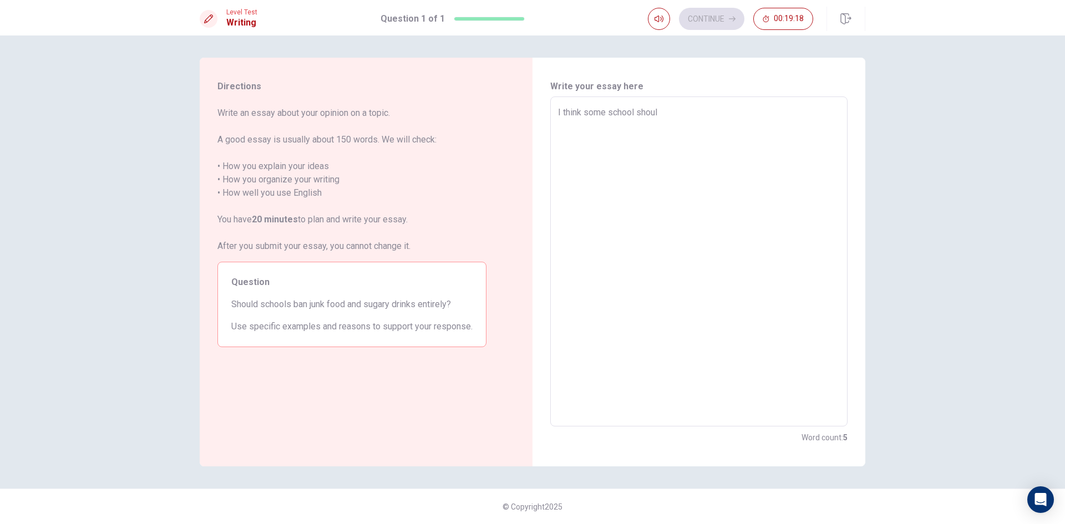
type textarea "I think some school should"
type textarea "x"
type textarea "I think some school should"
type textarea "x"
type textarea "I think some school should b"
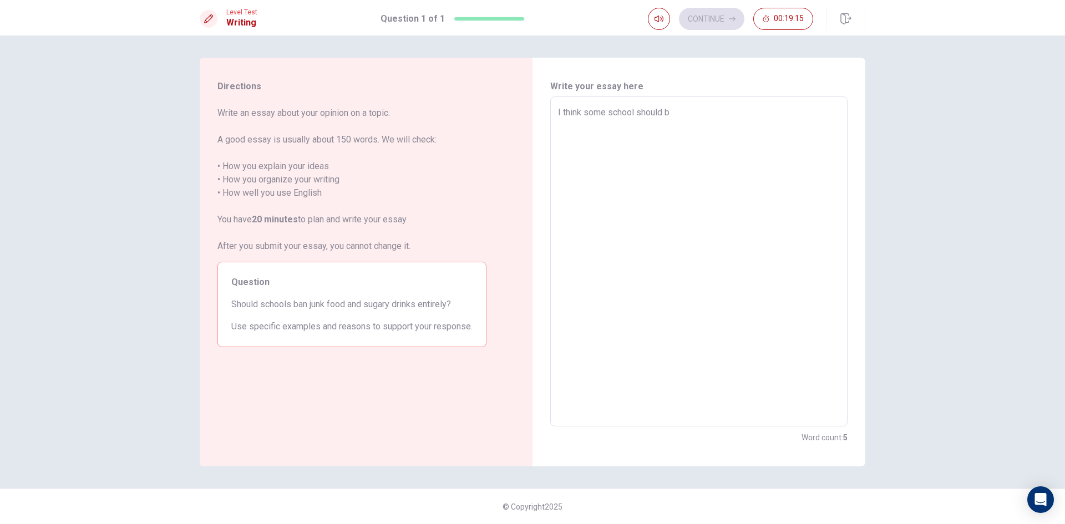
type textarea "x"
type textarea "I think some school should ba"
type textarea "x"
type textarea "I think some school should ban"
type textarea "x"
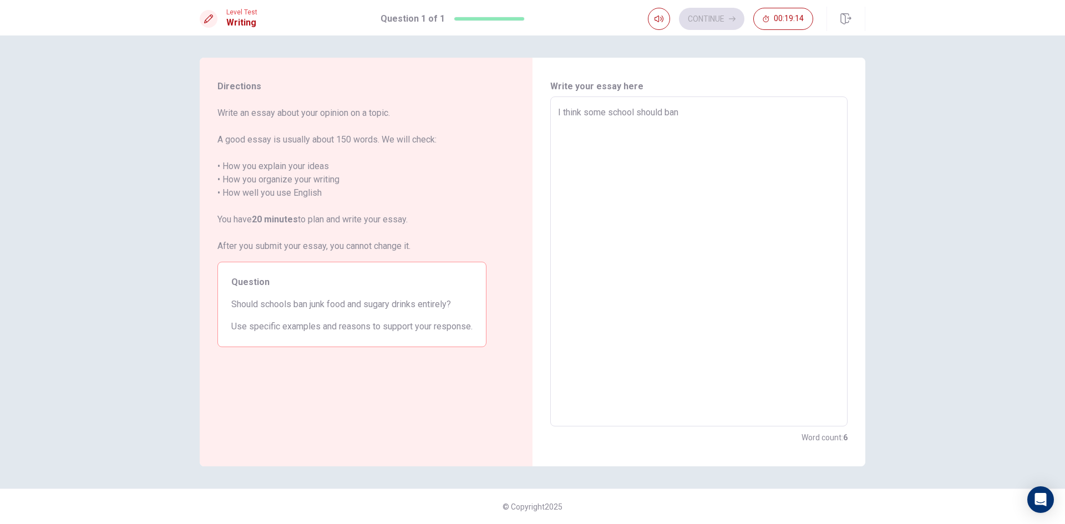
type textarea "I think some school should ban"
type textarea "x"
type textarea "I think some school should ban j"
type textarea "x"
type textarea "I think some school should ban ju"
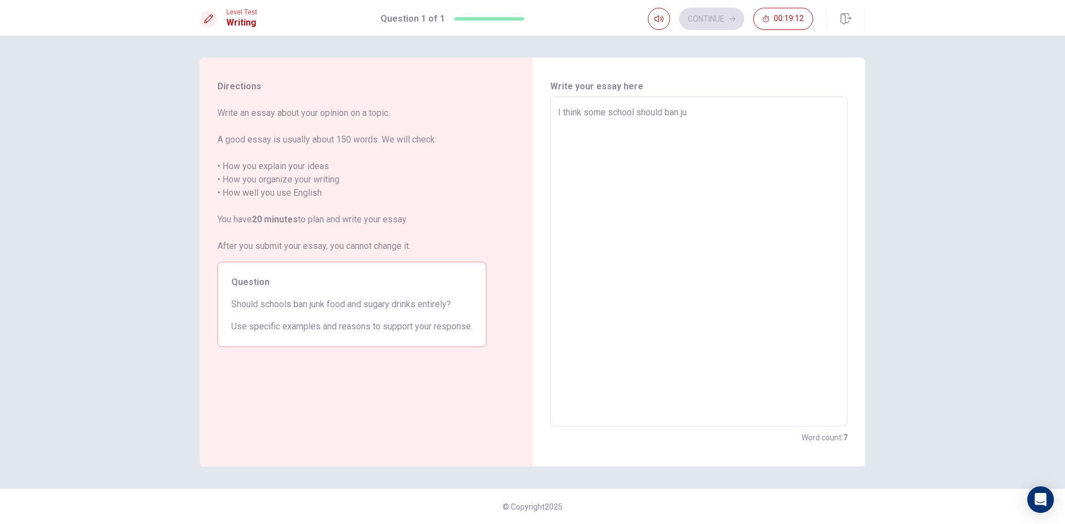
type textarea "x"
type textarea "I think some school should ban jun"
type textarea "x"
type textarea "I think some school should ban junk"
type textarea "x"
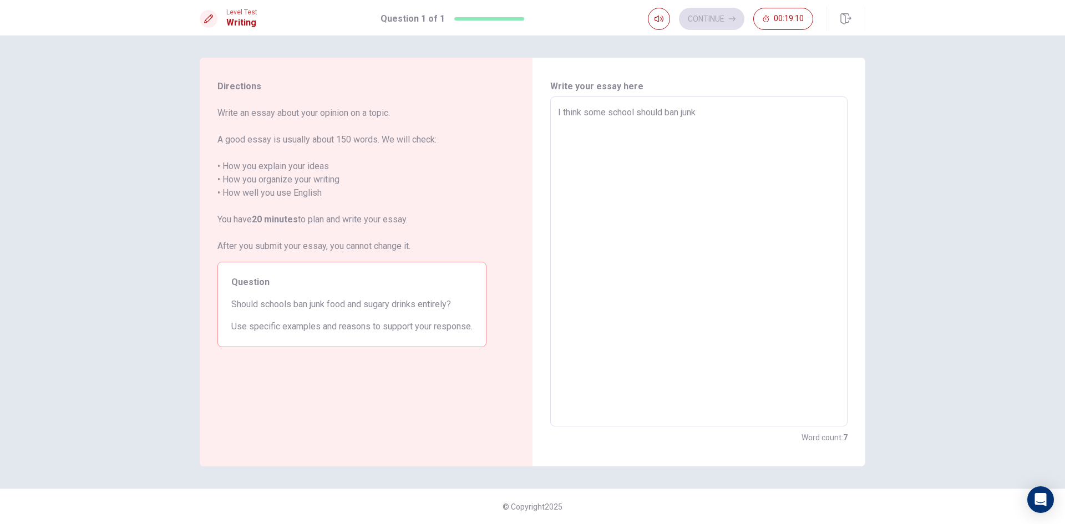
type textarea "I think some school should ban junk"
type textarea "x"
type textarea "I think some school should ban junk f"
type textarea "x"
type textarea "I think some school should ban junk fo"
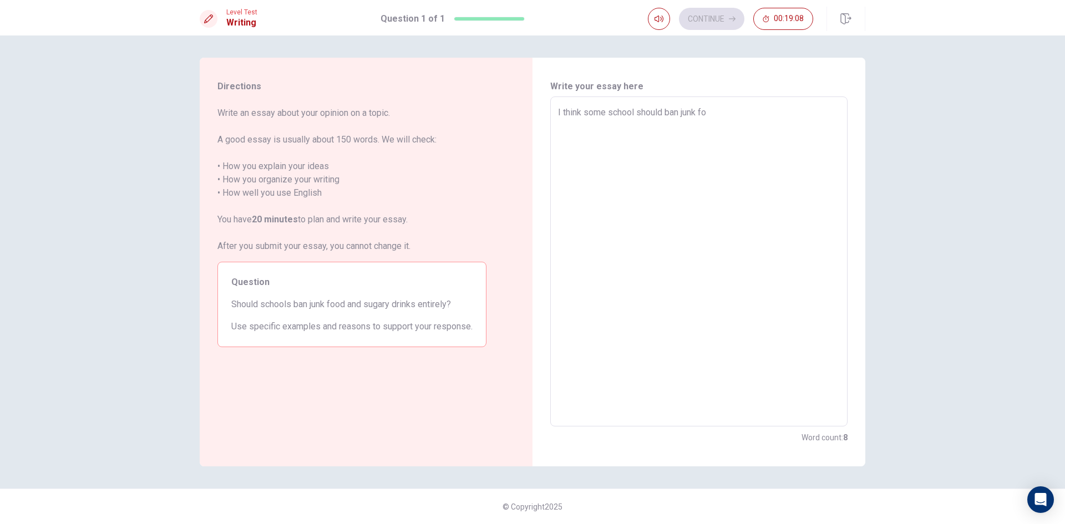
type textarea "x"
type textarea "I think some school should ban junk foo"
type textarea "x"
type textarea "I think some school should ban junk food"
type textarea "x"
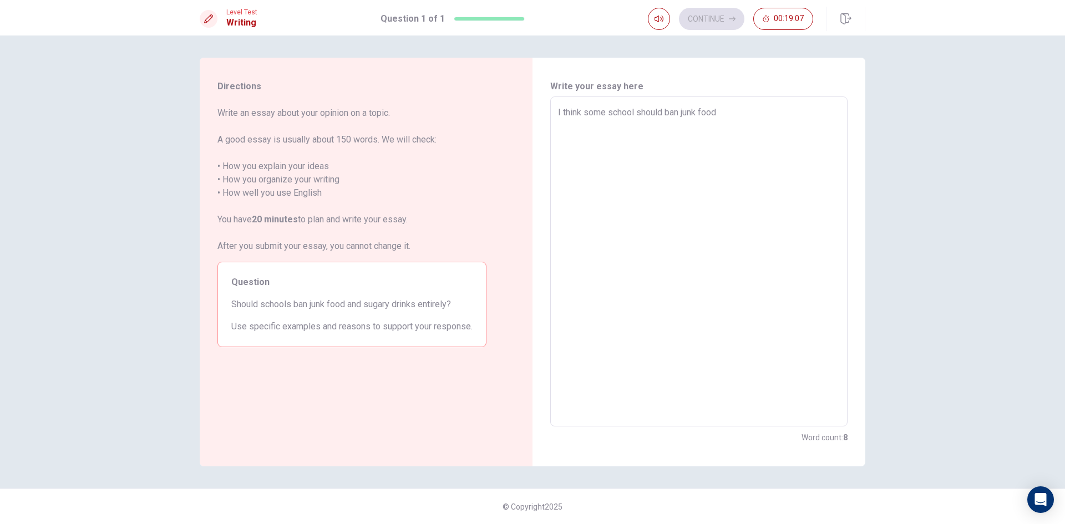
type textarea "I think some school should ban junk food"
type textarea "x"
type textarea "I think some school should ban junk food a"
type textarea "x"
type textarea "I think some school should ban junk food an"
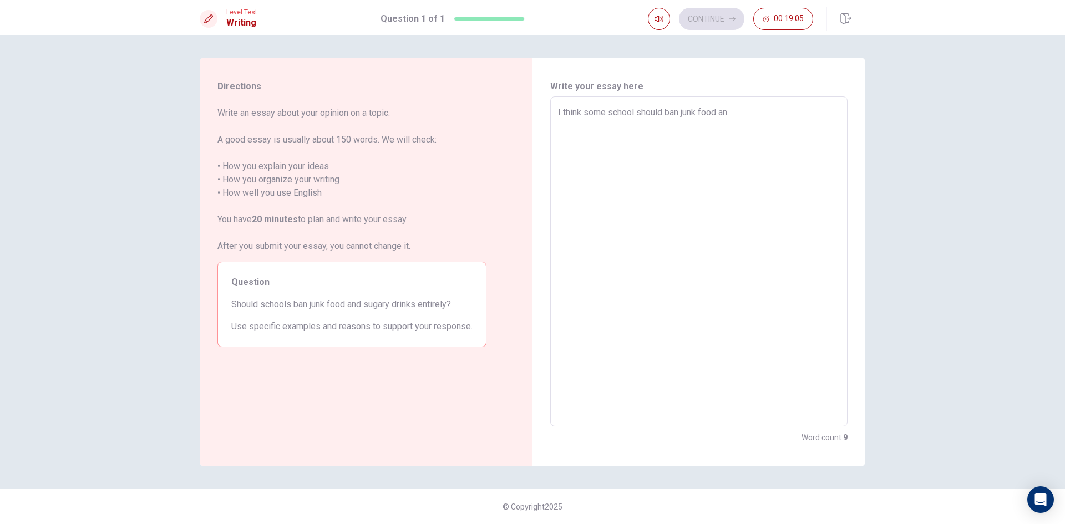
type textarea "x"
type textarea "I think some school should ban junk food and"
type textarea "x"
type textarea "I think some school should ban junk food and"
type textarea "x"
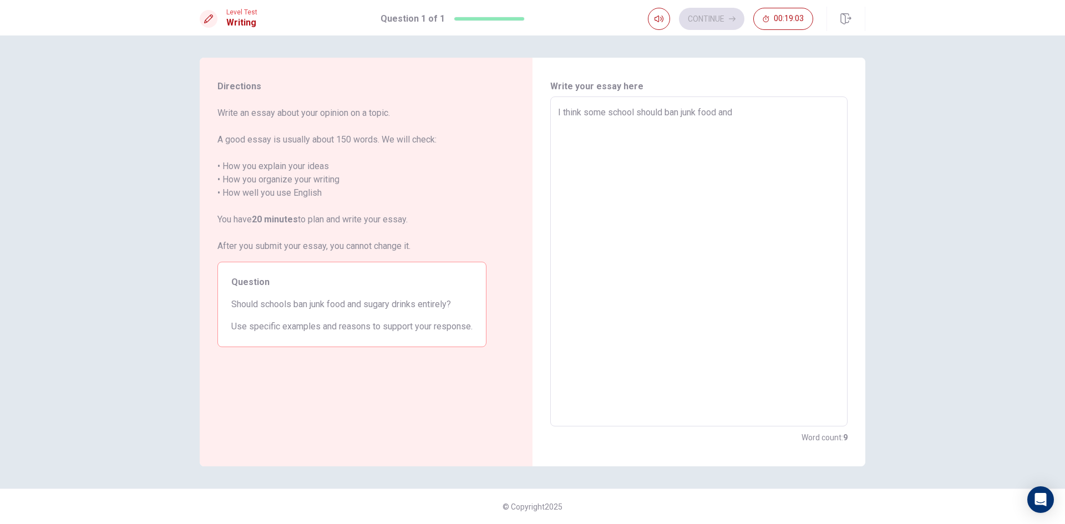
type textarea "I think some school should ban junk food and s"
type textarea "x"
type textarea "I think some school should ban junk food and su"
type textarea "x"
type textarea "I think some school should ban junk food and sug"
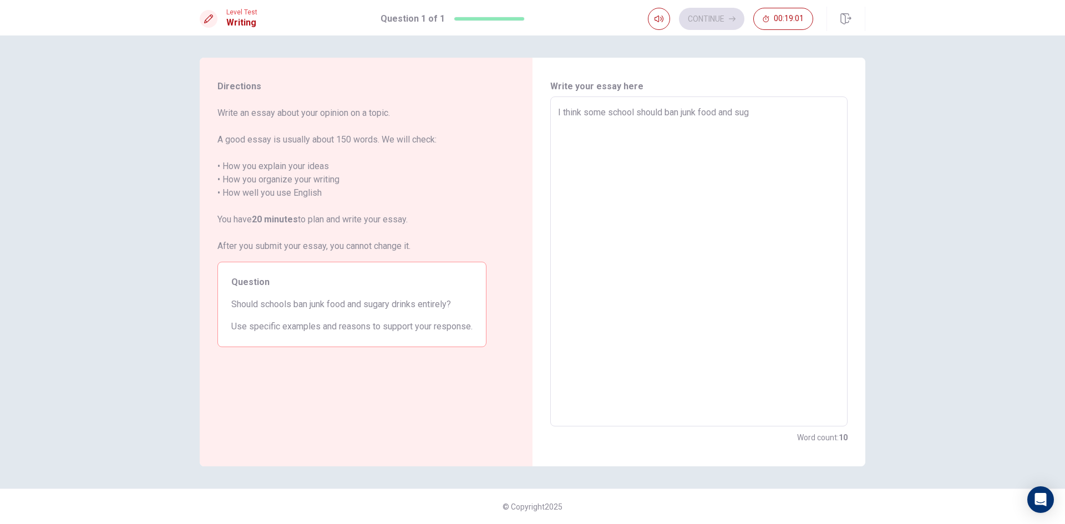
type textarea "x"
type textarea "I think some school should ban junk food and suga"
type textarea "x"
type textarea "I think some school should ban junk food and sugar"
type textarea "x"
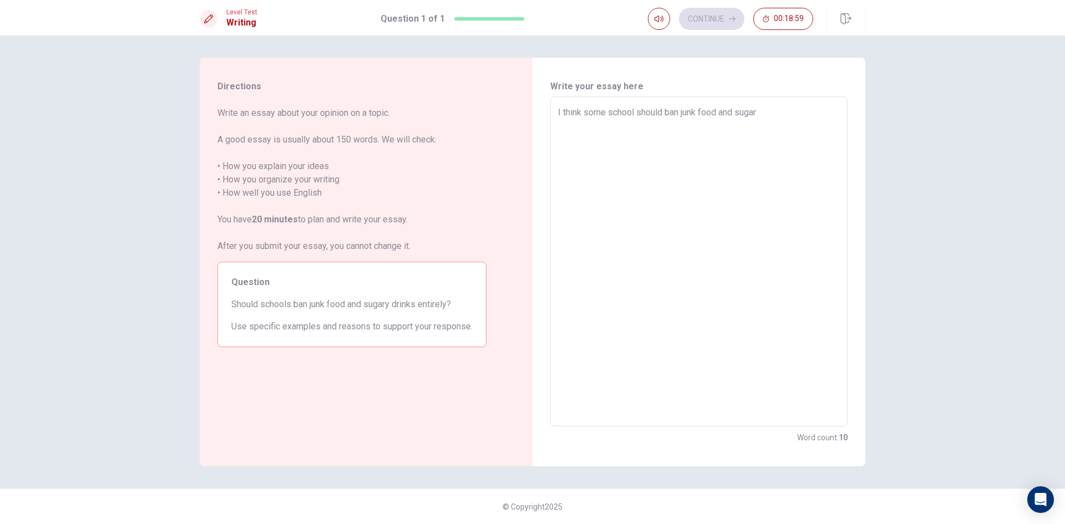
type textarea "I think some school should ban junk food and sugary"
type textarea "x"
type textarea "I think some school should ban junk food and sugary"
type textarea "x"
type textarea "I think some school should ban junk food and sugary d"
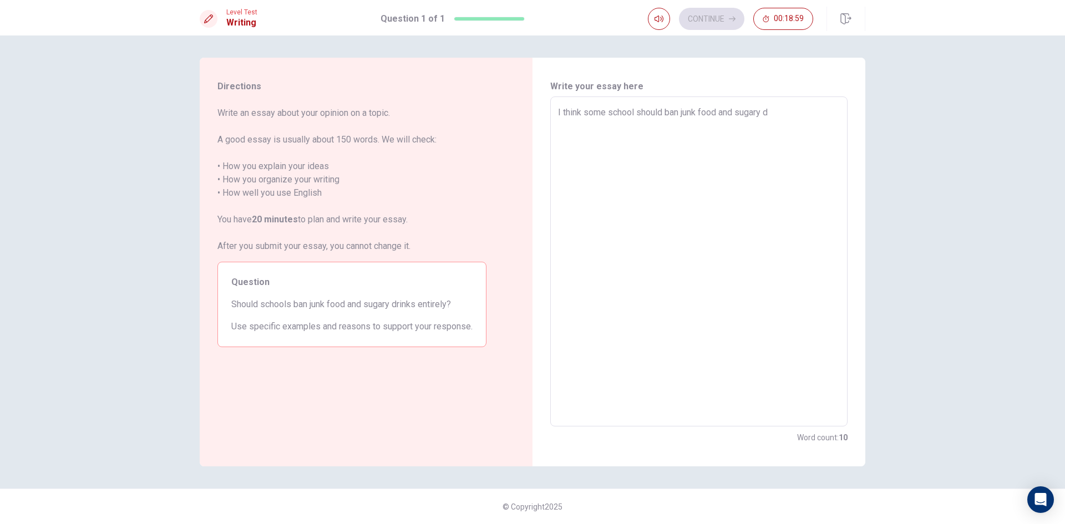
type textarea "x"
type textarea "I think some school should ban junk food and sugary dr"
type textarea "x"
type textarea "I think some school should ban junk food and sugary dri"
type textarea "x"
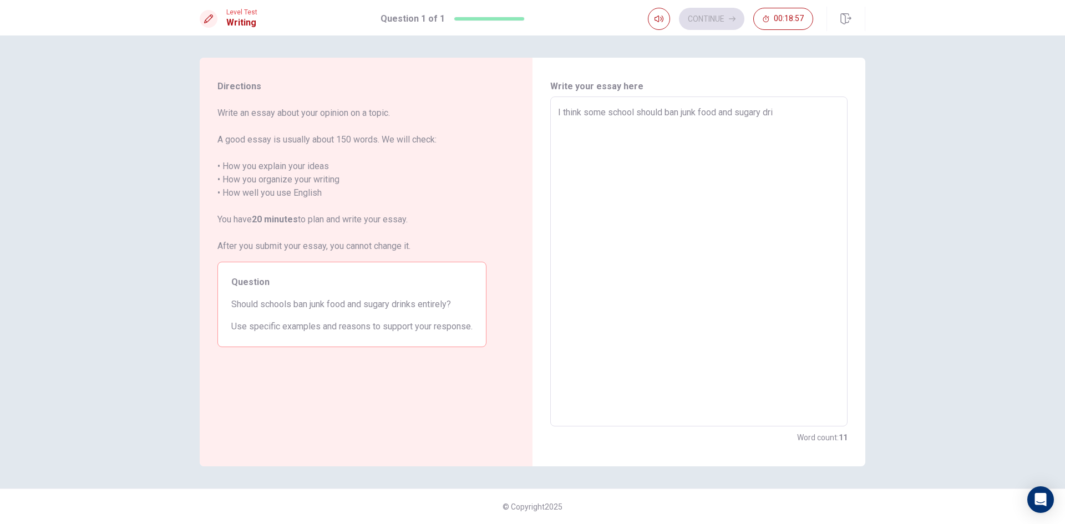
type textarea "I think some school should ban junk food and sugary drin"
type textarea "x"
type textarea "I think some school should ban junk food and sugary drink"
type textarea "x"
type textarea "I think some school should ban junk food and sugary drink"
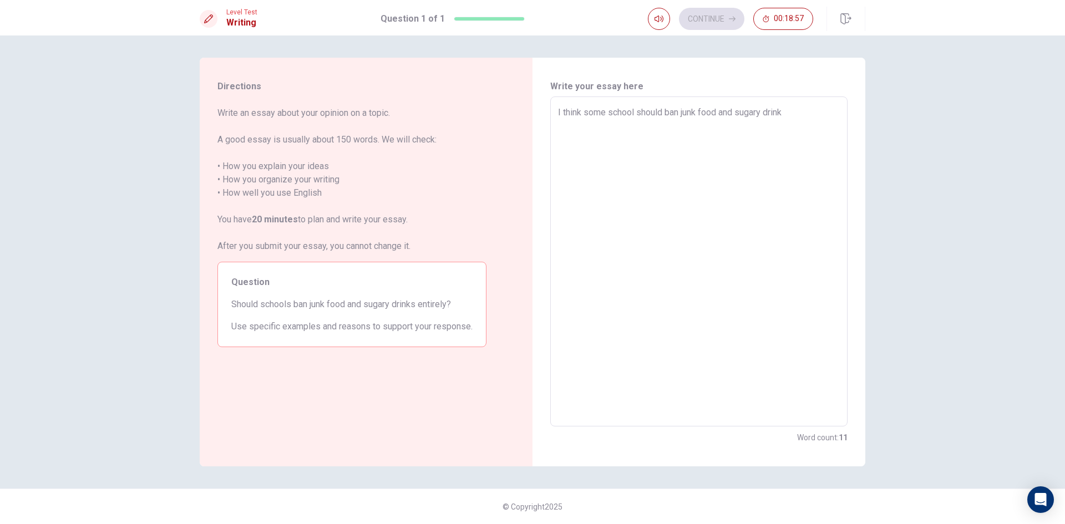
type textarea "x"
type textarea "I think some school should ban junk food and sugary drink b"
type textarea "x"
type textarea "I think some school should ban junk food and sugary drink be"
type textarea "x"
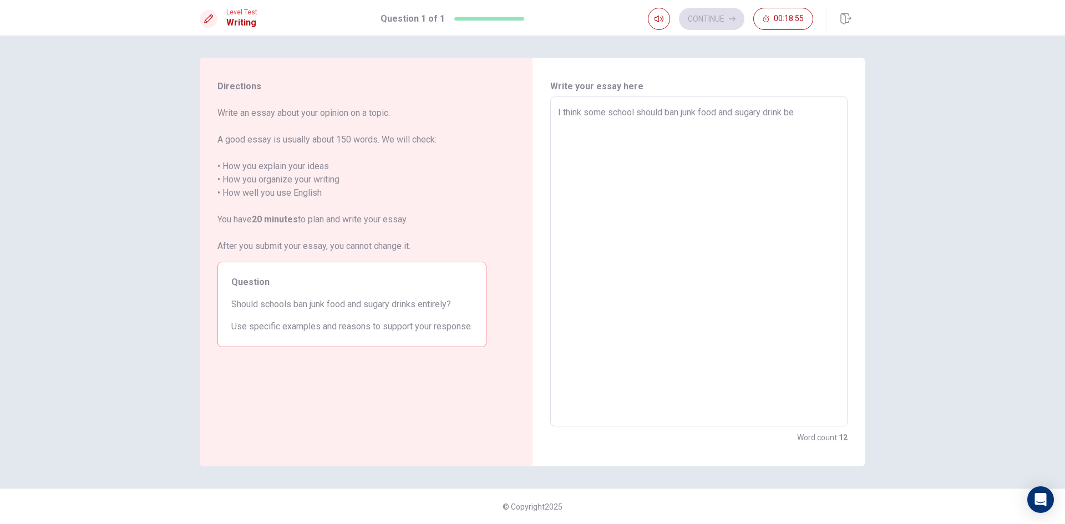
type textarea "I think some school should ban junk food and sugary drink bea"
type textarea "x"
type textarea "I think some school should ban junk food and sugary drink beac"
type textarea "x"
type textarea "I think some school should ban junk food and sugary drink beaca"
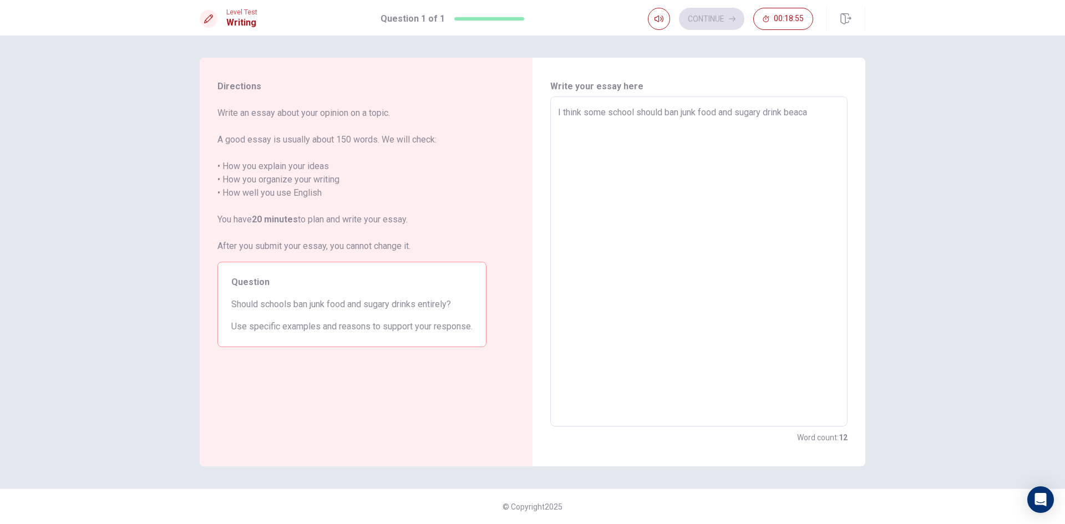
type textarea "x"
type textarea "I think some school should ban junk food and sugary drink beacau"
type textarea "x"
type textarea "I think some school should ban junk food and sugary drink beacaue"
type textarea "x"
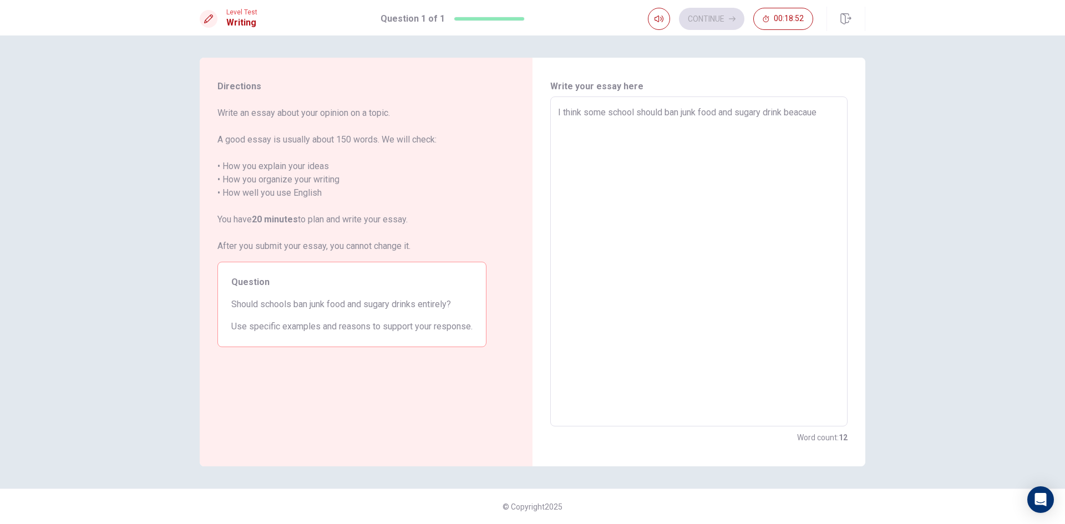
type textarea "I think some school should ban junk food and sugary drink beacau"
type textarea "x"
type textarea "I think some school should ban junk food and sugary drink beaca"
type textarea "x"
type textarea "I think some school should ban junk food and sugary drink beacau"
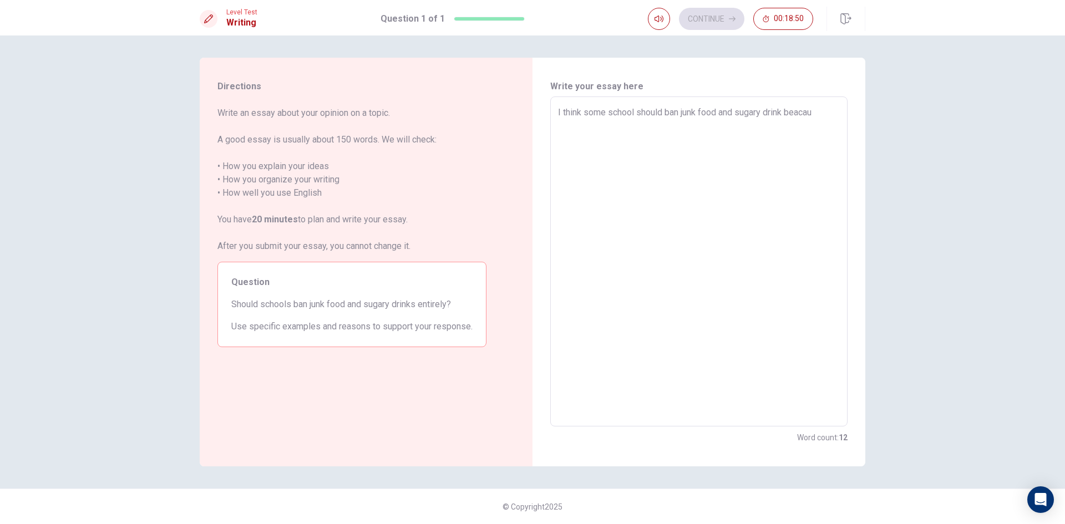
type textarea "x"
type textarea "I think some school should ban junk food and sugary drink beacaus"
type textarea "x"
type textarea "I think some school should ban junk food and sugary drink beacause"
type textarea "x"
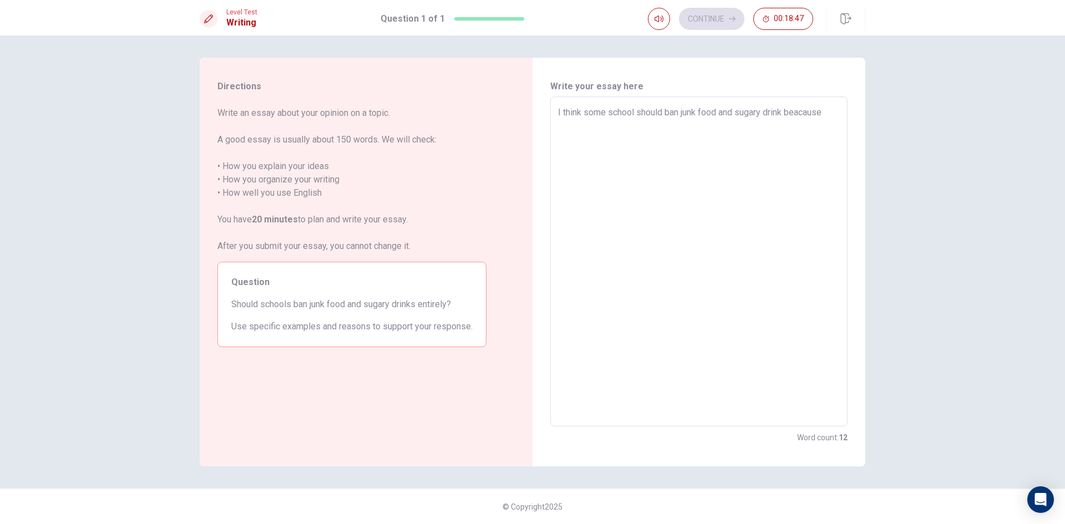
type textarea "I think some school should ban junk food and sugary drink beacause"
type textarea "x"
type textarea "I think some school should ban junk food and sugary drink beacause s"
type textarea "x"
type textarea "I think some school should ban junk food and sugary drink beacause so"
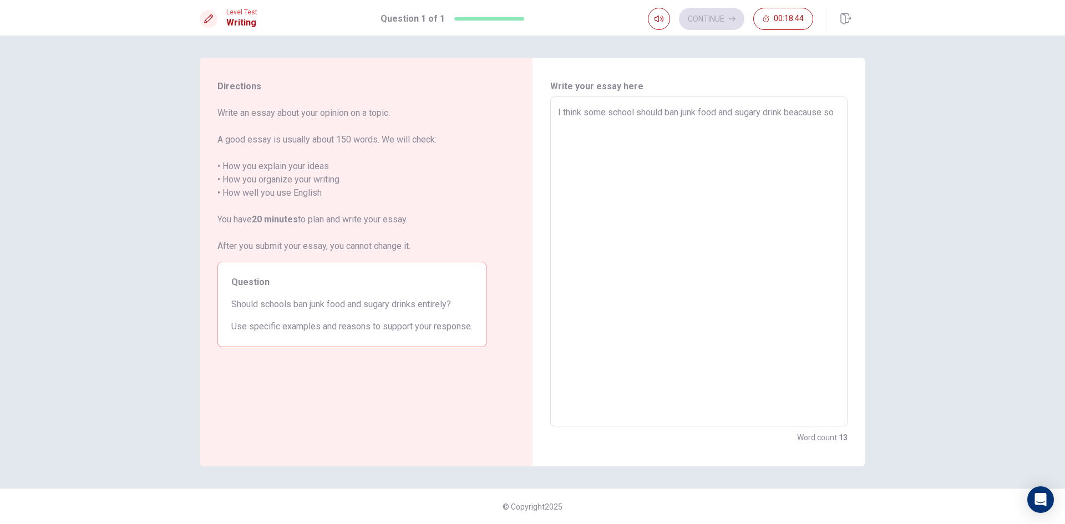
type textarea "x"
type textarea "I think some school should ban junk food and sugary drink beacause som"
type textarea "x"
type textarea "I think some school should ban junk food and sugary drink beacause some"
type textarea "x"
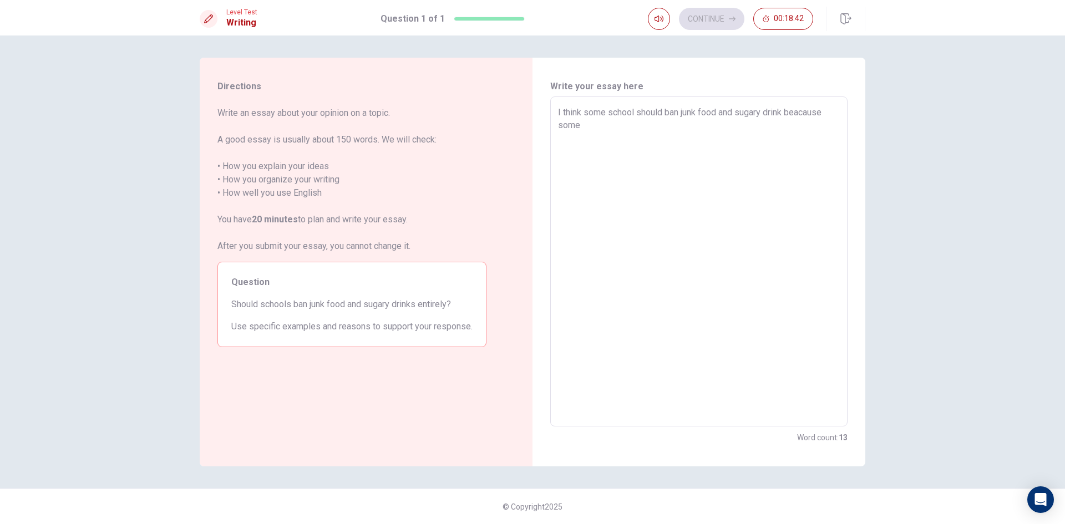
type textarea "I think some school should ban junk food and sugary drink beacause some"
type textarea "x"
type textarea "I think some school should ban junk food and sugary drink beacause some s"
type textarea "x"
type textarea "I think some school should ban junk food and sugary drink beacause some sc"
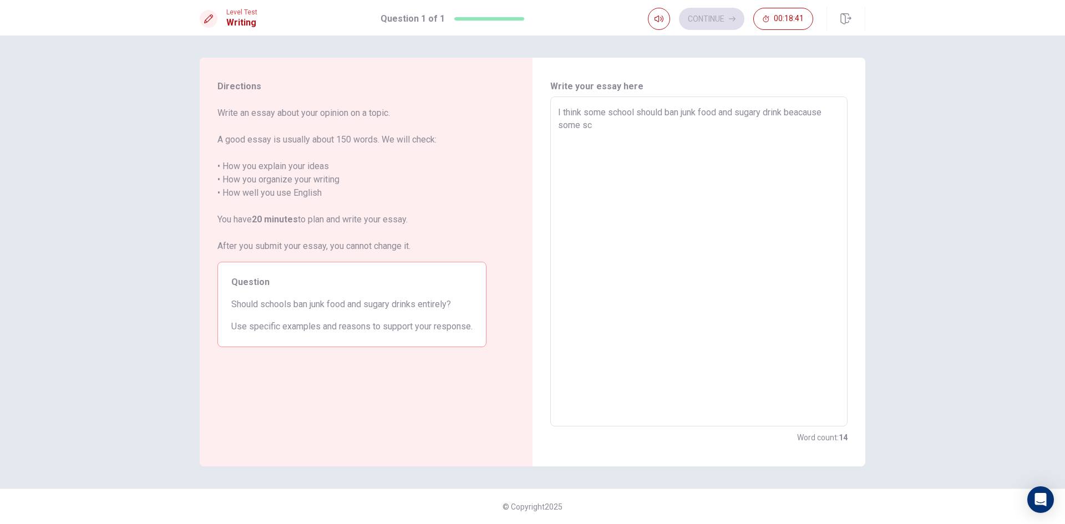
type textarea "x"
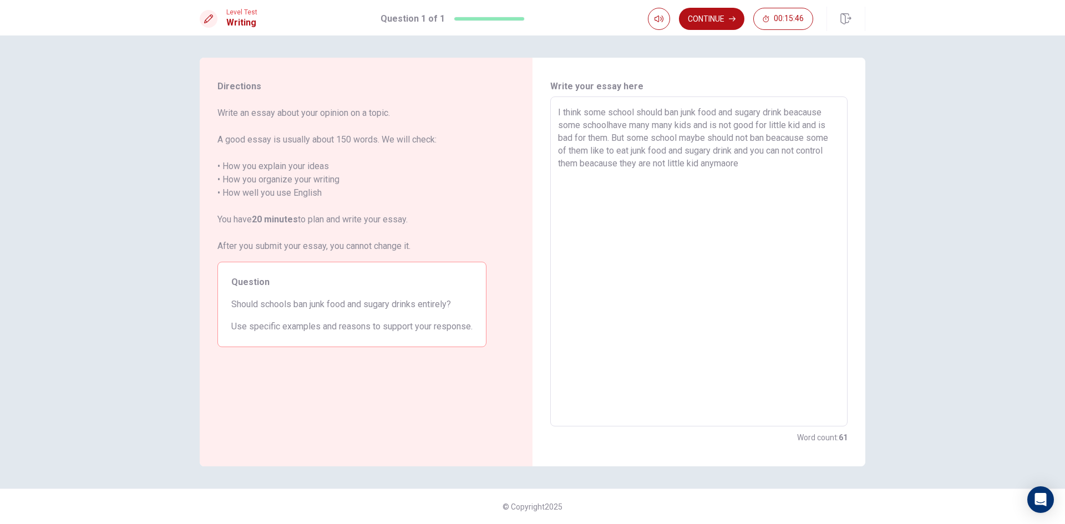
click at [728, 166] on textarea "I think some school should ban junk food and sugary drink beacause some schoolh…" at bounding box center [699, 262] width 282 height 312
click at [760, 160] on textarea "I think some school should ban junk food and sugary drink beacause some schoolh…" at bounding box center [699, 262] width 282 height 312
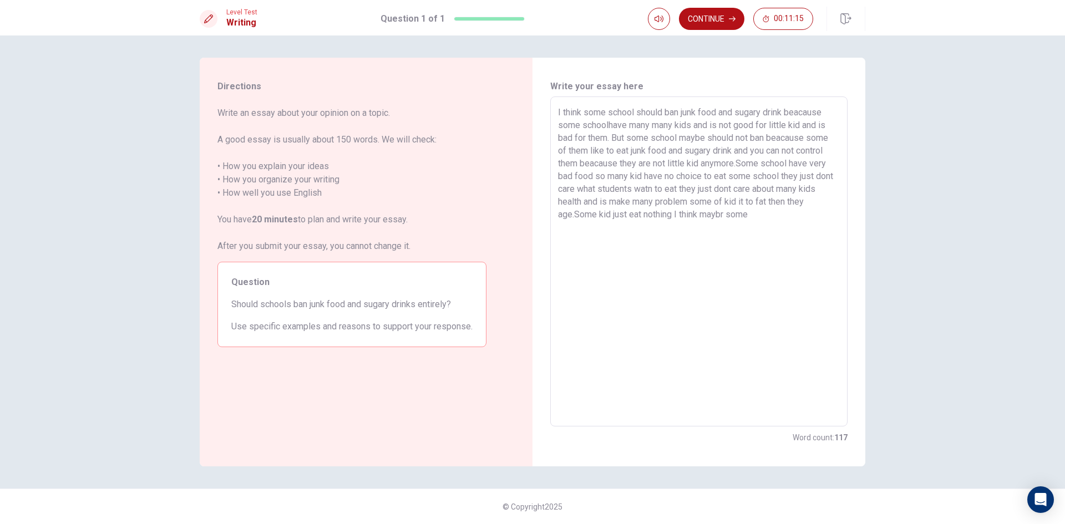
click at [727, 215] on textarea "I think some school should ban junk food and sugary drink beacause some schoolh…" at bounding box center [699, 262] width 282 height 312
click at [782, 193] on textarea "I think some school should ban junk food and sugary drink beacause some schoolh…" at bounding box center [699, 262] width 282 height 312
click at [772, 220] on textarea "I think some school should ban junk food and sugary drink beacause some schoolh…" at bounding box center [699, 262] width 282 height 312
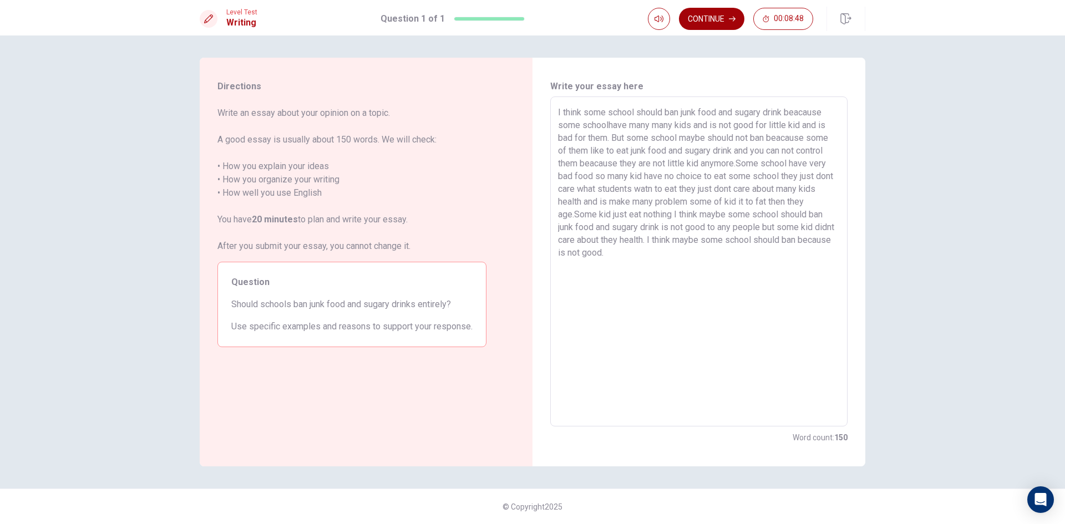
click at [698, 12] on button "Continue" at bounding box center [711, 19] width 65 height 22
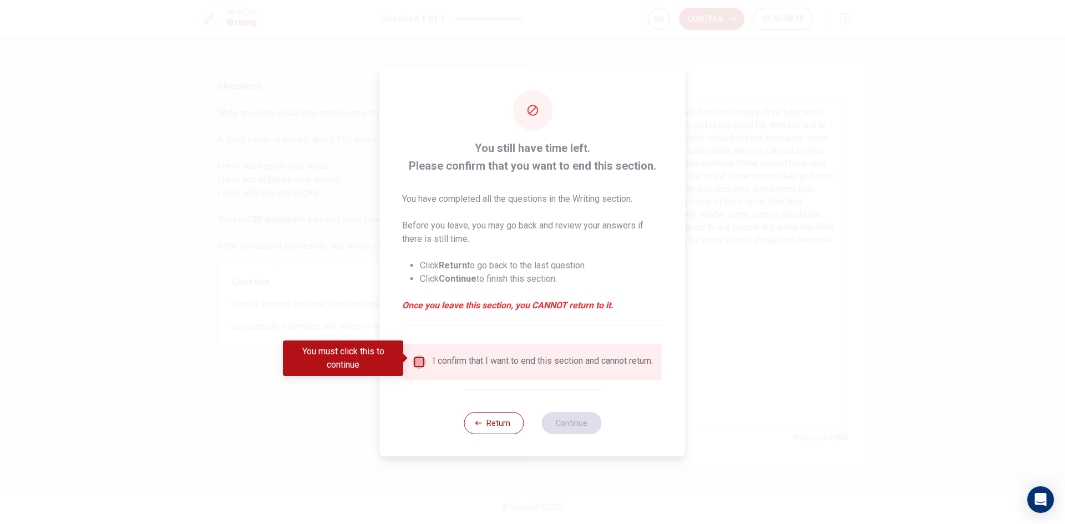
click at [420, 358] on input "You must click this to continue" at bounding box center [419, 361] width 13 height 13
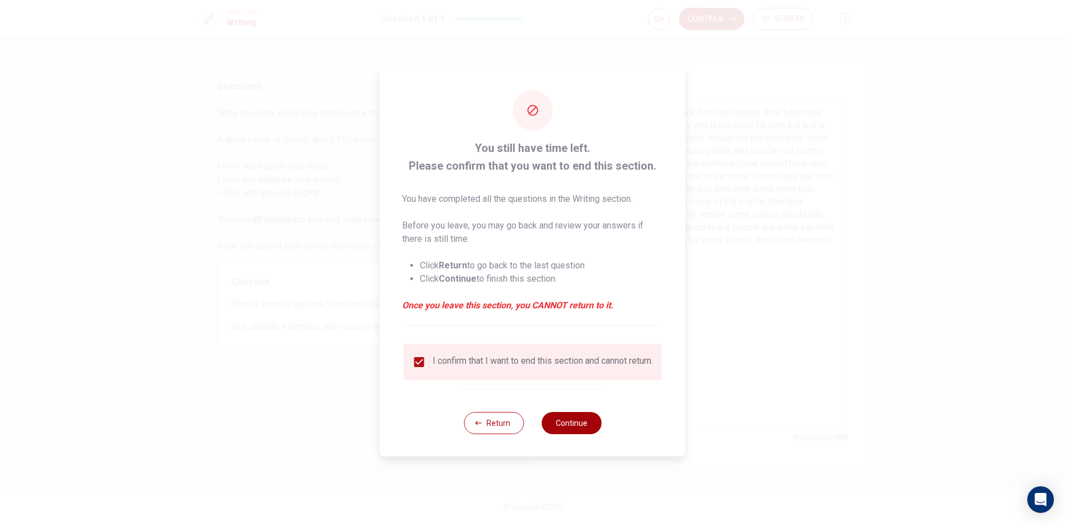
click at [562, 424] on button "Continue" at bounding box center [571, 423] width 60 height 22
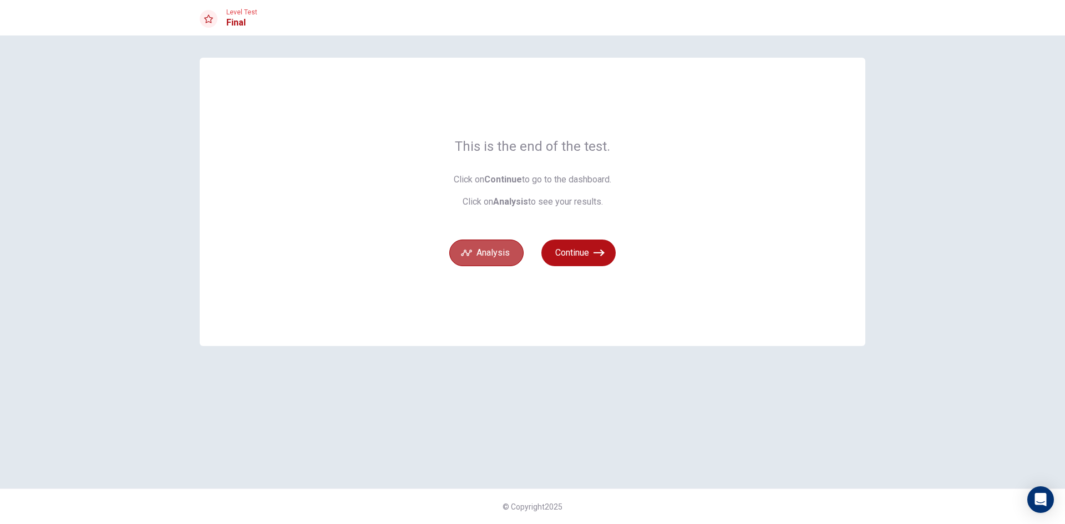
click at [483, 254] on button "Analysis" at bounding box center [486, 253] width 74 height 27
